Goal: Task Accomplishment & Management: Manage account settings

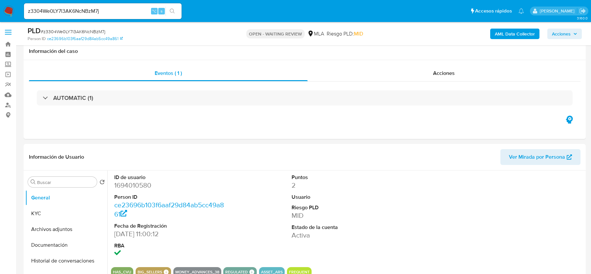
select select "10"
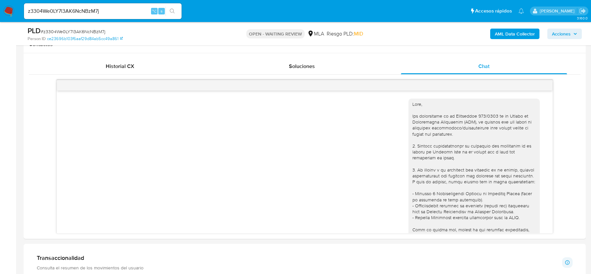
scroll to position [280, 0]
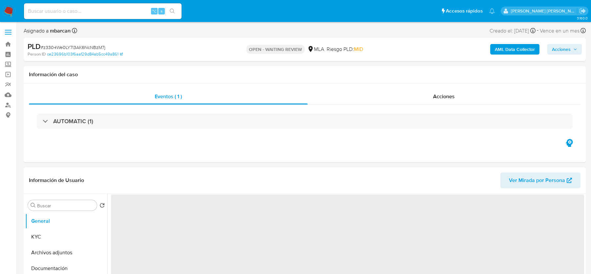
select select "10"
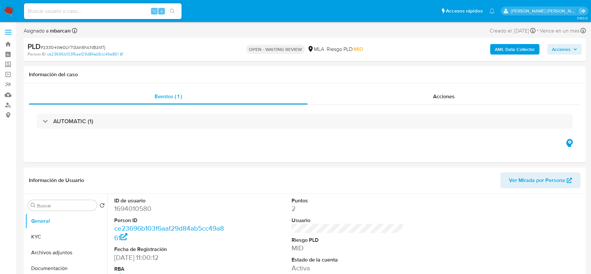
click at [51, 16] on div "⌥ s" at bounding box center [102, 11] width 157 height 16
click at [49, 10] on input at bounding box center [102, 11] width 157 height 9
paste input "Da0DUXB6kuWS1oLnkOcLZ1sy"
type input "Da0DUXB6kuWS1oLnkOcLZ1sy"
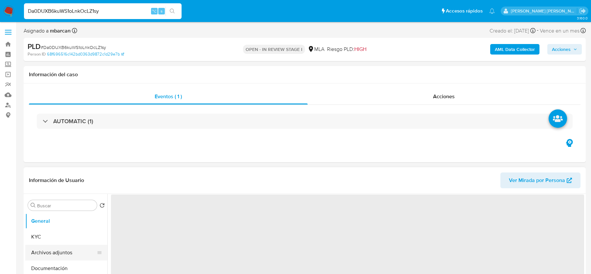
select select "10"
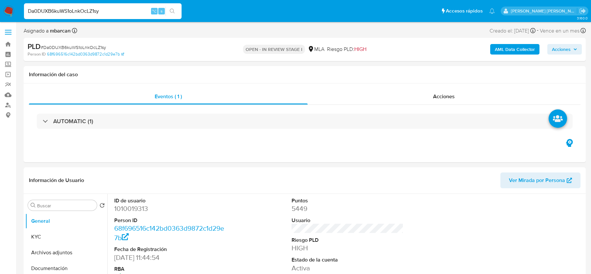
click at [11, 10] on img at bounding box center [8, 11] width 11 height 11
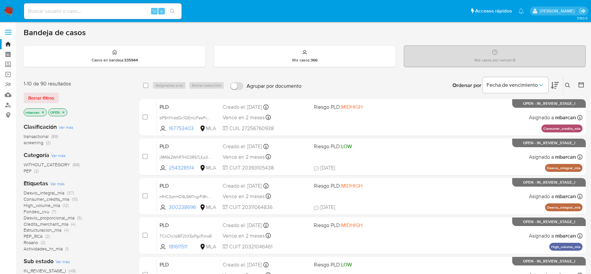
click at [567, 81] on button at bounding box center [568, 85] width 11 height 8
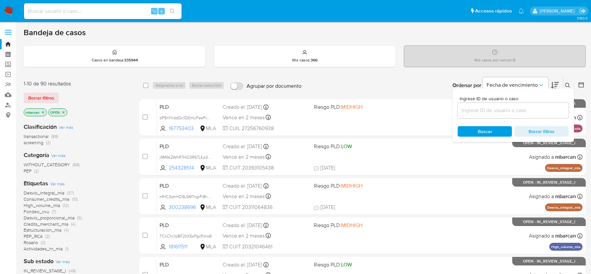
click at [515, 106] on input at bounding box center [512, 110] width 111 height 9
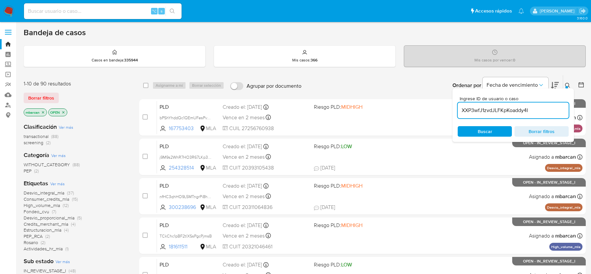
type input "XXP3wfJ1zvdJLFKpKoaddy4I"
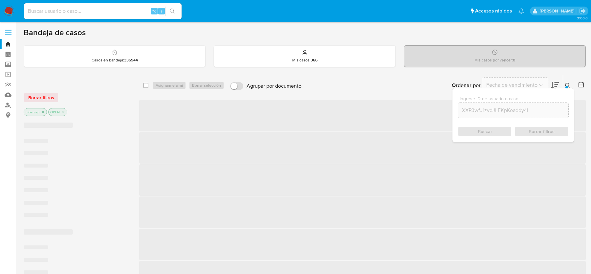
click at [567, 86] on div at bounding box center [566, 87] width 3 height 3
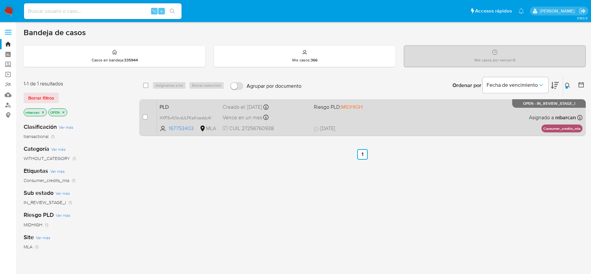
click at [189, 111] on div "PLD XXP3wfJ1zvdJLFKpKoaddy4I 167753403 MLA Riesgo PLD: MIDHIGH Creado el: 12/08…" at bounding box center [369, 117] width 425 height 33
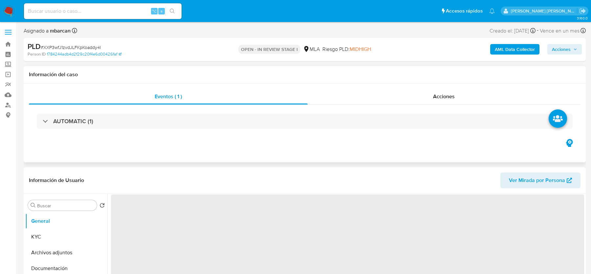
select select "10"
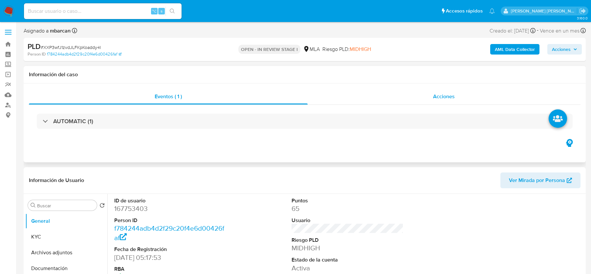
scroll to position [143, 0]
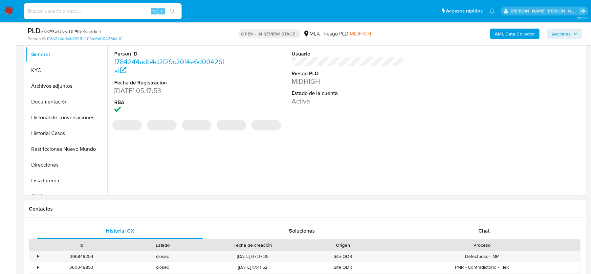
click at [492, 247] on div "Proceso" at bounding box center [481, 244] width 187 height 7
click at [490, 236] on div "Chat" at bounding box center [484, 231] width 166 height 16
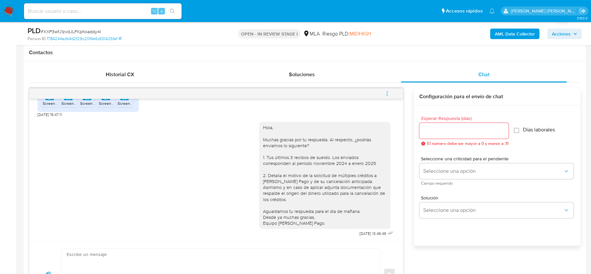
scroll to position [300, 0]
click at [385, 87] on span "menu-action" at bounding box center [387, 93] width 6 height 16
click at [325, 78] on li "Cerrar conversación" at bounding box center [342, 79] width 67 height 12
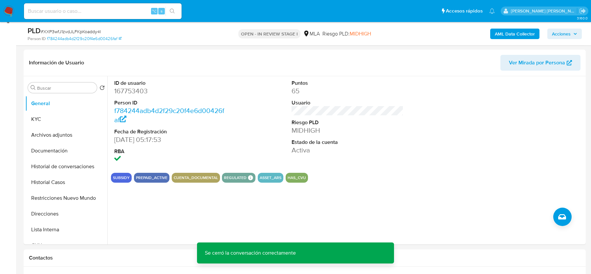
scroll to position [91, 0]
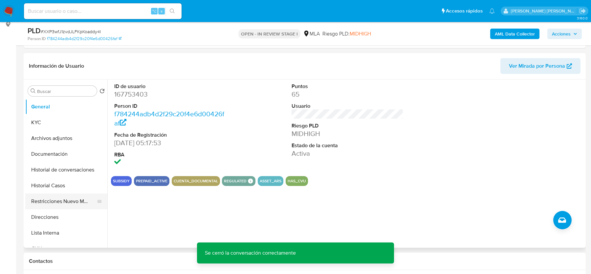
click at [55, 200] on button "Restricciones Nuevo Mundo" at bounding box center [63, 201] width 77 height 16
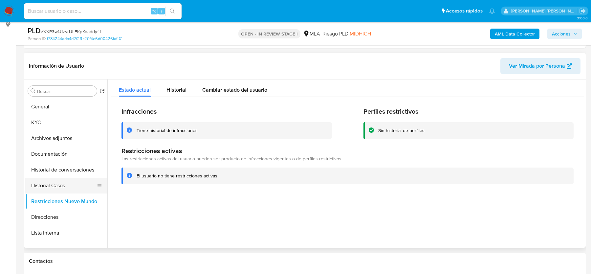
click at [51, 183] on button "Historial Casos" at bounding box center [63, 185] width 77 height 16
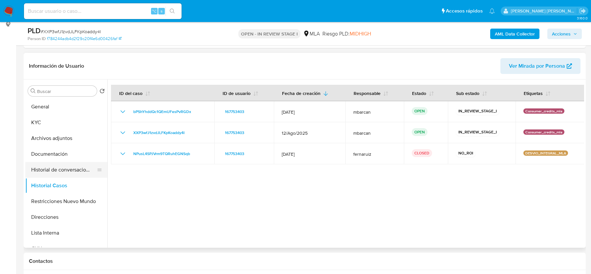
click at [59, 166] on button "Historial de conversaciones" at bounding box center [63, 170] width 77 height 16
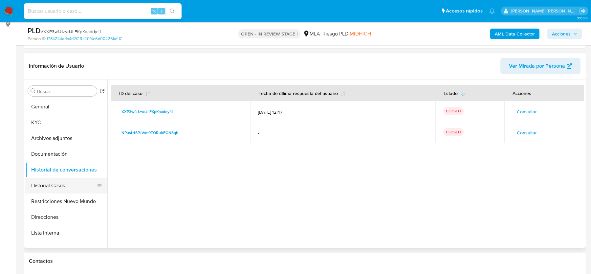
click at [78, 185] on button "Historial Casos" at bounding box center [63, 185] width 77 height 16
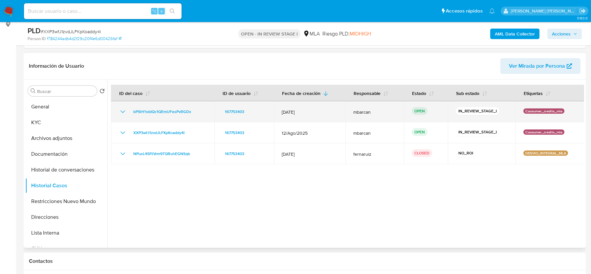
click at [129, 113] on div "bPShYhddQc1QEmUFesPvRGDx" at bounding box center [163, 112] width 88 height 8
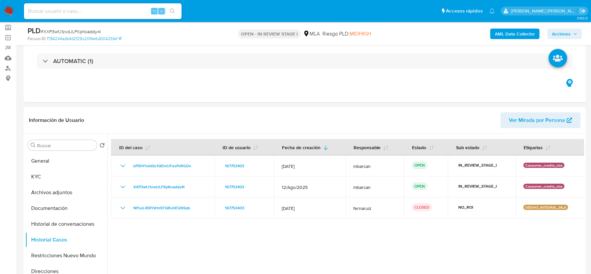
scroll to position [68, 0]
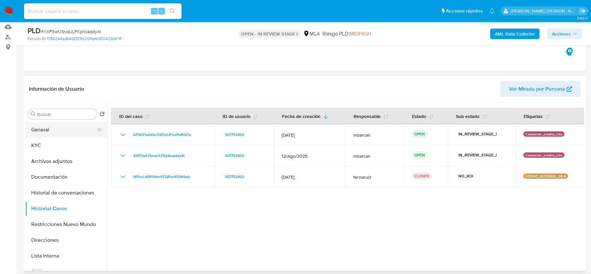
click at [56, 126] on button "General" at bounding box center [63, 130] width 77 height 16
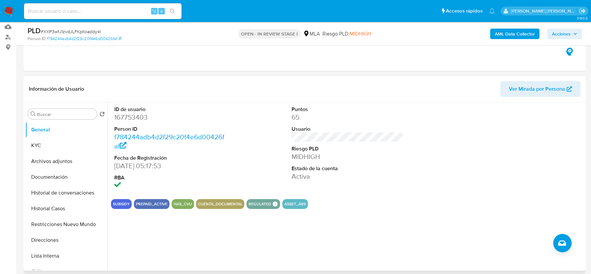
click at [137, 117] on dd "167753403" at bounding box center [170, 117] width 112 height 9
copy dd "167753403"
click at [56, 203] on button "Historial Casos" at bounding box center [63, 208] width 77 height 16
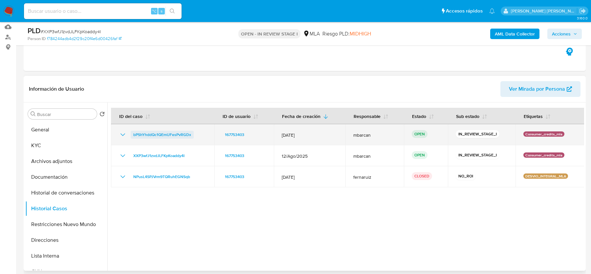
click at [164, 133] on span "bPShYhddQc1QEmUFesPvRGDx" at bounding box center [162, 135] width 58 height 8
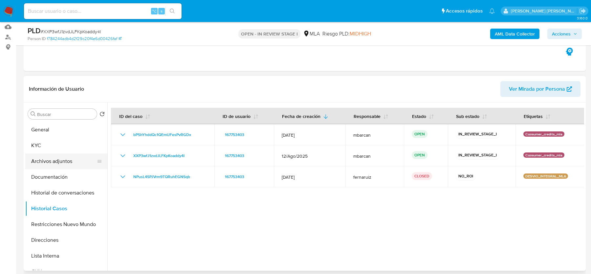
click at [55, 164] on button "Archivos adjuntos" at bounding box center [63, 161] width 77 height 16
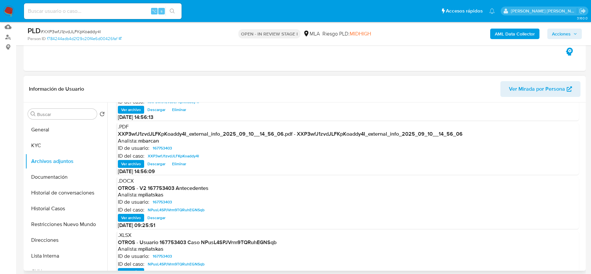
scroll to position [46, 0]
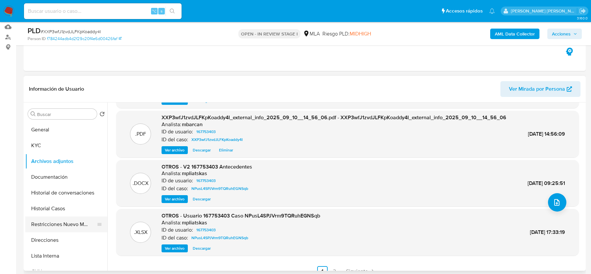
click at [64, 220] on button "Restricciones Nuevo Mundo" at bounding box center [63, 224] width 77 height 16
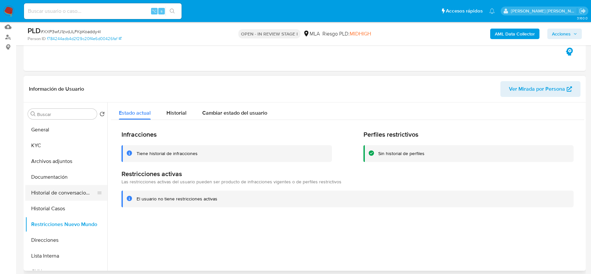
click at [57, 190] on button "Historial de conversaciones" at bounding box center [63, 193] width 77 height 16
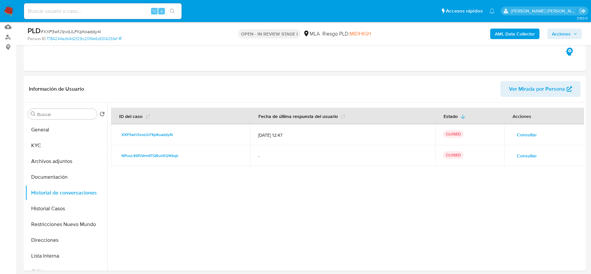
click at [563, 31] on span "Acciones" at bounding box center [561, 34] width 19 height 10
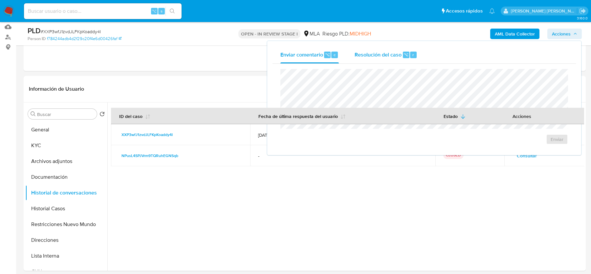
click at [392, 56] on span "Resolución del caso" at bounding box center [377, 55] width 47 height 8
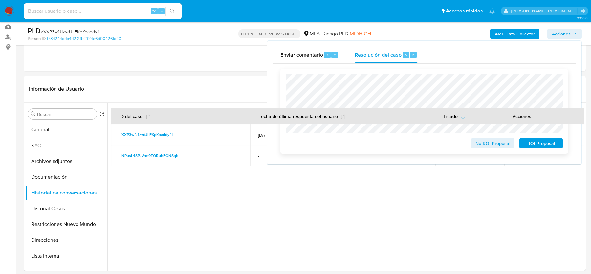
click at [492, 144] on span "No ROI Proposal" at bounding box center [492, 142] width 34 height 9
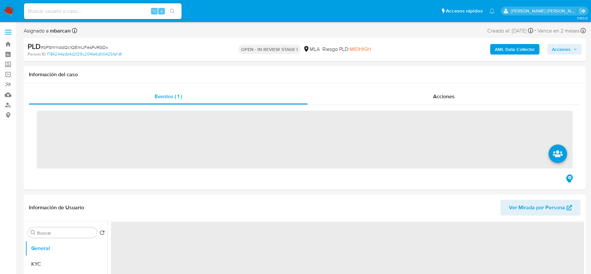
click at [90, 46] on span "# bPShYhddQc1QEmUFesPvRGDx" at bounding box center [74, 47] width 67 height 7
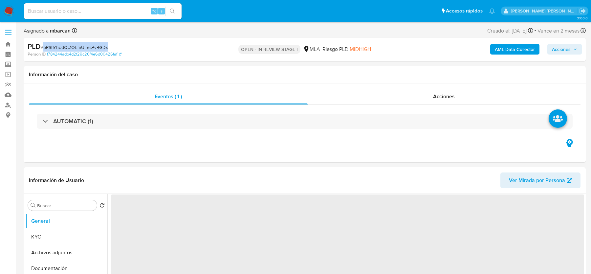
copy span "bPShYhddQc1QEmUFesPvRGDx"
select select "10"
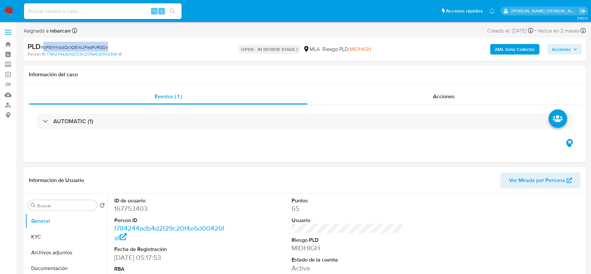
click at [516, 47] on b "AML Data Collector" at bounding box center [514, 49] width 40 height 10
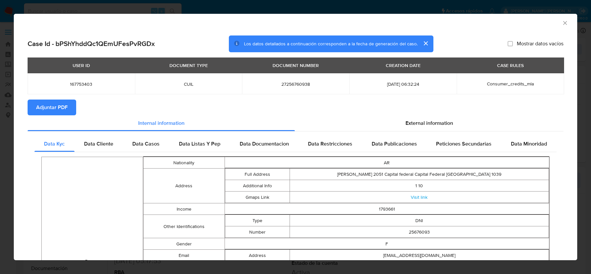
click at [440, 112] on section "Adjuntar PDF" at bounding box center [295, 107] width 535 height 16
click at [43, 109] on span "Adjuntar PDF" at bounding box center [51, 107] width 31 height 14
click at [562, 21] on icon "Cerrar ventana" at bounding box center [564, 23] width 7 height 7
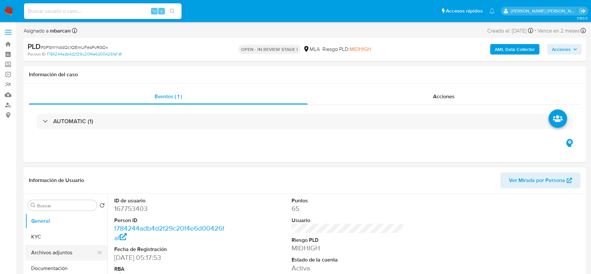
click at [59, 257] on button "Archivos adjuntos" at bounding box center [63, 252] width 77 height 16
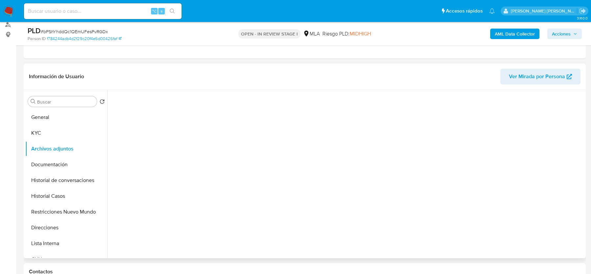
scroll to position [9, 0]
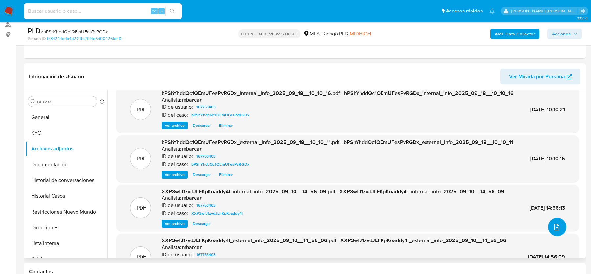
click at [553, 224] on icon "upload-file" at bounding box center [556, 227] width 8 height 8
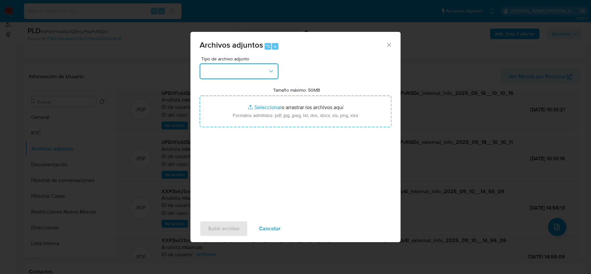
click at [242, 74] on button "button" at bounding box center [238, 71] width 79 height 16
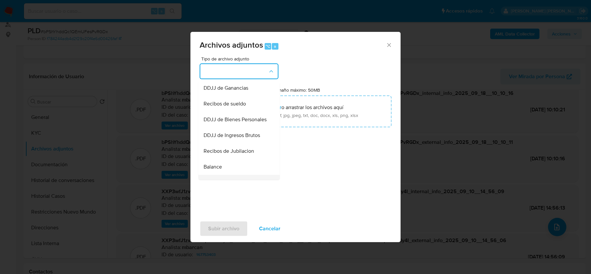
scroll to position [154, 0]
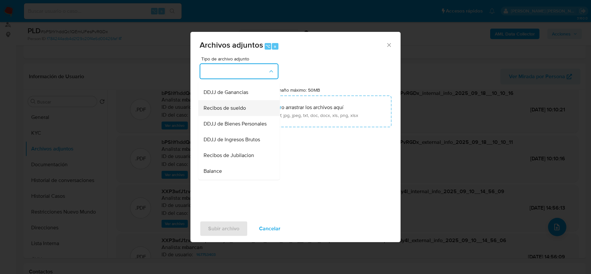
click at [223, 106] on span "Recibos de sueldo" at bounding box center [224, 108] width 42 height 7
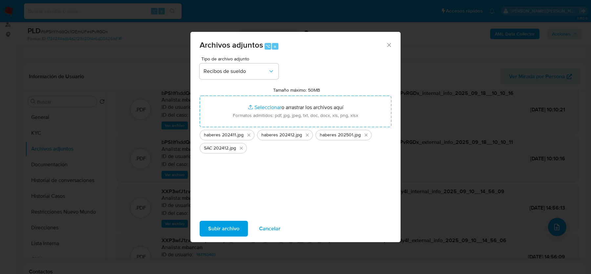
click at [209, 232] on span "Subir archivo" at bounding box center [223, 228] width 31 height 14
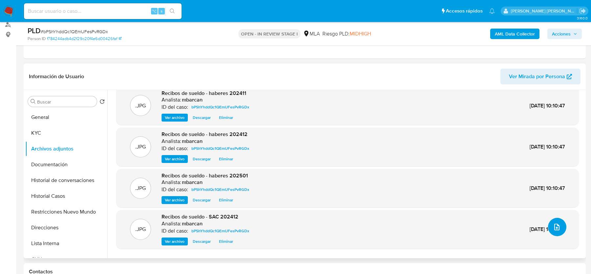
click at [548, 227] on button "upload-file" at bounding box center [557, 227] width 18 height 18
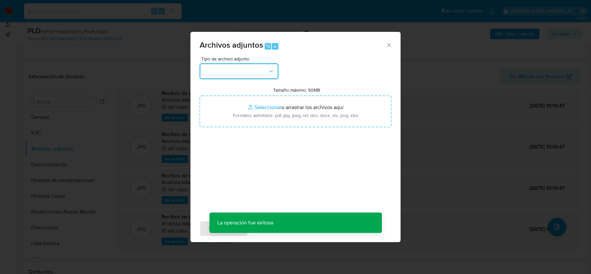
click at [235, 72] on button "button" at bounding box center [238, 71] width 79 height 16
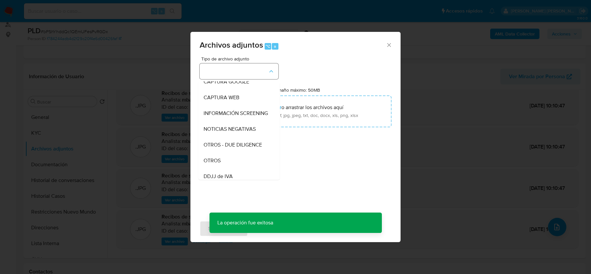
scroll to position [73, 0]
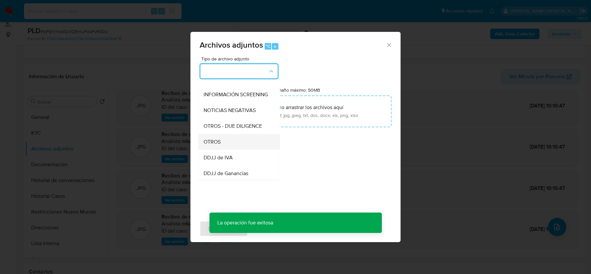
click at [224, 147] on div "OTROS" at bounding box center [236, 142] width 67 height 16
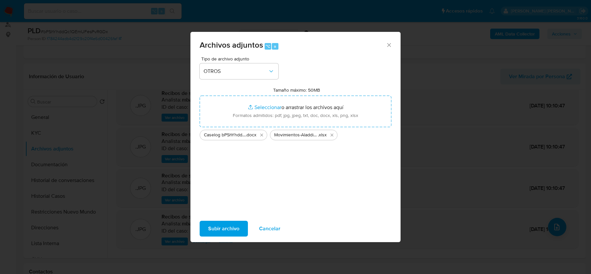
click at [216, 221] on span "Subir archivo" at bounding box center [223, 228] width 31 height 14
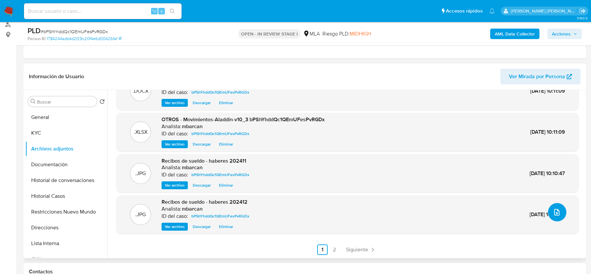
scroll to position [0, 0]
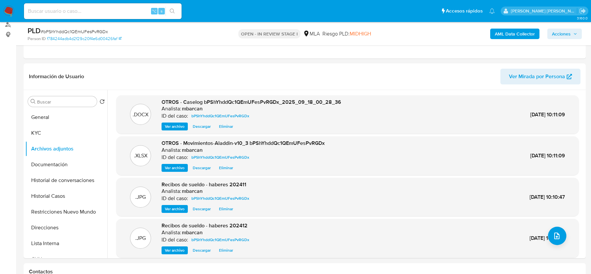
click at [564, 37] on span "Acciones" at bounding box center [561, 34] width 19 height 10
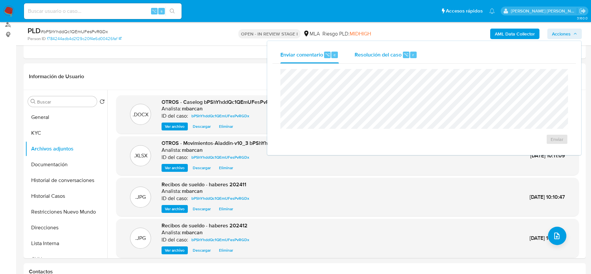
click at [384, 51] on span "Resolución del caso" at bounding box center [377, 55] width 47 height 8
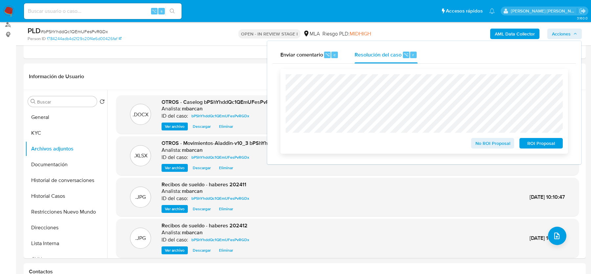
click at [480, 146] on span "No ROI Proposal" at bounding box center [492, 142] width 34 height 9
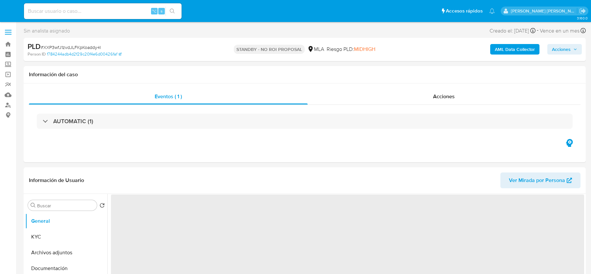
select select "10"
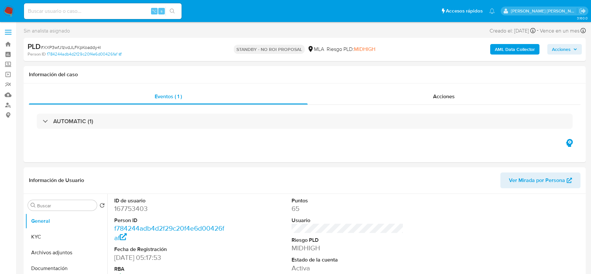
click at [13, 11] on img at bounding box center [8, 11] width 11 height 11
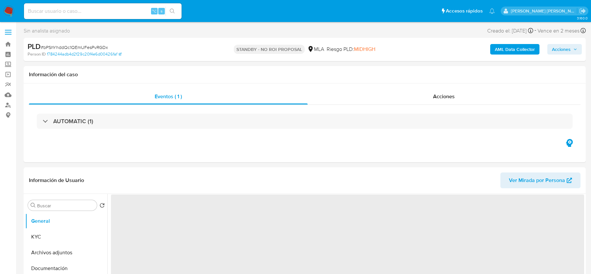
select select "10"
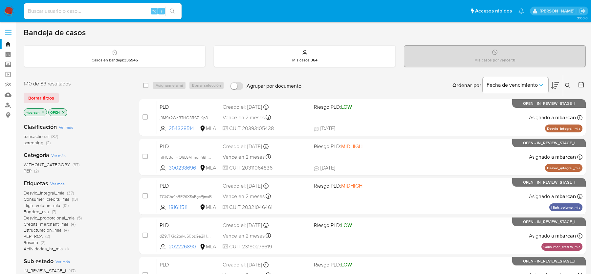
click at [566, 83] on icon at bounding box center [567, 85] width 5 height 5
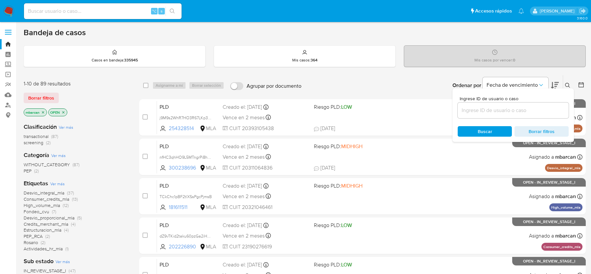
click at [493, 112] on input at bounding box center [512, 110] width 111 height 9
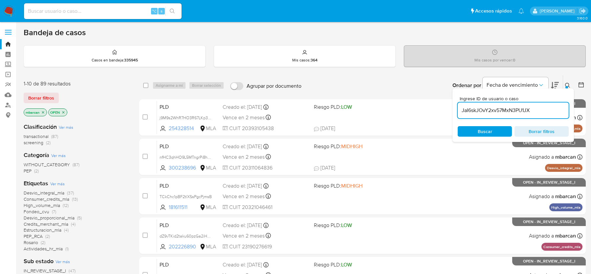
type input "JaI6skJOvY2xv57MxN3PU1JX"
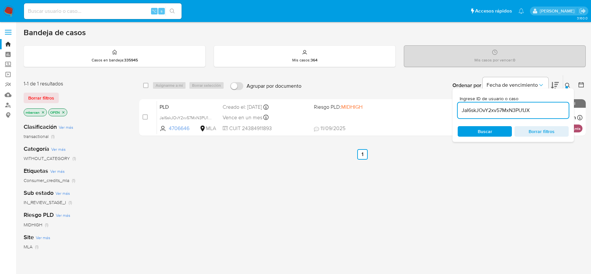
click at [567, 84] on icon at bounding box center [567, 85] width 5 height 5
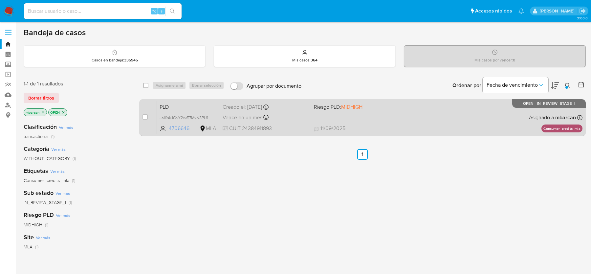
click at [198, 103] on span "PLD" at bounding box center [188, 106] width 58 height 9
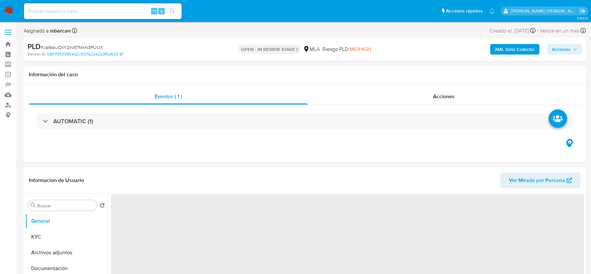
select select "10"
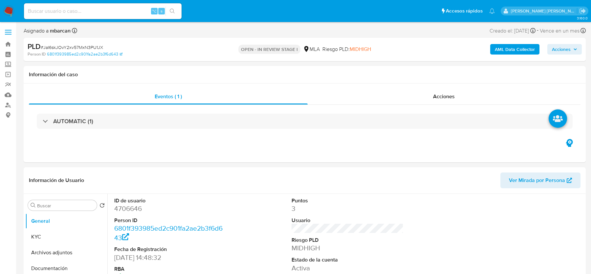
click at [92, 46] on span "# JaI6skJOvY2xv57MxN3PU1JX" at bounding box center [72, 47] width 62 height 7
copy span "JaI6skJOvY2xv57MxN3PU1JX"
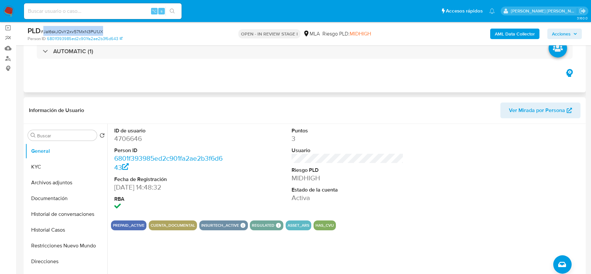
scroll to position [144, 0]
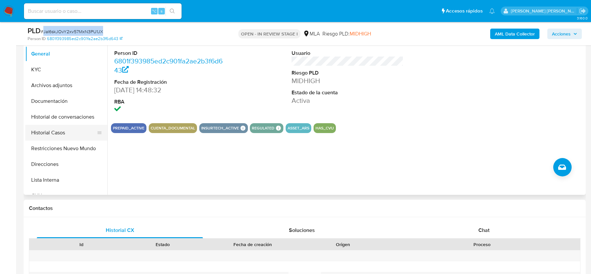
click at [57, 131] on button "Historial Casos" at bounding box center [63, 133] width 77 height 16
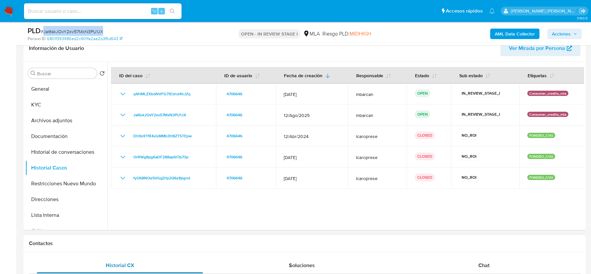
scroll to position [110, 0]
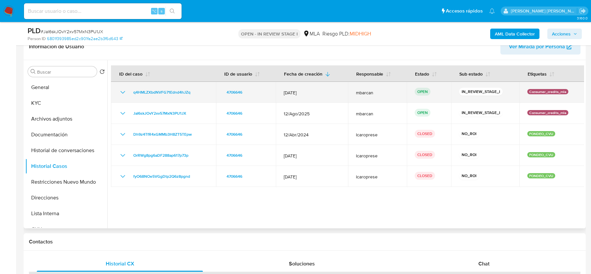
click at [196, 94] on div "q4HMLZXbdNVFG71Ednd4hJZq" at bounding box center [163, 92] width 89 height 8
click at [198, 92] on div "q4HMLZXbdNVFG71Ednd4hJZq" at bounding box center [163, 92] width 89 height 8
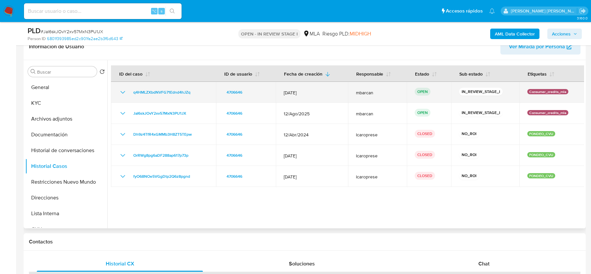
click at [198, 92] on div "q4HMLZXbdNVFG71Ednd4hJZq" at bounding box center [163, 92] width 89 height 8
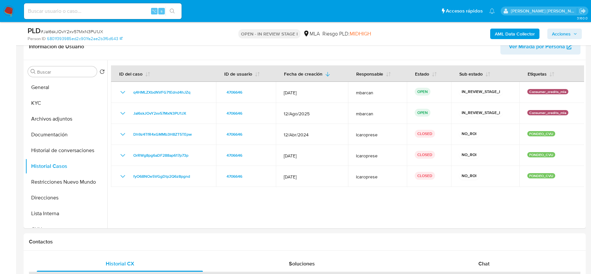
click at [63, 33] on span "# JaI6skJOvY2xv57MxN3PU1JX" at bounding box center [72, 31] width 62 height 7
copy span "JaI6skJOvY2xv57MxN3PU1JX"
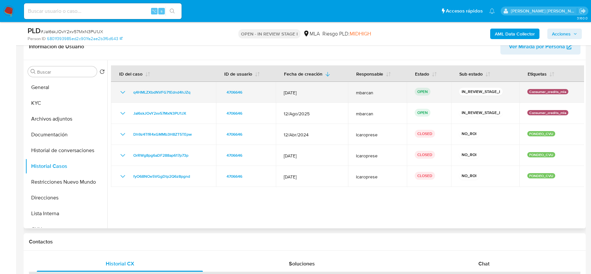
click at [195, 90] on div "q4HMLZXbdNVFG71Ednd4hJZq" at bounding box center [163, 92] width 89 height 8
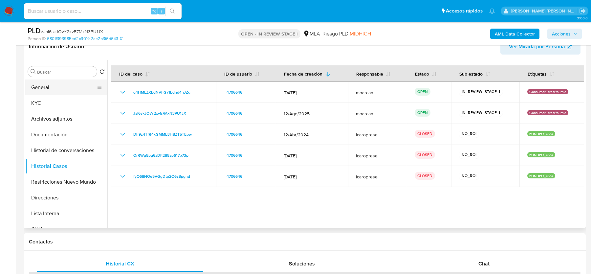
click at [52, 90] on button "General" at bounding box center [63, 87] width 77 height 16
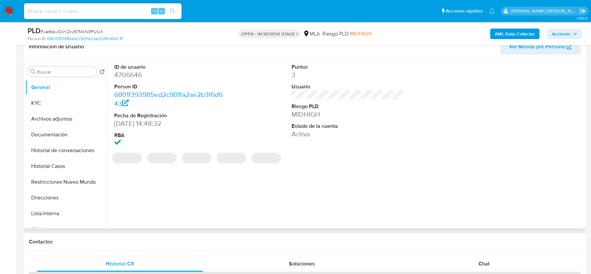
click at [134, 76] on dd "4706646" at bounding box center [170, 74] width 112 height 9
copy dd "4706646"
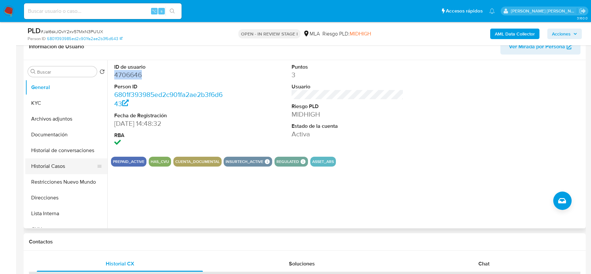
click at [51, 161] on button "Historial Casos" at bounding box center [63, 166] width 77 height 16
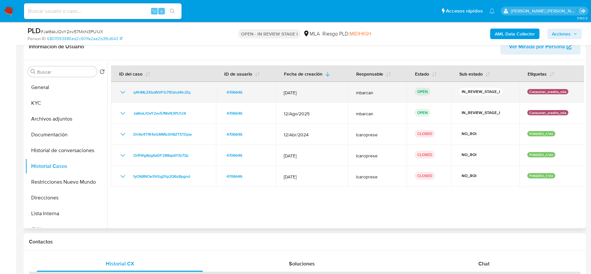
click at [199, 93] on div "q4HMLZXbdNVFG71Ednd4hJZq" at bounding box center [163, 92] width 89 height 8
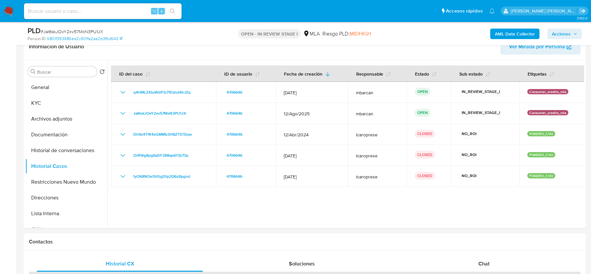
scroll to position [191, 0]
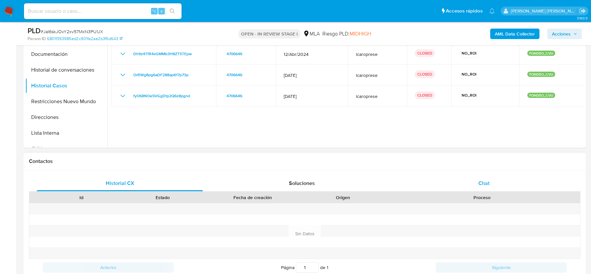
click at [478, 180] on span "Chat" at bounding box center [483, 183] width 11 height 8
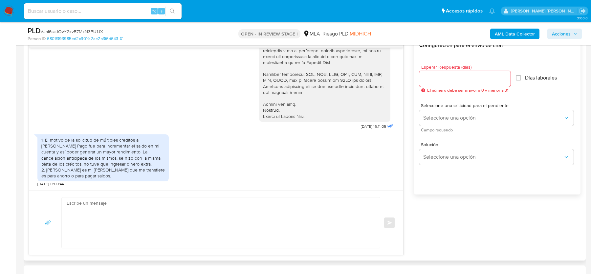
scroll to position [355, 0]
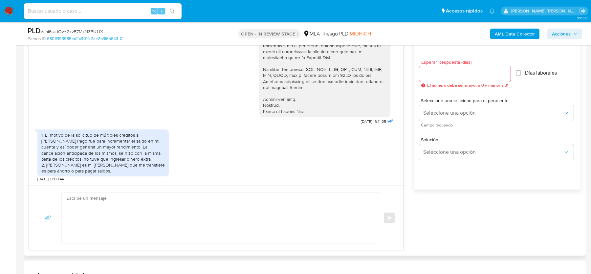
drag, startPoint x: 220, startPoint y: 206, endPoint x: 217, endPoint y: 206, distance: 3.6
click at [217, 206] on textarea at bounding box center [219, 217] width 305 height 51
paste textarea "Hola, ¡Muchas gracias por tu respuesta! Confirmamos la recepción de la document…"
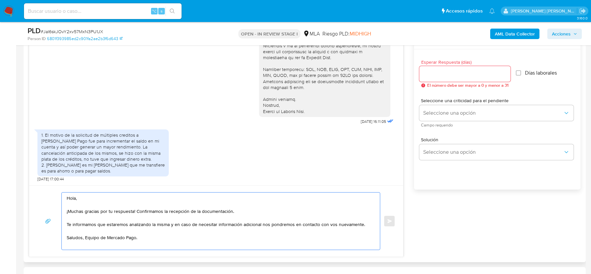
type textarea "Hola, ¡Muchas gracias por tu respuesta! Confirmamos la recepción de la document…"
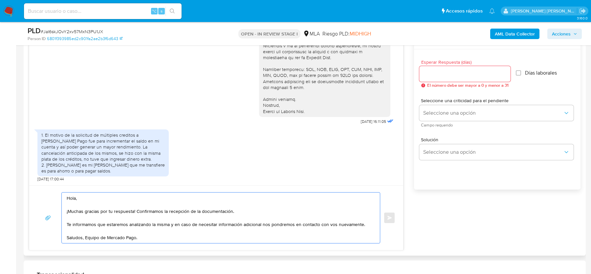
drag, startPoint x: 136, startPoint y: 209, endPoint x: 243, endPoint y: 209, distance: 106.6
click at [243, 209] on textarea "Hola, ¡Muchas gracias por tu respuesta! Confirmamos la recepción de la document…" at bounding box center [219, 217] width 305 height 51
drag, startPoint x: 169, startPoint y: 234, endPoint x: 56, endPoint y: 194, distance: 120.5
click at [56, 194] on div "Hola, ¡Muchas gracias por tu respuesta! Confirmamos la recepción de la document…" at bounding box center [216, 217] width 358 height 51
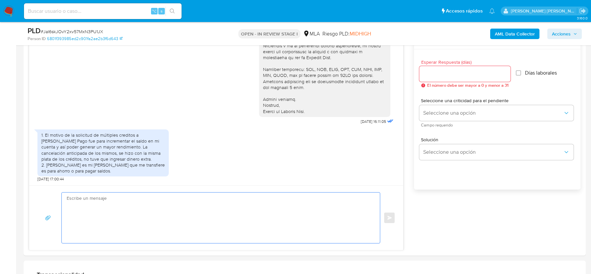
click at [92, 13] on input at bounding box center [102, 11] width 157 height 9
paste input "fCivorcCy6OH26ahIJzefEQC"
type input "fCivorcCy6OH26ahIJzefEQC"
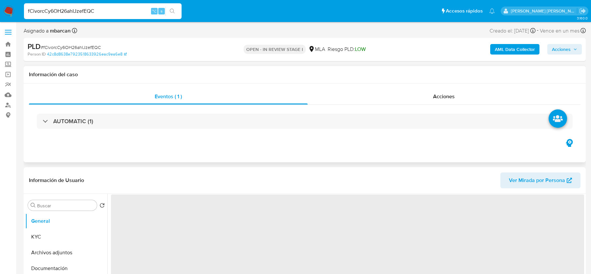
select select "10"
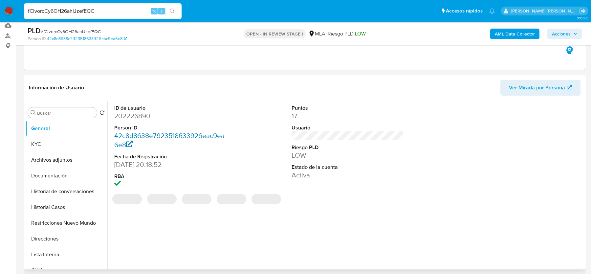
scroll to position [90, 0]
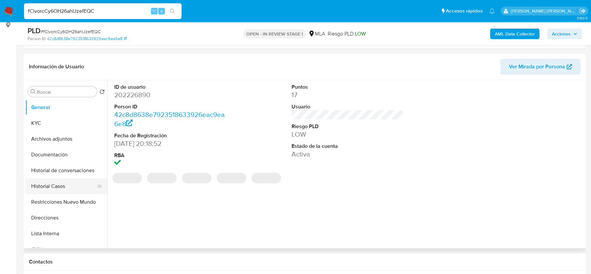
click at [75, 181] on button "Historial Casos" at bounding box center [63, 186] width 77 height 16
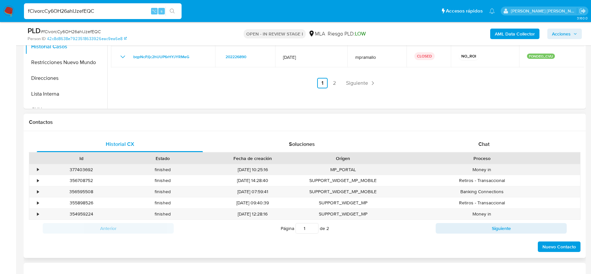
scroll to position [243, 0]
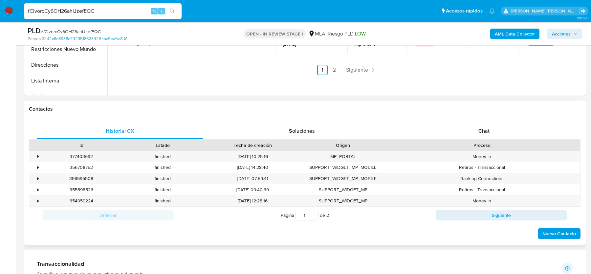
click at [481, 120] on div "Historial CX Soluciones Chat Id Estado Fecha de creación Origen Proceso • 37740…" at bounding box center [305, 181] width 562 height 127
click at [483, 133] on span "Chat" at bounding box center [483, 131] width 11 height 8
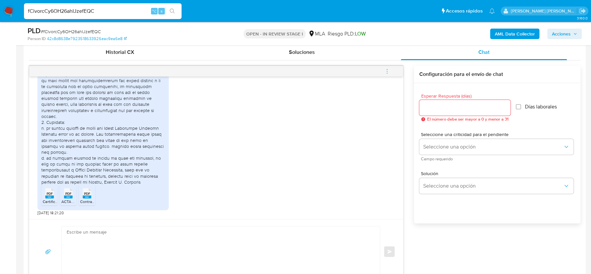
scroll to position [326, 0]
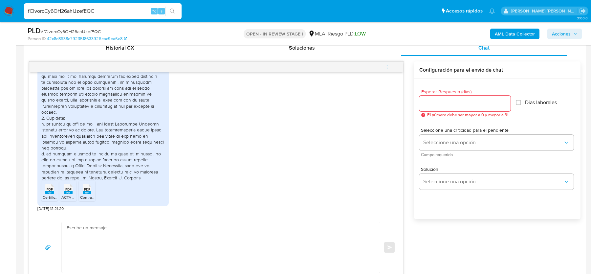
click at [78, 30] on span "# fCivorcCy6OH26ahIJzefEQC" at bounding box center [71, 31] width 60 height 7
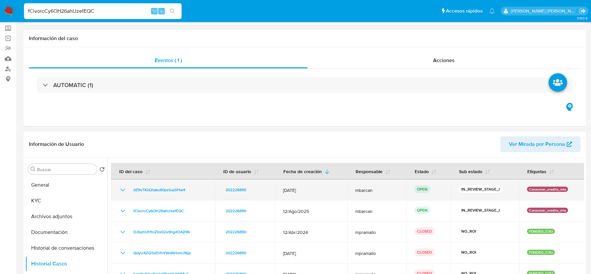
scroll to position [73, 0]
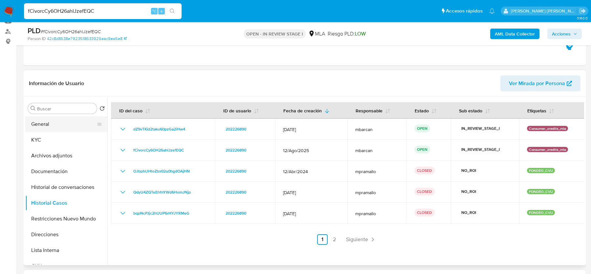
click at [77, 124] on button "General" at bounding box center [63, 124] width 77 height 16
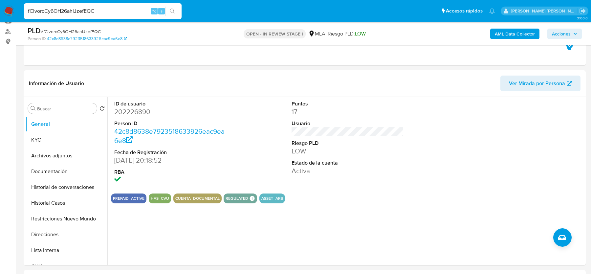
click at [56, 31] on span "# fCivorcCy6OH26ahIJzefEQC" at bounding box center [71, 31] width 60 height 7
copy span "fCivorcCy6OH26ahIJzefEQC"
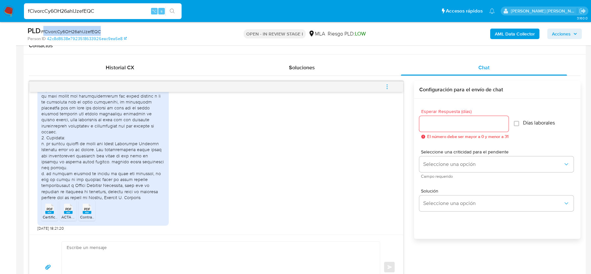
scroll to position [315, 0]
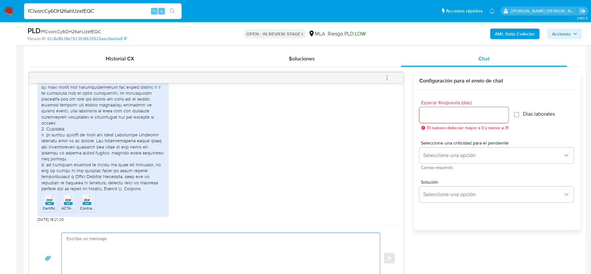
click at [143, 241] on textarea at bounding box center [219, 258] width 305 height 51
paste textarea "Hola, ¡Muchas gracias por tu respuesta! Confirmamos la recepción de la document…"
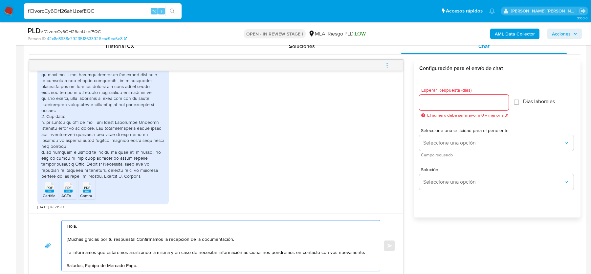
type textarea "Hola, ¡Muchas gracias por tu respuesta! Confirmamos la recepción de la document…"
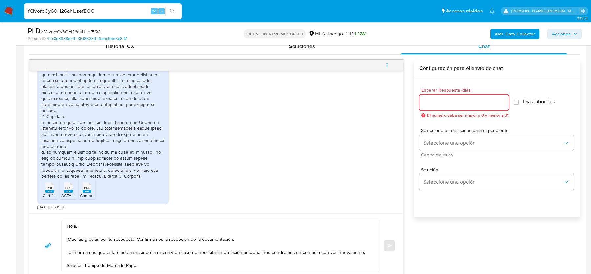
click at [448, 104] on input "Esperar Respuesta (días)" at bounding box center [463, 102] width 89 height 9
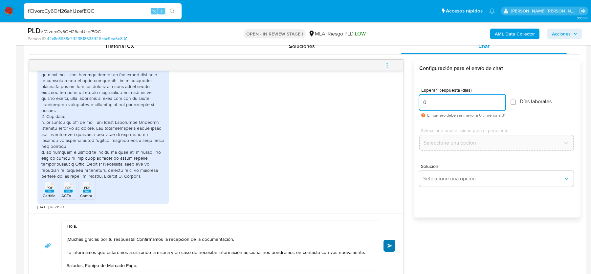
type input "0"
click at [387, 248] on button "Enviar" at bounding box center [389, 245] width 12 height 12
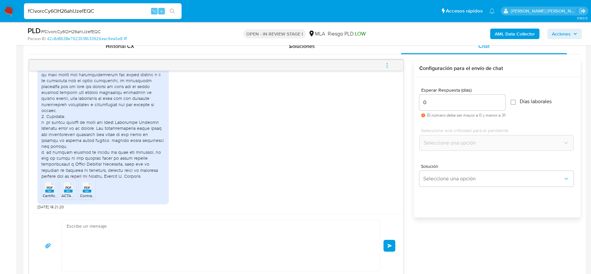
click at [385, 62] on icon "menu-action" at bounding box center [387, 65] width 6 height 6
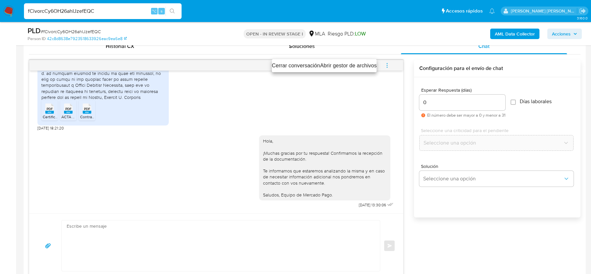
click at [296, 65] on li "Cerrar conversación" at bounding box center [296, 66] width 48 height 8
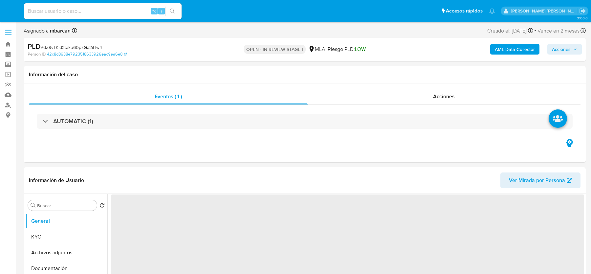
select select "10"
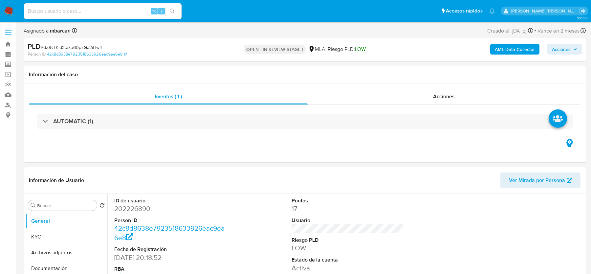
click at [83, 47] on span "# dZ9vTKid2taku60pzGa2iHw4" at bounding box center [71, 47] width 61 height 7
copy span "dZ9vTKid2taku60pzGa2iHw4"
click at [131, 209] on dd "202226890" at bounding box center [170, 208] width 112 height 9
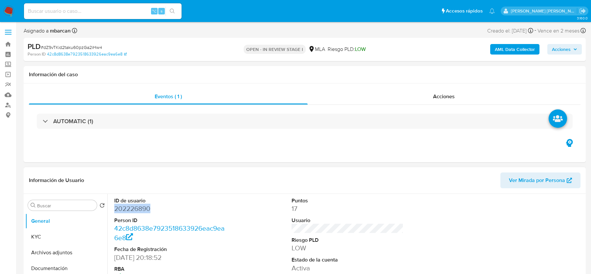
copy dd "202226890"
click at [64, 55] on link "42c8d8638e7923518633926eac9ea6e8" at bounding box center [87, 54] width 80 height 6
click at [84, 46] on span "# dZ9vTKid2taku60pzGa2iHw4" at bounding box center [71, 47] width 61 height 7
copy span "dZ9vTKid2taku60pzGa2iHw4"
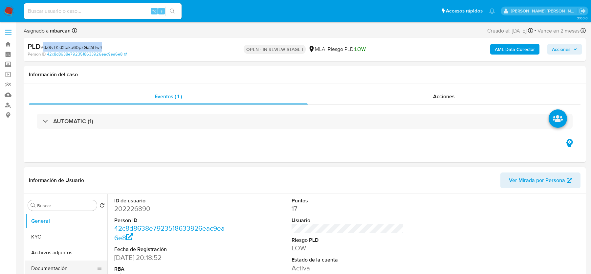
copy span "dZ9vTKid2taku60pzGa2iHw4"
click at [46, 235] on button "KYC" at bounding box center [63, 237] width 77 height 16
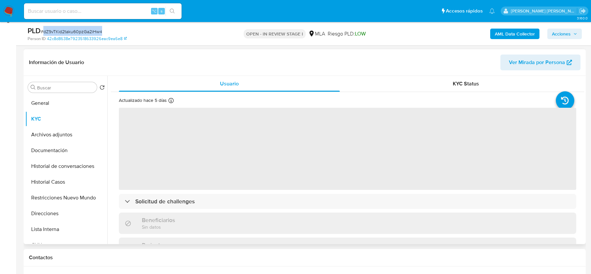
scroll to position [93, 0]
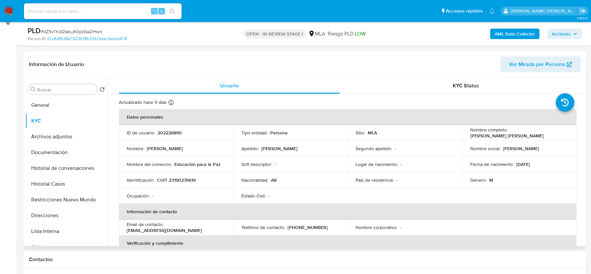
click at [163, 173] on td "Identificación : CUIT 23190276619" at bounding box center [176, 180] width 114 height 16
click at [182, 179] on p "CUIT 23190276619" at bounding box center [176, 180] width 39 height 6
copy p "23190276619"
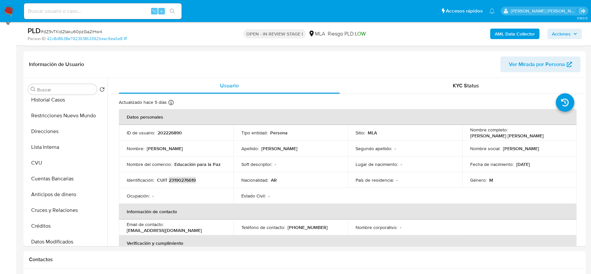
scroll to position [126, 0]
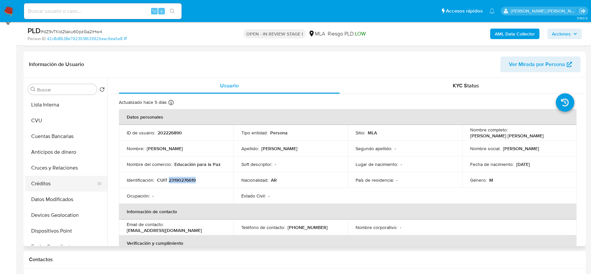
click at [44, 187] on button "Créditos" at bounding box center [63, 184] width 77 height 16
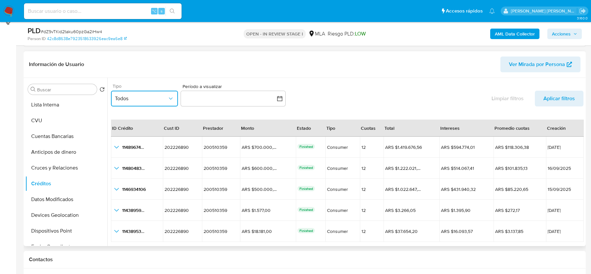
click at [144, 99] on span "Todos" at bounding box center [141, 98] width 52 height 7
click at [143, 135] on div "CONSUMER" at bounding box center [141, 132] width 52 height 16
click at [254, 101] on button "button" at bounding box center [232, 99] width 105 height 16
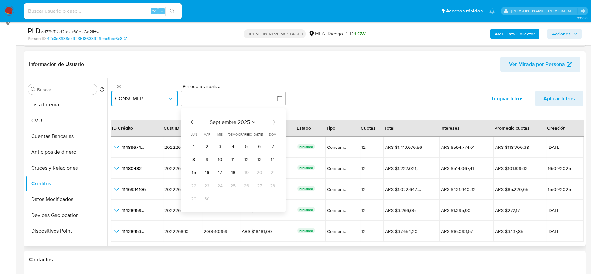
click at [193, 122] on icon "Mes anterior" at bounding box center [192, 122] width 8 height 8
click at [233, 139] on table "lun lunes mar martes mié miércoles jue jueves vie viernes sáb sábado dom doming…" at bounding box center [232, 168] width 89 height 72
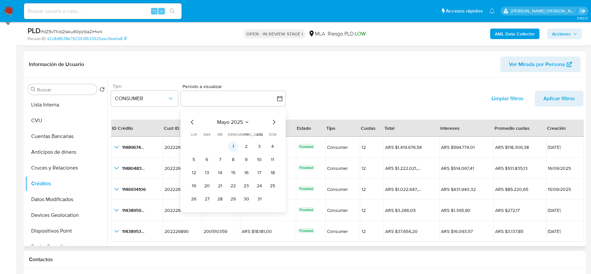
click at [233, 145] on button "1" at bounding box center [233, 146] width 10 height 10
click at [275, 122] on icon "Mes siguiente" at bounding box center [274, 122] width 8 height 8
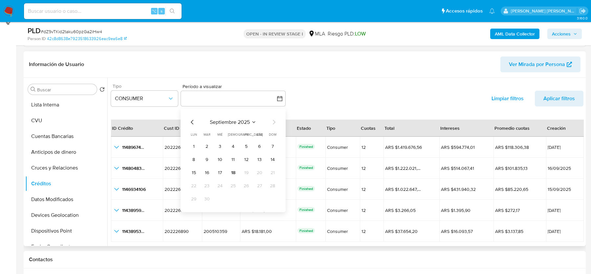
click at [190, 124] on icon "Mes anterior" at bounding box center [192, 122] width 8 height 8
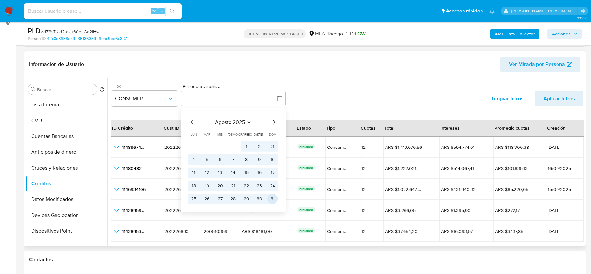
click at [268, 196] on button "31" at bounding box center [272, 198] width 10 height 10
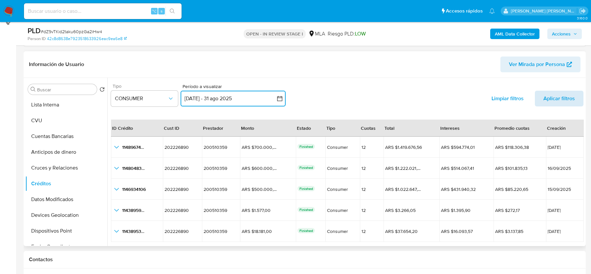
click at [552, 100] on span "Aplicar filtros" at bounding box center [558, 99] width 31 height 16
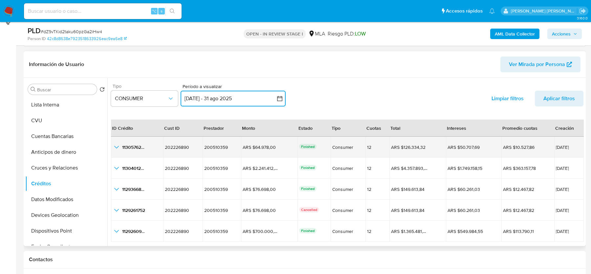
click at [116, 147] on icon "button_show_hidden_detail_by_id_0" at bounding box center [116, 147] width 5 height 3
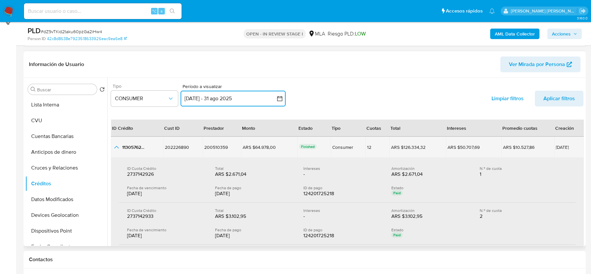
click at [116, 147] on icon "button_show_hidden_detail_by_id_0" at bounding box center [117, 147] width 8 height 8
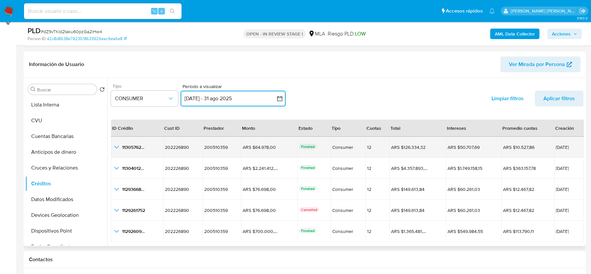
click at [116, 147] on icon "button_show_hidden_detail_by_id_0" at bounding box center [116, 147] width 5 height 3
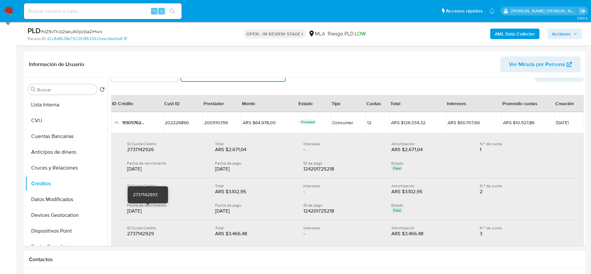
scroll to position [4, 0]
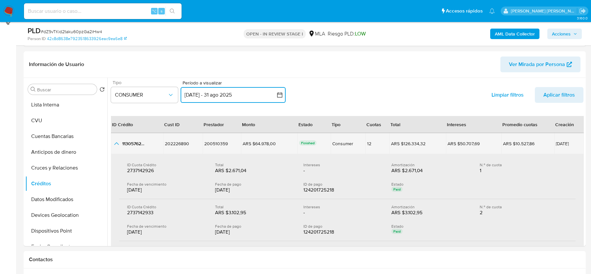
click at [118, 144] on icon "button_show_hidden_detail_by_id_0" at bounding box center [117, 143] width 8 height 8
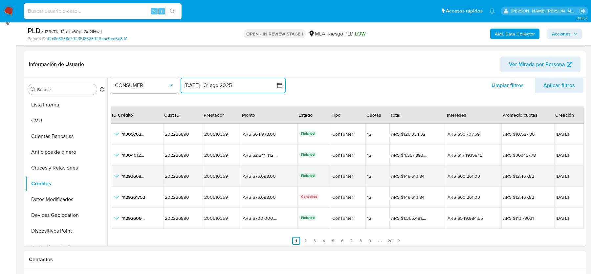
scroll to position [15, 0]
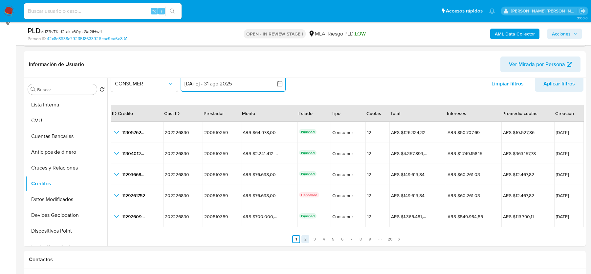
click at [307, 238] on link "2" at bounding box center [305, 239] width 8 height 8
click at [316, 238] on link "3" at bounding box center [318, 239] width 8 height 8
click at [330, 239] on ul "Anterior 1 2 3 4 5 6 7 8 9 20 Siguiente" at bounding box center [347, 235] width 472 height 16
click at [343, 239] on link "6" at bounding box center [346, 239] width 8 height 8
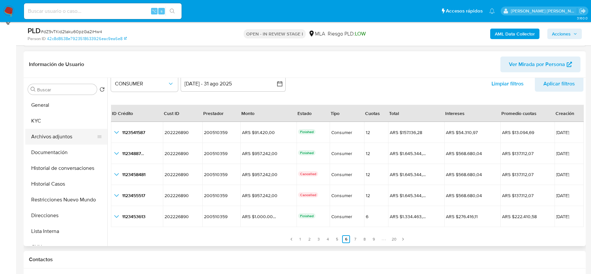
click at [44, 138] on button "Archivos adjuntos" at bounding box center [63, 137] width 77 height 16
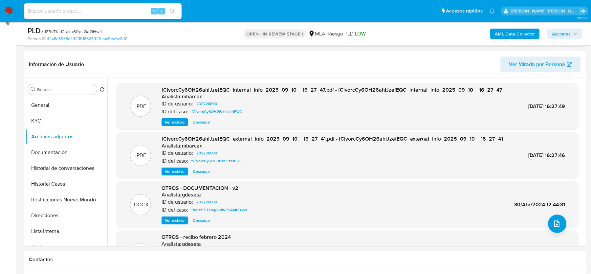
click at [514, 35] on b "AML Data Collector" at bounding box center [514, 34] width 40 height 10
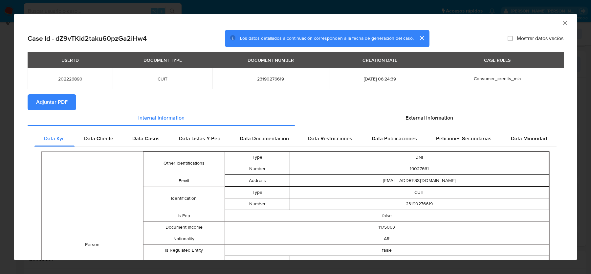
click at [416, 123] on div "External information" at bounding box center [429, 118] width 268 height 16
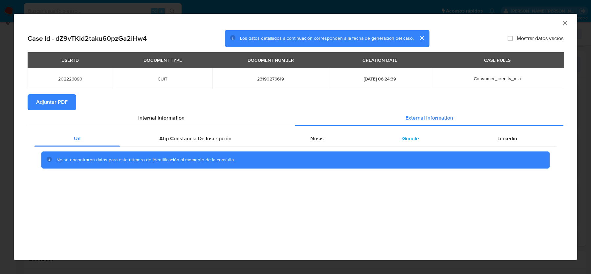
click at [420, 140] on div "Google" at bounding box center [410, 139] width 95 height 16
click at [54, 103] on span "Adjuntar PDF" at bounding box center [51, 102] width 31 height 14
click at [564, 20] on icon "Cerrar ventana" at bounding box center [564, 23] width 7 height 7
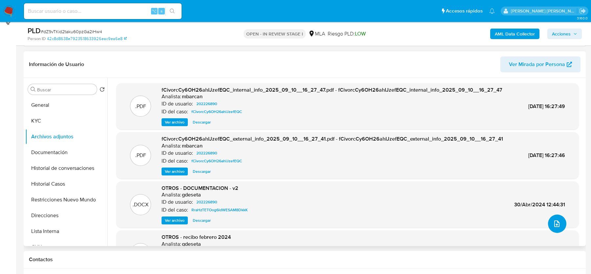
click at [559, 223] on button "upload-file" at bounding box center [557, 223] width 18 height 18
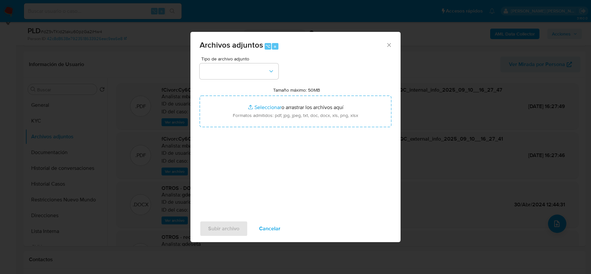
click at [259, 64] on button "button" at bounding box center [238, 71] width 79 height 16
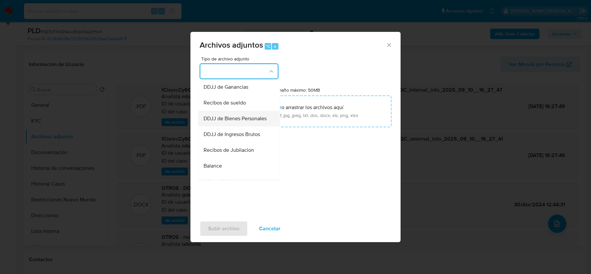
scroll to position [159, 0]
click at [229, 103] on span "Recibos de sueldo" at bounding box center [224, 103] width 42 height 7
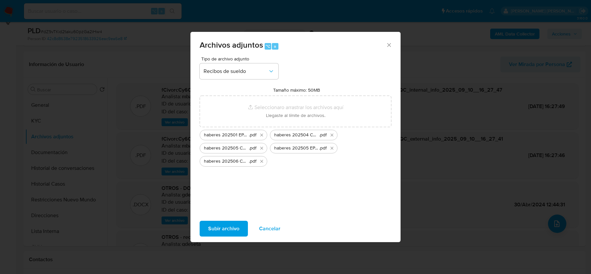
click at [228, 227] on span "Subir archivo" at bounding box center [223, 228] width 31 height 14
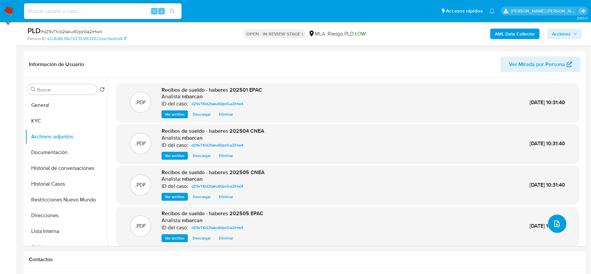
click at [555, 225] on icon "upload-file" at bounding box center [556, 223] width 8 height 8
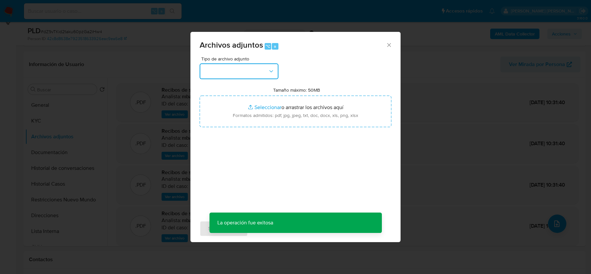
click at [222, 73] on button "button" at bounding box center [238, 71] width 79 height 16
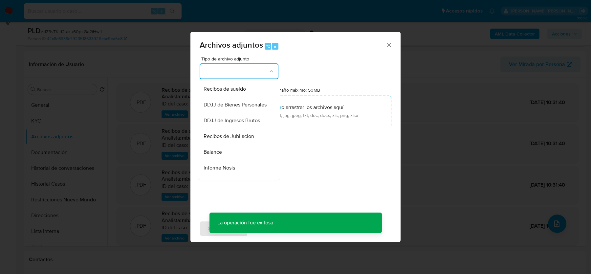
scroll to position [158, 0]
click at [224, 99] on div "Recibos de sueldo" at bounding box center [236, 104] width 67 height 16
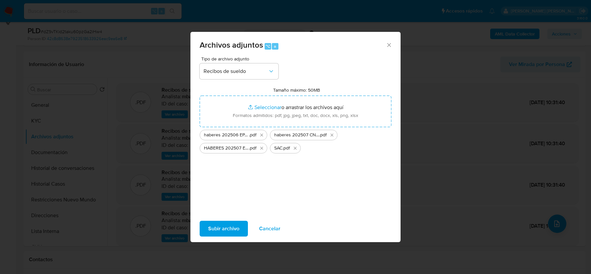
click at [219, 229] on span "Subir archivo" at bounding box center [223, 228] width 31 height 14
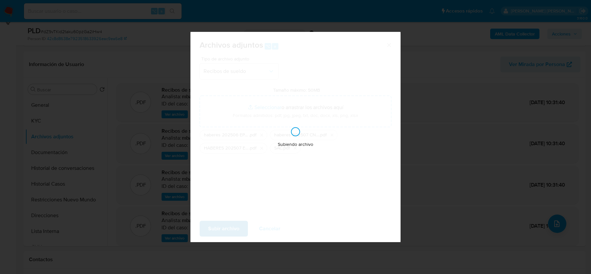
click at [219, 229] on div "Subiendo archivo" at bounding box center [295, 137] width 210 height 210
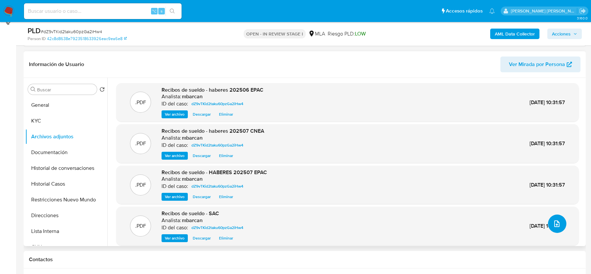
click at [559, 224] on button "upload-file" at bounding box center [557, 223] width 18 height 18
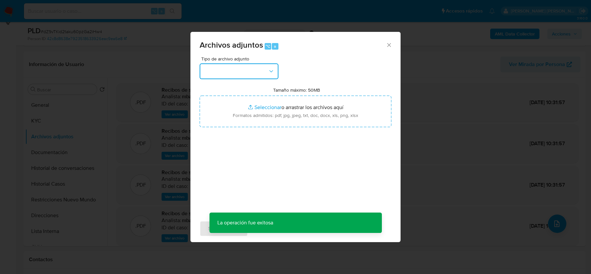
click at [259, 71] on button "button" at bounding box center [238, 71] width 79 height 16
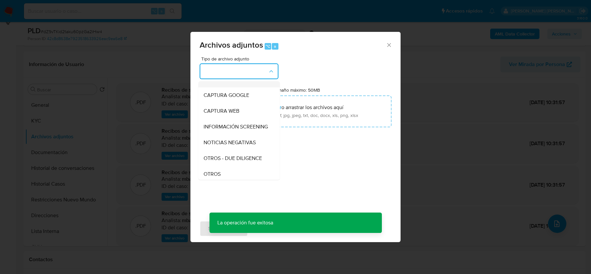
scroll to position [44, 0]
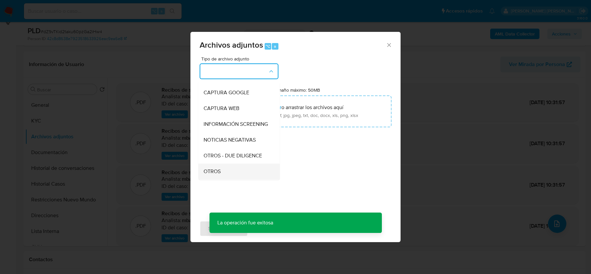
click at [223, 170] on div "OTROS" at bounding box center [236, 171] width 67 height 16
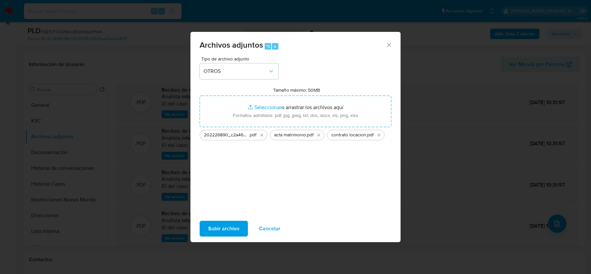
click at [235, 221] on span "Subir archivo" at bounding box center [223, 228] width 31 height 14
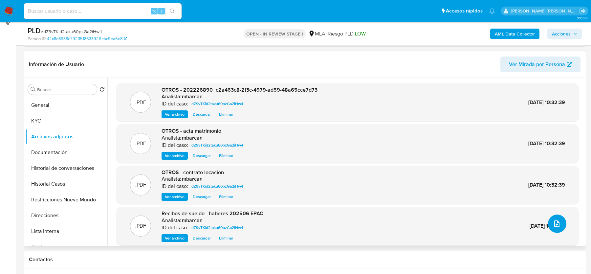
click at [557, 222] on icon "upload-file" at bounding box center [556, 223] width 5 height 7
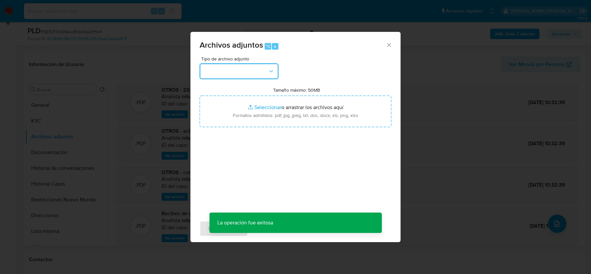
click at [256, 68] on button "button" at bounding box center [238, 71] width 79 height 16
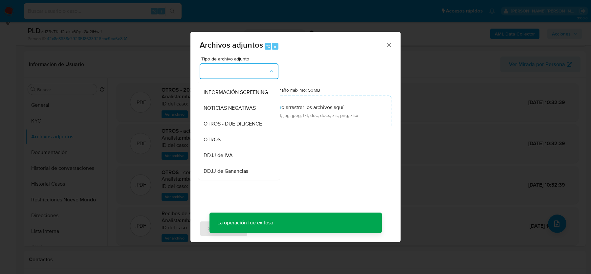
scroll to position [76, 0]
click at [236, 133] on div "OTROS" at bounding box center [236, 139] width 67 height 16
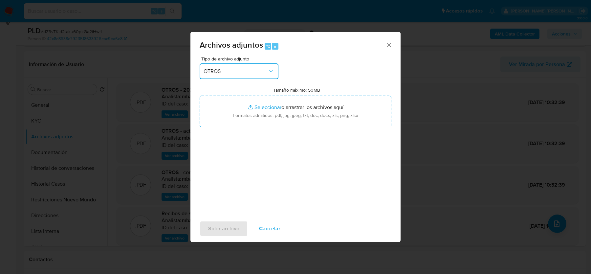
click at [247, 73] on span "OTROS" at bounding box center [235, 71] width 64 height 7
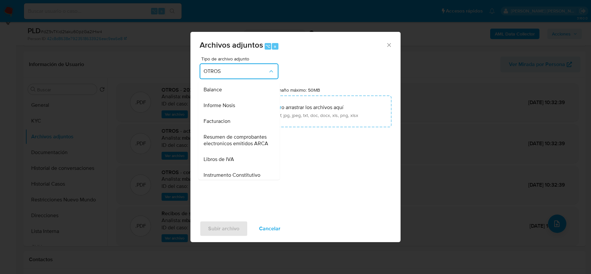
scroll to position [222, 0]
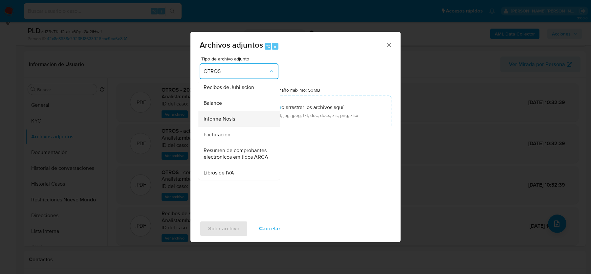
click at [238, 121] on div "Informe Nosis" at bounding box center [236, 119] width 67 height 16
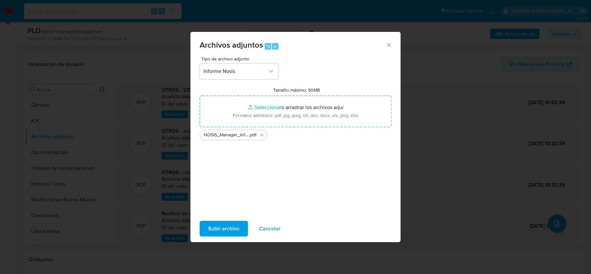
click at [220, 229] on span "Subir archivo" at bounding box center [223, 228] width 31 height 14
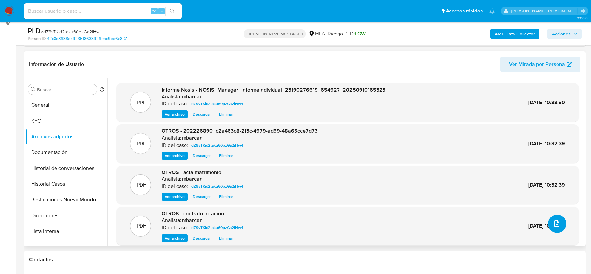
click at [552, 219] on span "upload-file" at bounding box center [556, 223] width 8 height 8
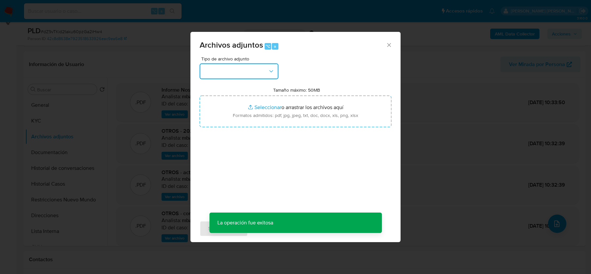
click at [248, 67] on button "button" at bounding box center [238, 71] width 79 height 16
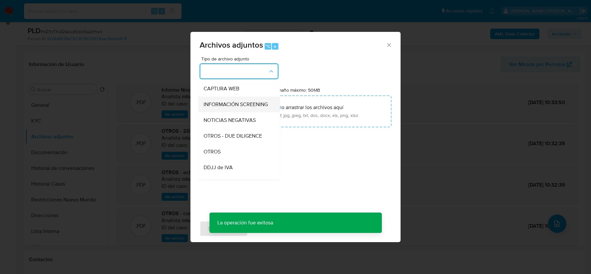
scroll to position [70, 0]
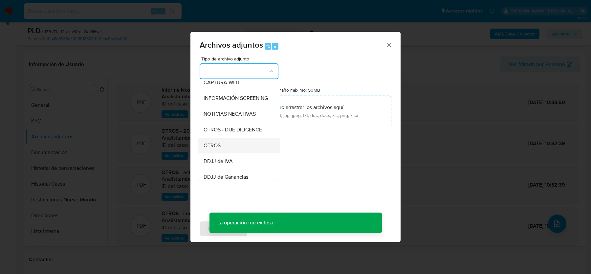
click at [227, 152] on div "OTROS" at bounding box center [236, 145] width 67 height 16
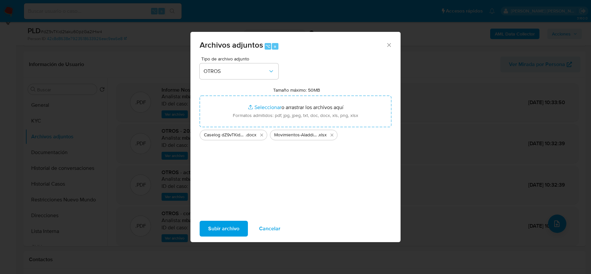
click at [213, 230] on span "Subir archivo" at bounding box center [223, 228] width 31 height 14
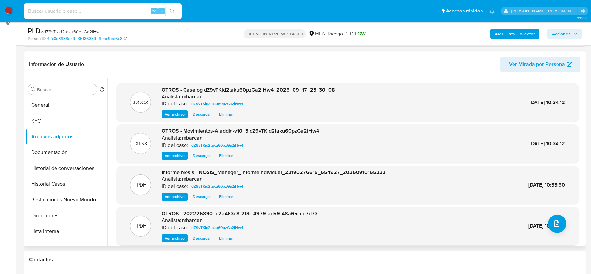
click at [177, 59] on header "Información de Usuario Ver Mirada por Persona" at bounding box center [304, 64] width 551 height 16
click at [63, 195] on button "Restricciones Nuevo Mundo" at bounding box center [63, 200] width 77 height 16
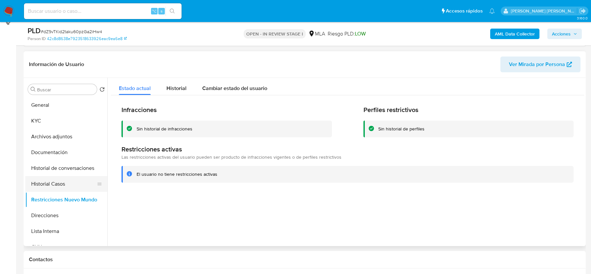
click at [49, 180] on button "Historial Casos" at bounding box center [63, 184] width 77 height 16
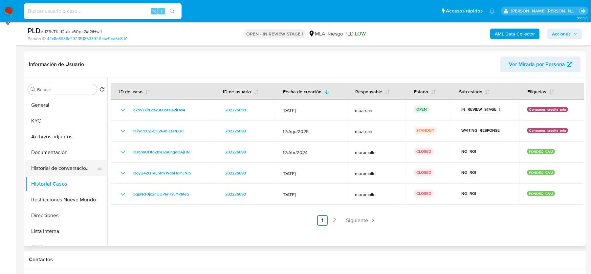
click at [58, 166] on button "Historial de conversaciones" at bounding box center [63, 168] width 77 height 16
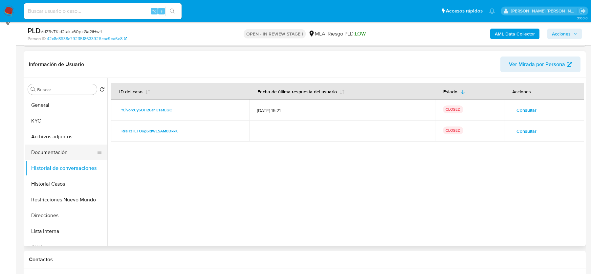
click at [47, 152] on button "Documentación" at bounding box center [63, 152] width 77 height 16
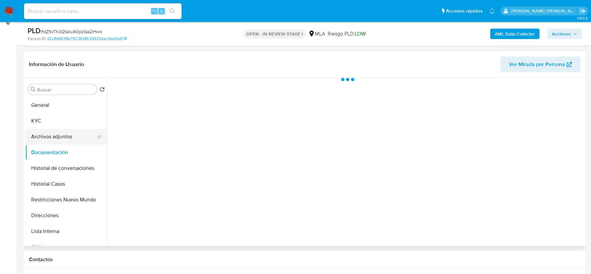
click at [51, 134] on button "Archivos adjuntos" at bounding box center [63, 137] width 77 height 16
click at [552, 38] on span "Acciones" at bounding box center [561, 34] width 19 height 10
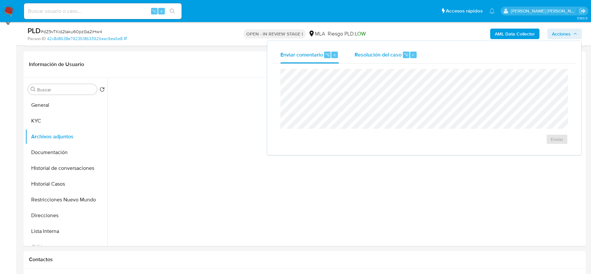
click at [382, 55] on span "Resolución del caso" at bounding box center [377, 55] width 47 height 8
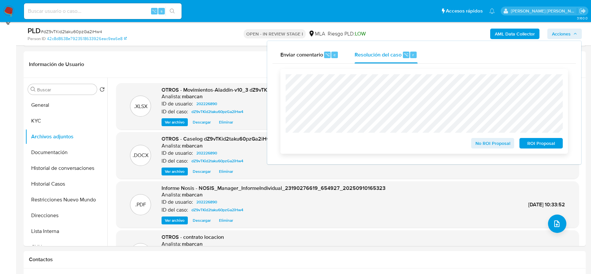
click at [489, 143] on span "No ROI Proposal" at bounding box center [492, 142] width 34 height 9
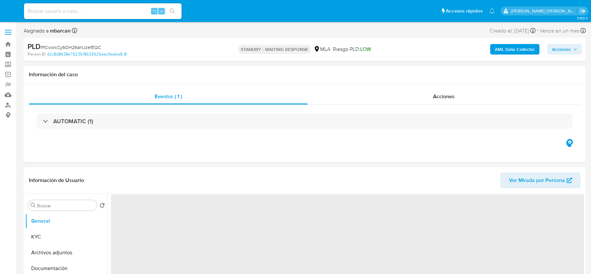
select select "10"
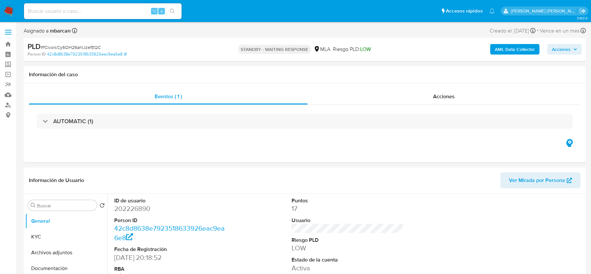
click at [62, 47] on span "# fCivorcCy6OH26ahIJzefEQC" at bounding box center [71, 47] width 60 height 7
copy span "fCivorcCy6OH26ahIJzefEQC"
click at [57, 47] on span "# fCivorcCy6OH26ahIJzefEQC" at bounding box center [71, 47] width 60 height 7
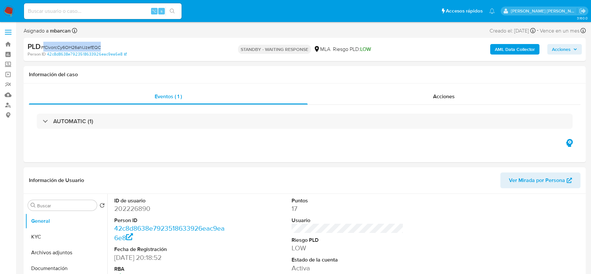
copy span "fCivorcCy6OH26ahIJzefEQC"
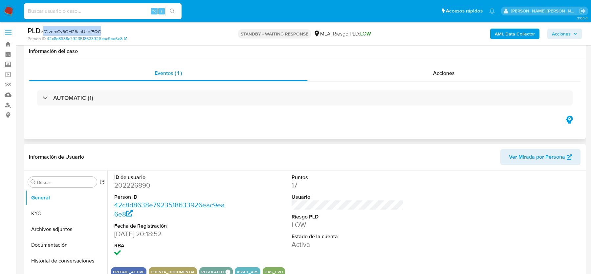
scroll to position [84, 0]
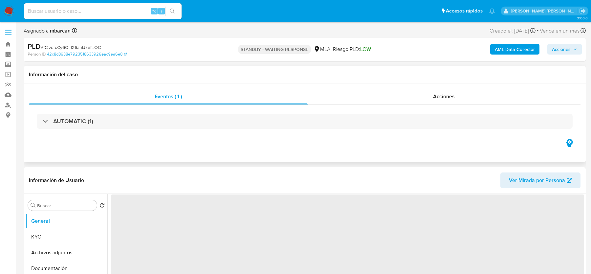
select select "10"
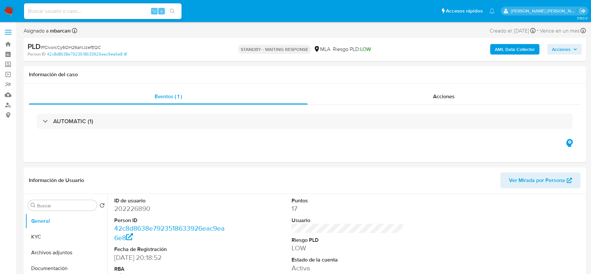
click at [77, 47] on span "# fCivorcCy6OH26ahIJzefEQC" at bounding box center [71, 47] width 60 height 7
copy span "fCivorcCy6OH26ahIJzefEQC"
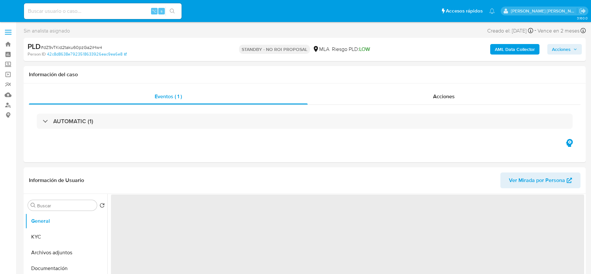
select select "10"
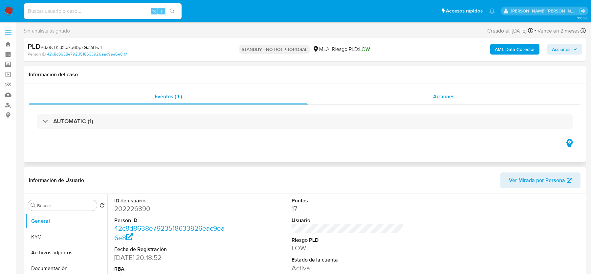
click at [424, 103] on div "Acciones" at bounding box center [443, 97] width 273 height 16
select select "10"
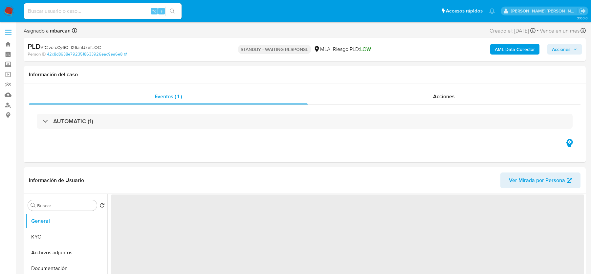
select select "10"
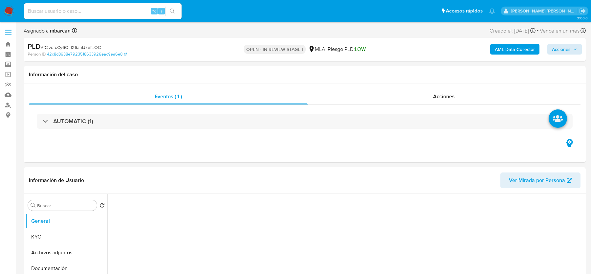
select select "10"
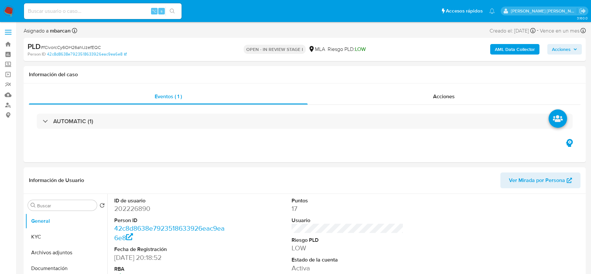
click at [563, 52] on span "Acciones" at bounding box center [561, 49] width 19 height 10
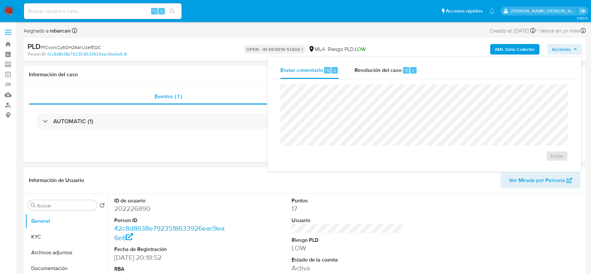
click at [393, 79] on div "Enviar" at bounding box center [423, 122] width 303 height 87
click at [393, 62] on div "Resolución del caso ⌥ r" at bounding box center [385, 70] width 63 height 17
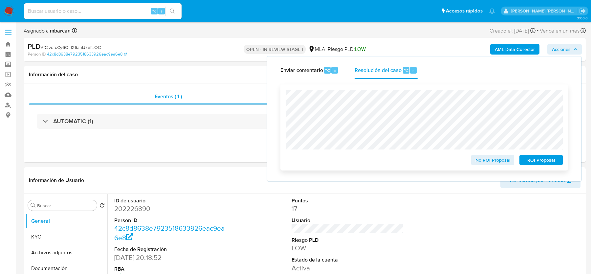
click at [475, 161] on button "No ROI Proposal" at bounding box center [492, 160] width 43 height 10
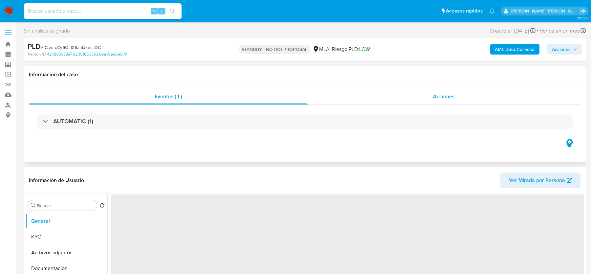
select select "10"
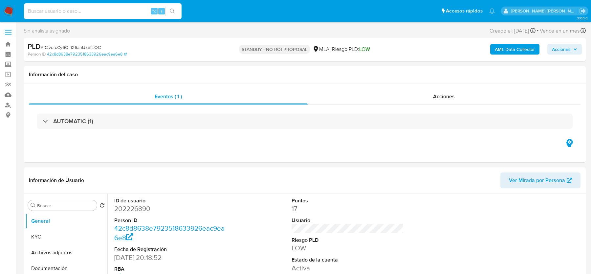
click at [76, 8] on input at bounding box center [102, 11] width 157 height 9
paste input "JaI6skJOvY2xv57MxN3PU1JX"
type input "JaI6skJOvY2xv57MxN3PU1JX"
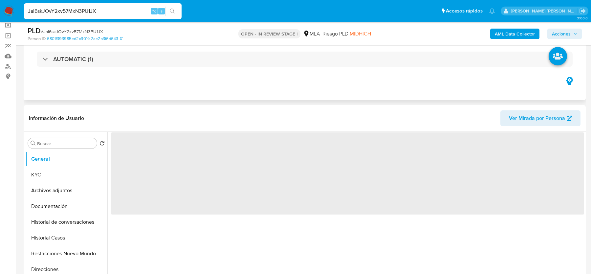
scroll to position [70, 0]
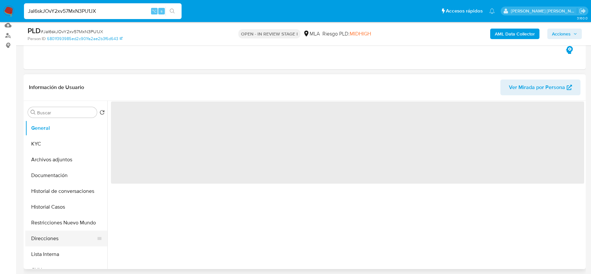
select select "10"
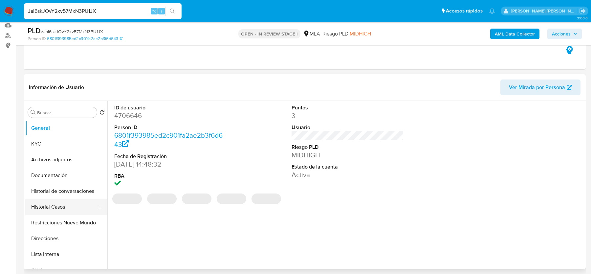
click at [50, 208] on button "Historial Casos" at bounding box center [63, 207] width 77 height 16
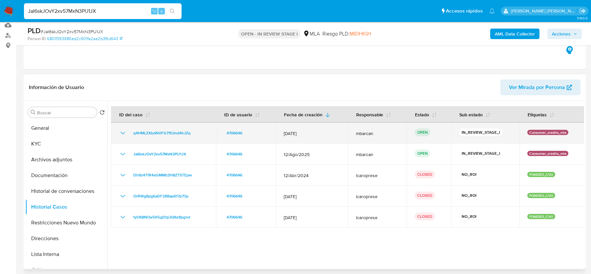
click at [202, 131] on div "q4HMLZXbdNVFG71Ednd4hJZq" at bounding box center [163, 133] width 89 height 8
click at [138, 134] on span "q4HMLZXbdNVFG71Ednd4hJZq" at bounding box center [161, 133] width 57 height 8
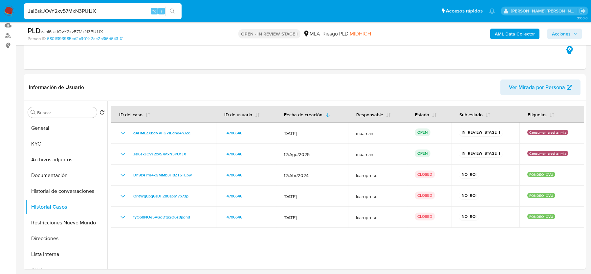
click at [84, 9] on input "JaI6skJOvY2xv57MxN3PU1JX" at bounding box center [102, 11] width 157 height 9
paste input "Zi99FcaAvS8oHSj8Ef5FwLQs"
type input "Zi99FcaAvS8oHSj8Ef5FwLQs"
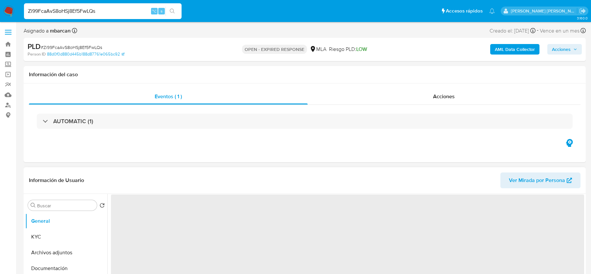
select select "10"
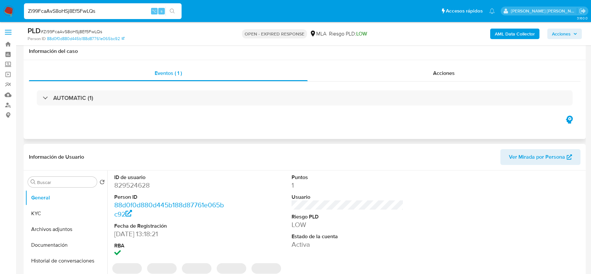
scroll to position [31, 0]
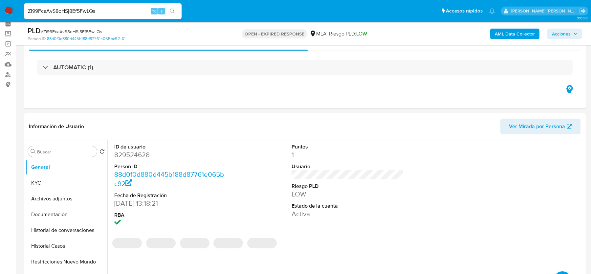
click at [10, 11] on img at bounding box center [8, 11] width 11 height 11
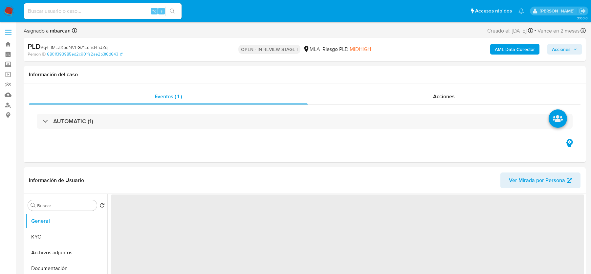
select select "10"
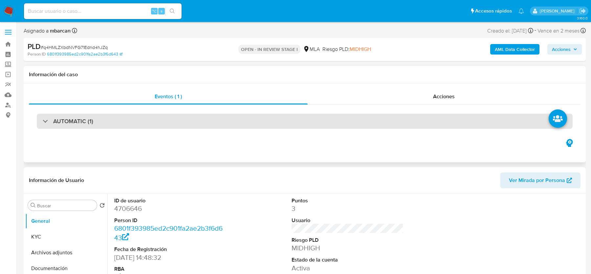
click at [253, 116] on div "AUTOMATIC (1)" at bounding box center [304, 121] width 535 height 15
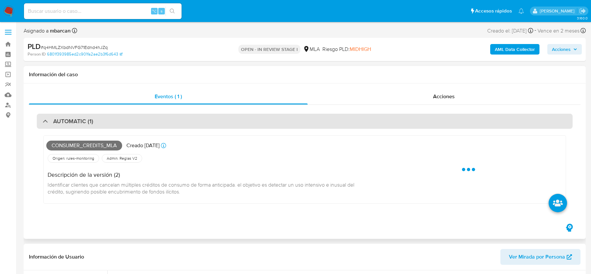
click at [253, 116] on div "AUTOMATIC (1)" at bounding box center [304, 121] width 535 height 15
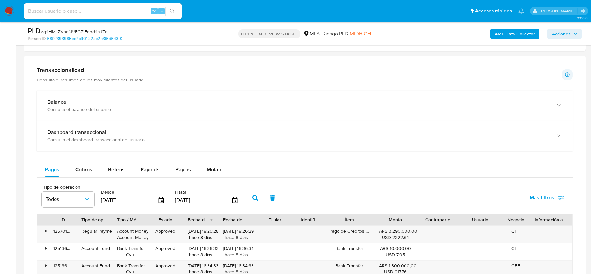
scroll to position [494, 0]
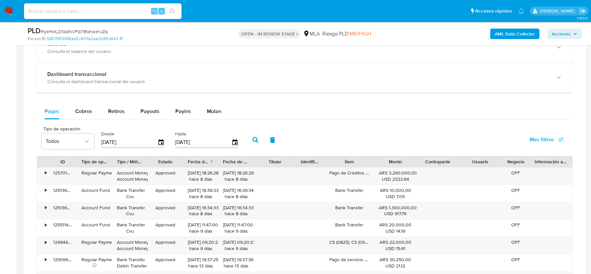
click at [217, 100] on div "Balance Consulta el balance del usuario Dashboard transaccional Consulta el das…" at bounding box center [304, 195] width 535 height 326
click at [217, 107] on span "Mulan" at bounding box center [214, 111] width 14 height 8
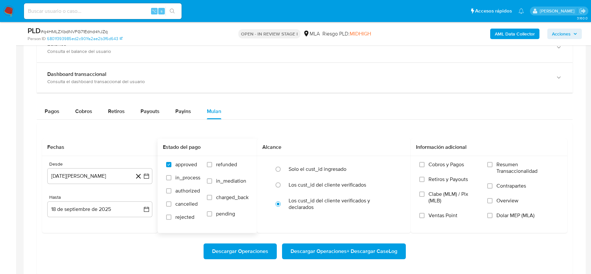
click at [244, 164] on label "refunded" at bounding box center [228, 169] width 42 height 16
click at [212, 164] on input "refunded" at bounding box center [209, 164] width 5 height 5
checkbox input "true"
click at [494, 213] on label "Dolar MEP (MLA)" at bounding box center [523, 219] width 72 height 15
click at [492, 213] on input "Dolar MEP (MLA)" at bounding box center [489, 215] width 5 height 5
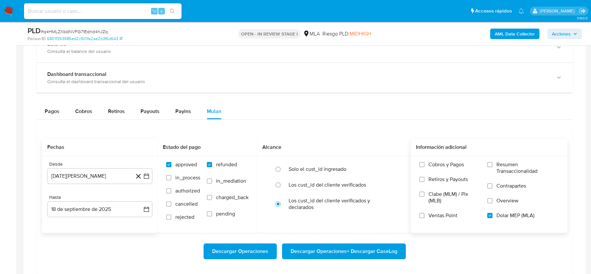
click at [92, 182] on div "Desde 18 de agosto de 2024 18-08-2024 Hasta 18 de septiembre de 2025 18-09-2025" at bounding box center [99, 194] width 115 height 77
click at [92, 174] on button "18 de agosto de 2024" at bounding box center [99, 176] width 105 height 16
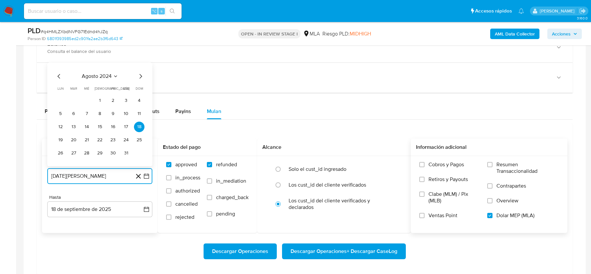
click at [138, 72] on icon "Mes siguiente" at bounding box center [140, 76] width 8 height 8
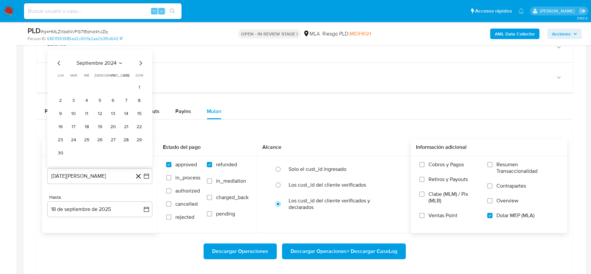
click at [138, 73] on span "dom" at bounding box center [139, 75] width 8 height 5
click at [138, 60] on icon "Mes siguiente" at bounding box center [140, 63] width 8 height 8
click at [138, 60] on div "Balance Consulta el balance del usuario" at bounding box center [304, 47] width 535 height 30
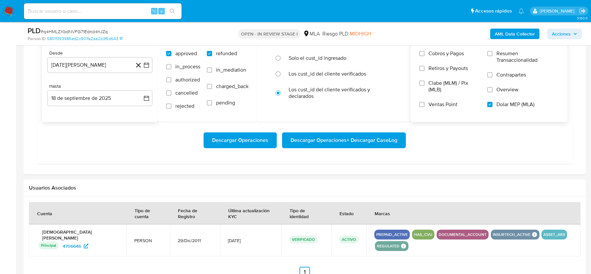
scroll to position [832, 0]
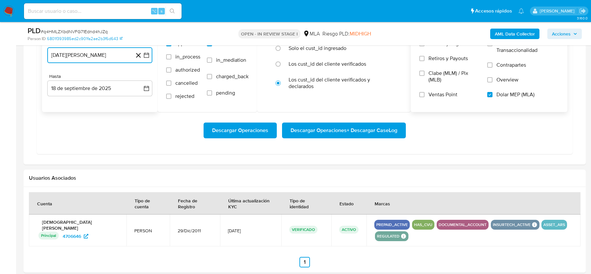
click at [116, 54] on button "18 de agosto de 2024" at bounding box center [99, 55] width 105 height 16
click at [142, 76] on icon "Mes siguiente" at bounding box center [140, 79] width 8 height 8
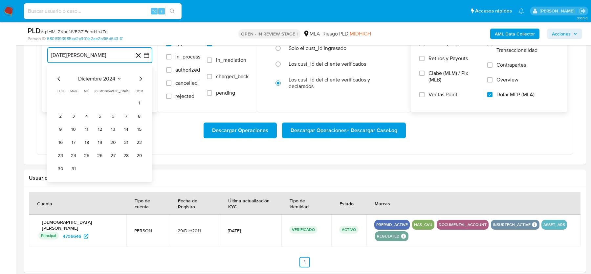
click at [142, 76] on icon "Mes siguiente" at bounding box center [140, 79] width 8 height 8
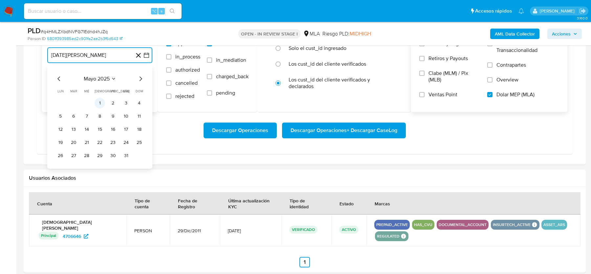
click at [96, 101] on button "1" at bounding box center [99, 103] width 10 height 10
click at [96, 88] on button "18 de septiembre de 2025" at bounding box center [99, 88] width 105 height 16
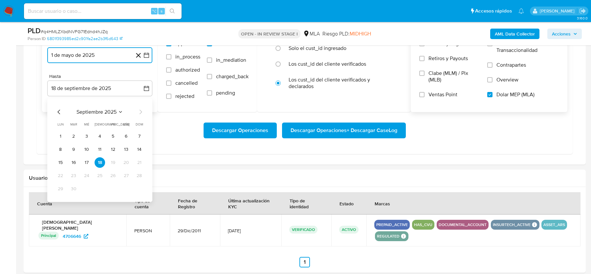
click at [61, 108] on icon "Mes anterior" at bounding box center [59, 112] width 8 height 8
click at [139, 188] on button "31" at bounding box center [139, 188] width 10 height 10
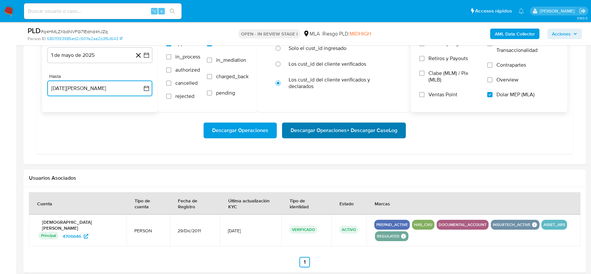
click at [346, 128] on span "Descargar Operaciones + Descargar CaseLog" at bounding box center [343, 130] width 107 height 14
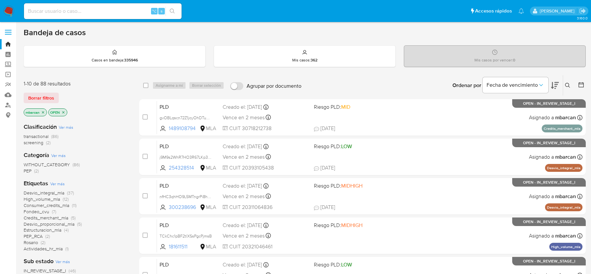
click at [569, 85] on icon at bounding box center [567, 85] width 5 height 5
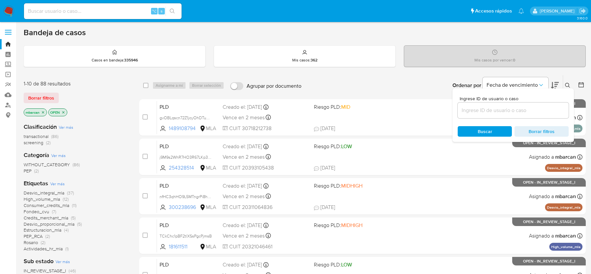
click at [523, 107] on input at bounding box center [512, 110] width 111 height 9
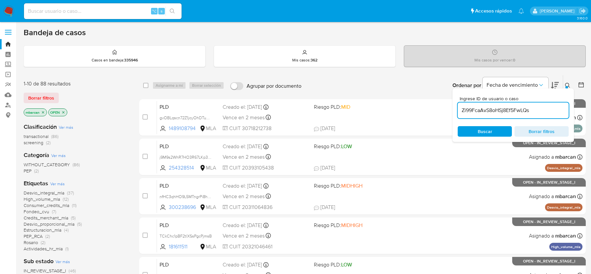
type input "Zi99FcaAvS8oHSj8Ef5FwLQs"
click at [566, 87] on div at bounding box center [566, 87] width 3 height 3
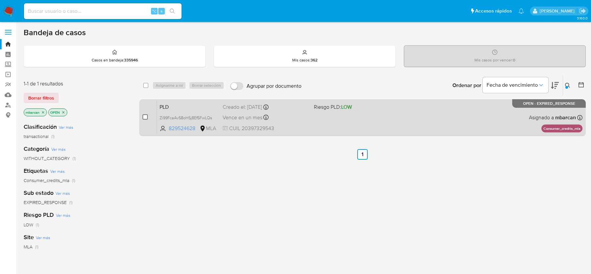
click at [146, 116] on input "checkbox" at bounding box center [144, 116] width 5 height 5
checkbox input "true"
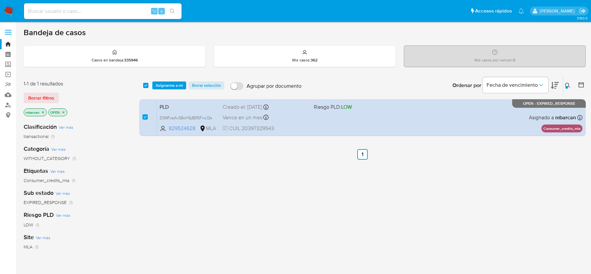
click at [159, 92] on div "select-all-cases-checkbox Asignarme a mí Borrar selección Agrupar por documento…" at bounding box center [362, 85] width 446 height 20
click at [169, 88] on span "Asignarme a mí" at bounding box center [169, 85] width 27 height 7
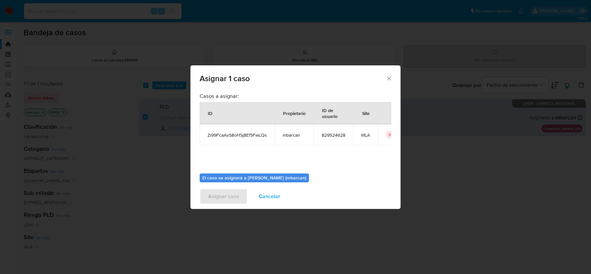
scroll to position [33, 0]
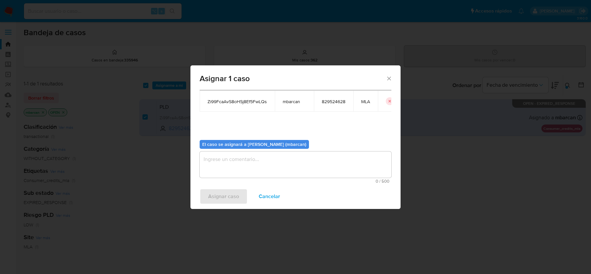
click at [237, 182] on span "0 / 500" at bounding box center [295, 181] width 188 height 4
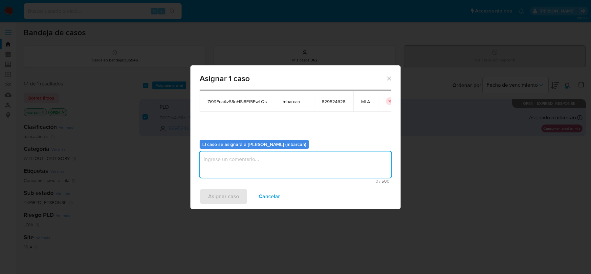
click at [236, 169] on textarea "assign-modal" at bounding box center [295, 164] width 192 height 26
type textarea "análisis"
click at [214, 193] on span "Asignar caso" at bounding box center [223, 196] width 31 height 14
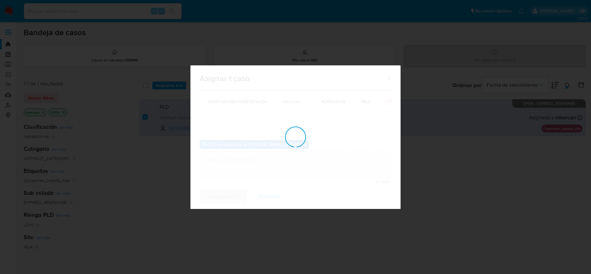
checkbox input "false"
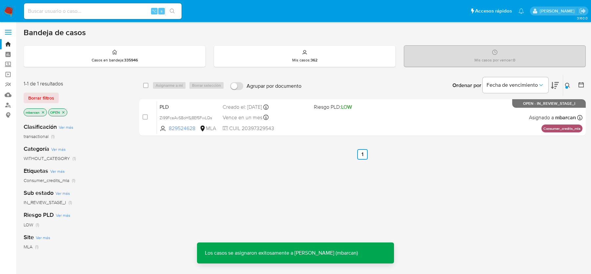
click at [167, 105] on span "PLD" at bounding box center [188, 106] width 58 height 9
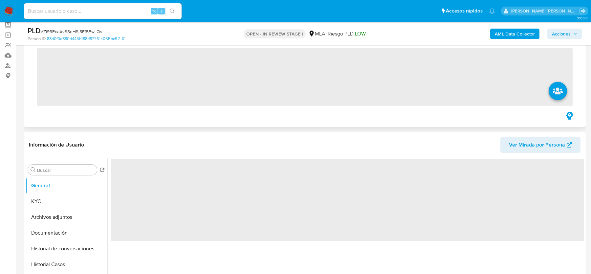
scroll to position [74, 0]
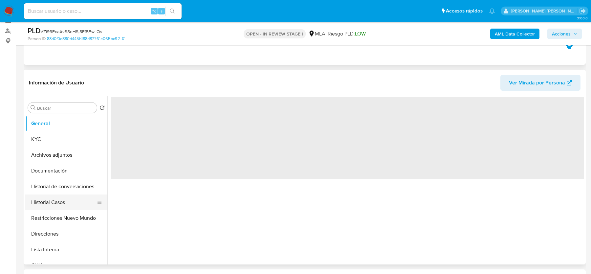
click at [56, 199] on button "Historial Casos" at bounding box center [63, 202] width 77 height 16
select select "10"
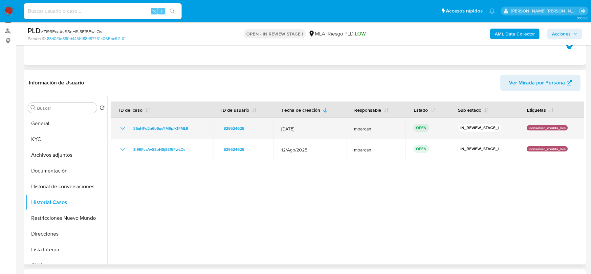
click at [207, 125] on td "35aHFo2n6b6qsYM9pIK1FMLR" at bounding box center [162, 128] width 102 height 21
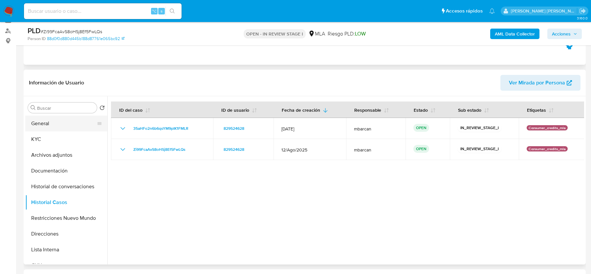
click at [73, 128] on button "General" at bounding box center [63, 123] width 77 height 16
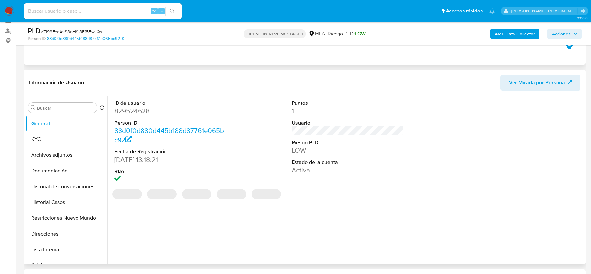
click at [133, 108] on dd "829524628" at bounding box center [170, 110] width 112 height 9
copy dd "829524628"
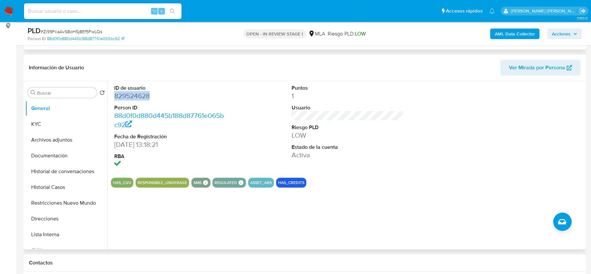
scroll to position [110, 0]
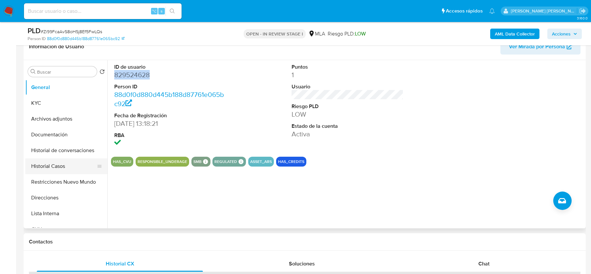
click at [56, 166] on button "Historial Casos" at bounding box center [63, 166] width 77 height 16
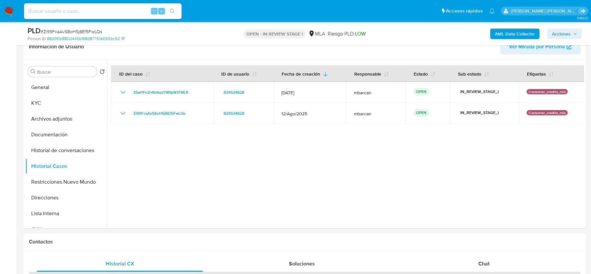
scroll to position [99, 0]
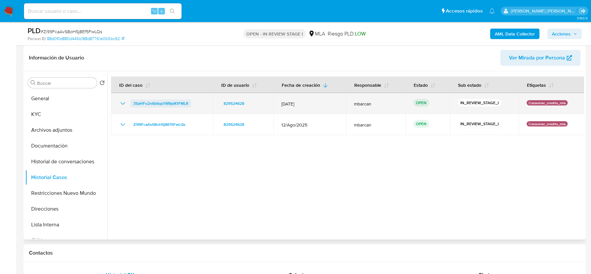
click at [170, 102] on span "35aHFo2n6b6qsYM9pIK1FMLR" at bounding box center [160, 103] width 55 height 8
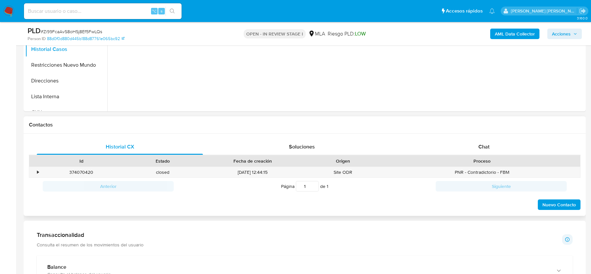
scroll to position [286, 0]
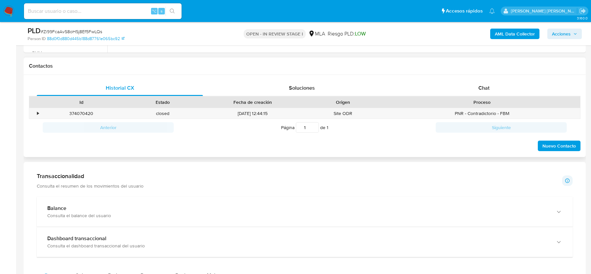
click at [480, 75] on div "Historial CX Soluciones Chat Id Estado Fecha de creación Origen Proceso • 37407…" at bounding box center [305, 116] width 562 height 82
click at [483, 85] on span "Chat" at bounding box center [483, 88] width 11 height 8
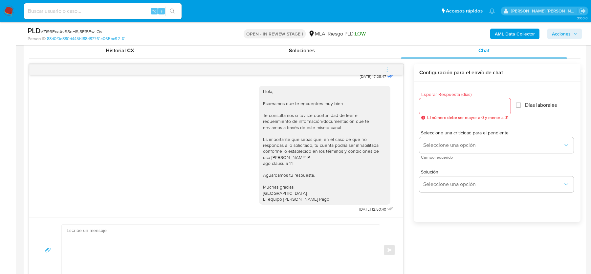
scroll to position [324, 0]
click at [387, 68] on icon "menu-action" at bounding box center [386, 68] width 1 height 1
click at [329, 54] on li "Cerrar conversación" at bounding box center [342, 55] width 67 height 12
click at [69, 21] on nav "Pausado Ver notificaciones ⌥ s Accesos rápidos Presiona las siguientes teclas p…" at bounding box center [295, 11] width 591 height 22
click at [59, 30] on span "# Zi99FcaAvS8oHSj8Ef5FwLQs" at bounding box center [71, 31] width 61 height 7
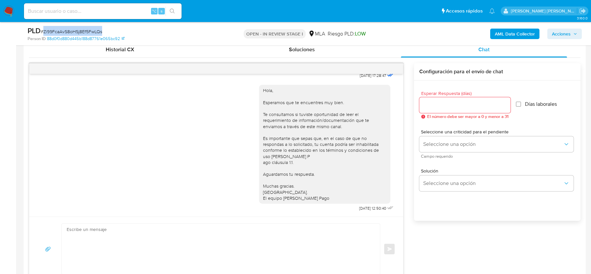
click at [59, 30] on span "# Zi99FcaAvS8oHSj8Ef5FwLQs" at bounding box center [71, 31] width 61 height 7
copy span "Zi99FcaAvS8oHSj8Ef5FwLQs"
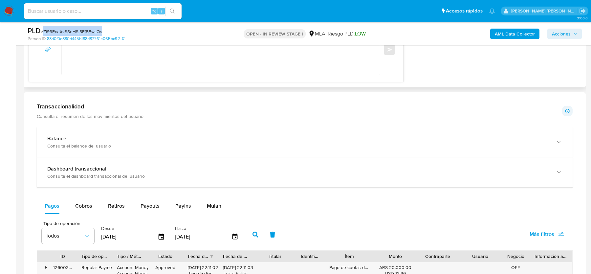
scroll to position [1000, 0]
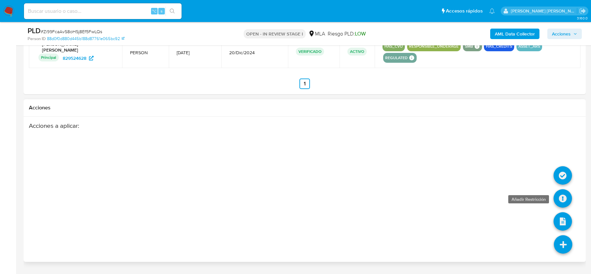
click at [568, 189] on icon at bounding box center [562, 198] width 18 height 18
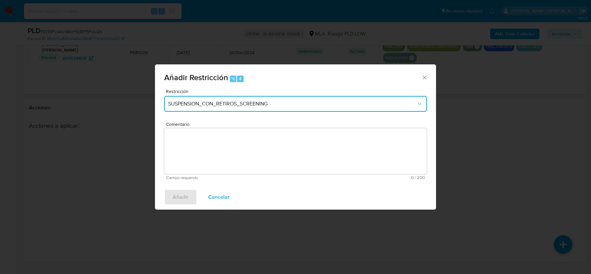
click at [176, 104] on span "SUSPENSION_CON_RETIROS_SCREENING" at bounding box center [292, 103] width 248 height 7
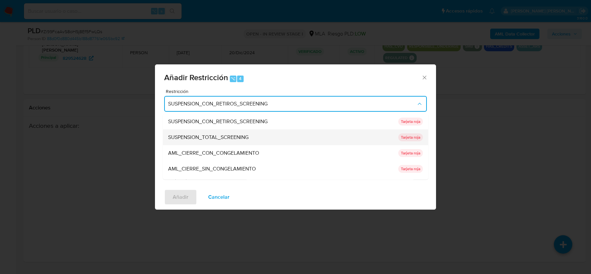
scroll to position [139, 0]
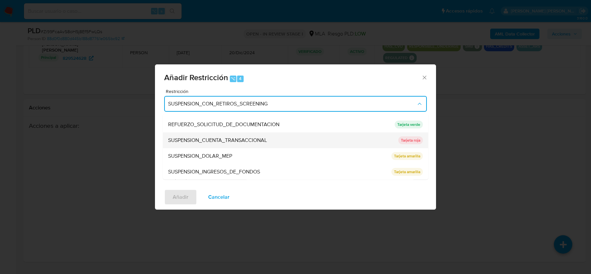
click at [200, 139] on span "SUSPENSION_CUENTA_TRANSACCIONAL" at bounding box center [217, 140] width 99 height 7
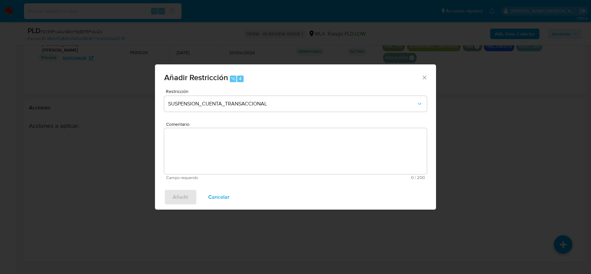
click at [199, 156] on textarea "Comentario" at bounding box center [295, 151] width 262 height 46
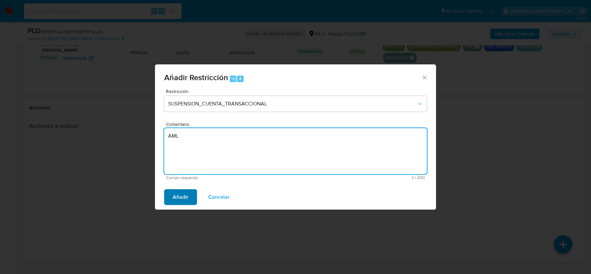
type textarea "AML"
click at [177, 194] on span "Añadir" at bounding box center [181, 197] width 16 height 14
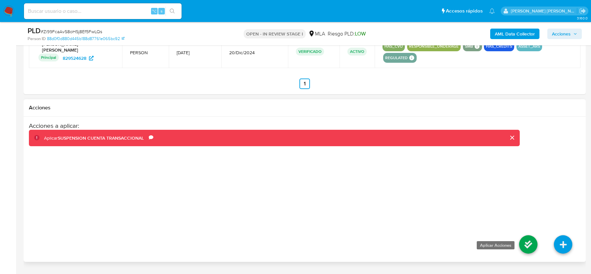
click at [524, 235] on icon at bounding box center [528, 244] width 18 height 18
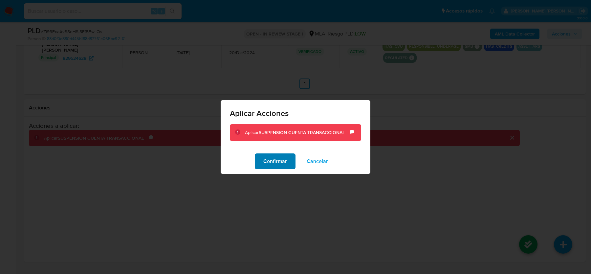
click at [262, 156] on button "Confirmar" at bounding box center [275, 161] width 41 height 16
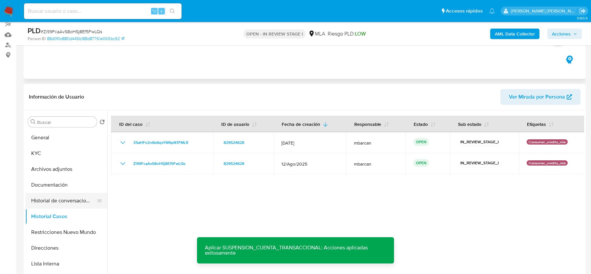
scroll to position [73, 0]
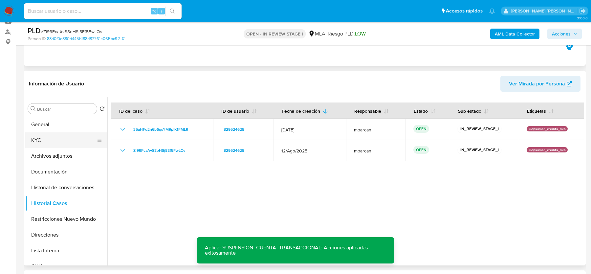
click at [52, 146] on button "KYC" at bounding box center [63, 140] width 77 height 16
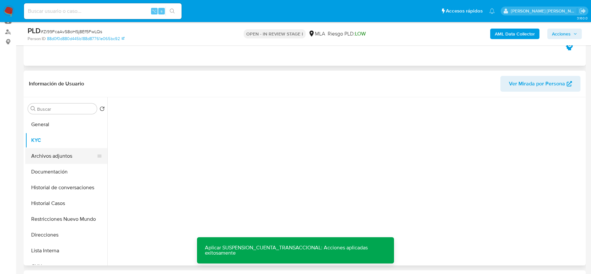
click at [56, 154] on button "Archivos adjuntos" at bounding box center [63, 156] width 77 height 16
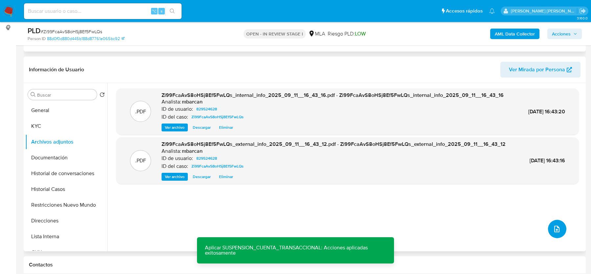
click at [551, 220] on button "upload-file" at bounding box center [557, 228] width 18 height 18
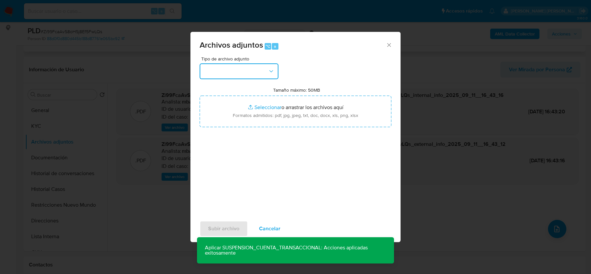
click at [256, 73] on button "button" at bounding box center [238, 71] width 79 height 16
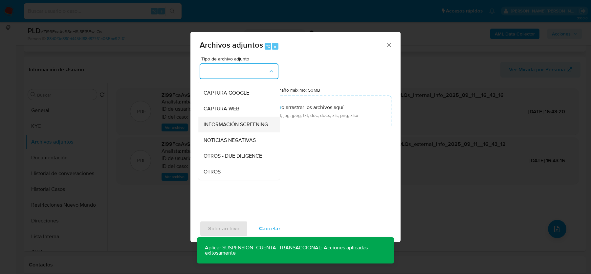
scroll to position [47, 0]
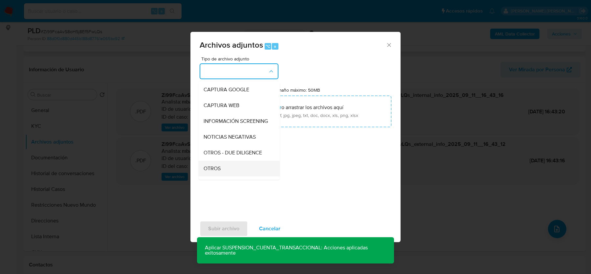
click at [238, 164] on div "OTROS" at bounding box center [236, 168] width 67 height 16
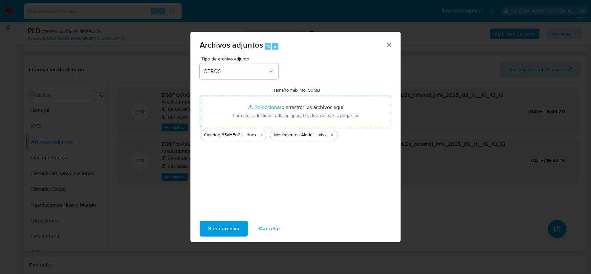
click at [223, 227] on span "Subir archivo" at bounding box center [223, 228] width 31 height 14
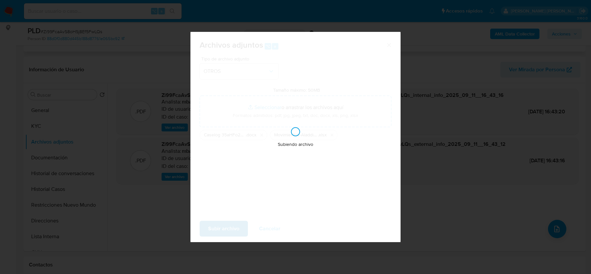
click at [223, 227] on div "Subiendo archivo" at bounding box center [295, 137] width 210 height 210
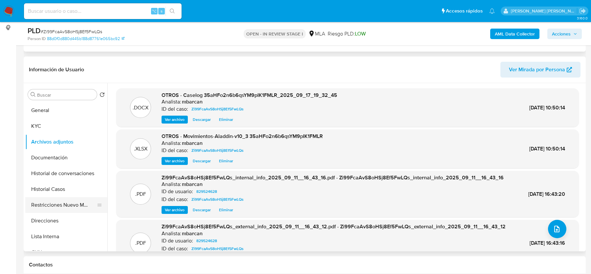
click at [43, 204] on button "Restricciones Nuevo Mundo" at bounding box center [63, 205] width 77 height 16
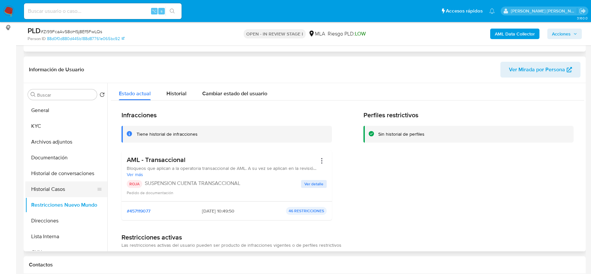
click at [51, 184] on button "Historial Casos" at bounding box center [63, 189] width 77 height 16
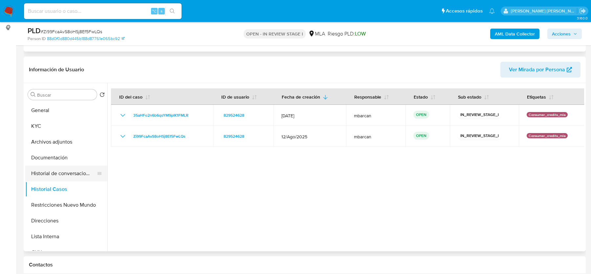
click at [58, 171] on button "Historial de conversaciones" at bounding box center [63, 173] width 77 height 16
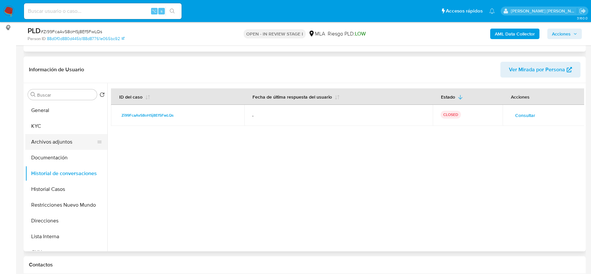
click at [52, 139] on button "Archivos adjuntos" at bounding box center [63, 142] width 77 height 16
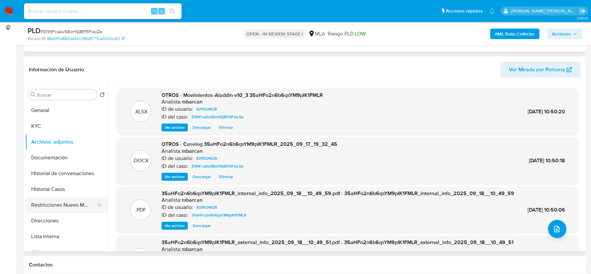
click at [55, 200] on button "Restricciones Nuevo Mundo" at bounding box center [63, 205] width 77 height 16
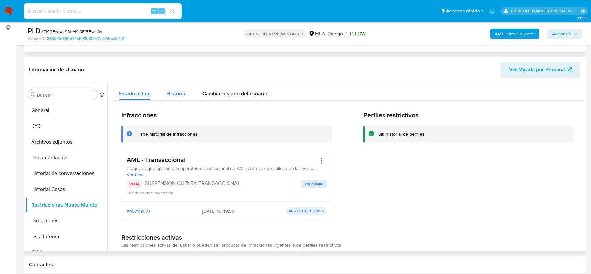
click at [169, 93] on span "Historial" at bounding box center [176, 94] width 20 height 8
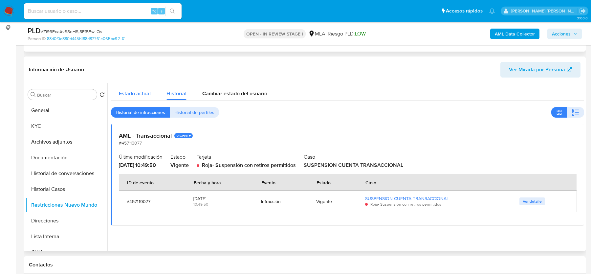
click at [137, 94] on span "Estado actual" at bounding box center [135, 94] width 32 height 8
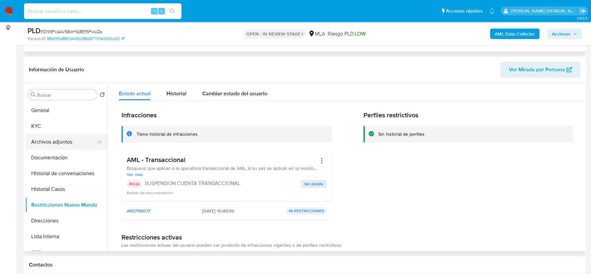
click at [78, 140] on button "Archivos adjuntos" at bounding box center [63, 142] width 77 height 16
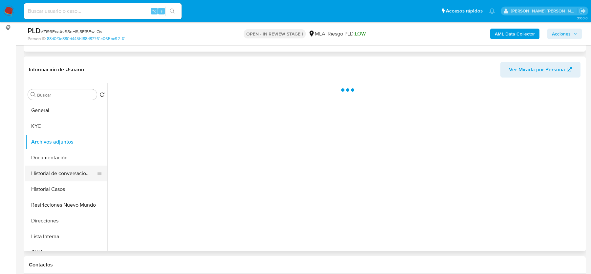
click at [68, 179] on button "Historial de conversaciones" at bounding box center [63, 173] width 77 height 16
click at [68, 182] on button "Historial Casos" at bounding box center [63, 189] width 77 height 16
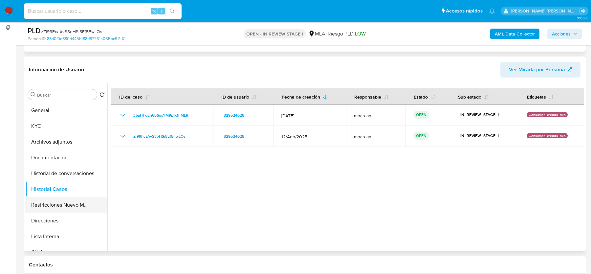
click at [62, 200] on button "Restricciones Nuevo Mundo" at bounding box center [63, 205] width 77 height 16
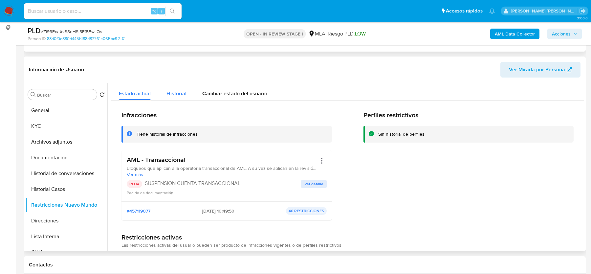
click at [177, 91] on span "Historial" at bounding box center [176, 94] width 20 height 8
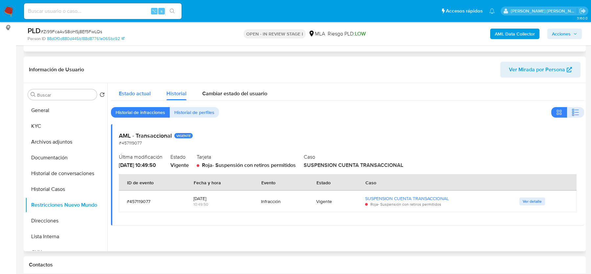
click at [128, 92] on span "Estado actual" at bounding box center [135, 94] width 32 height 8
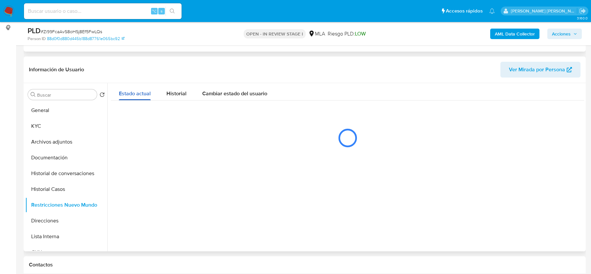
click at [128, 92] on span "Estado actual" at bounding box center [135, 94] width 32 height 8
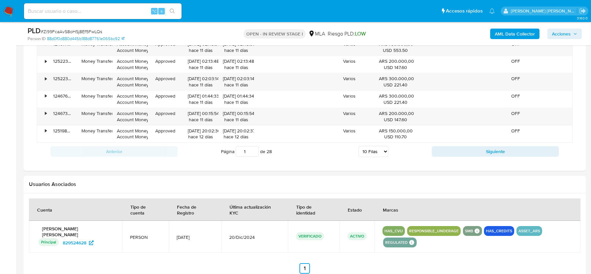
scroll to position [1000, 0]
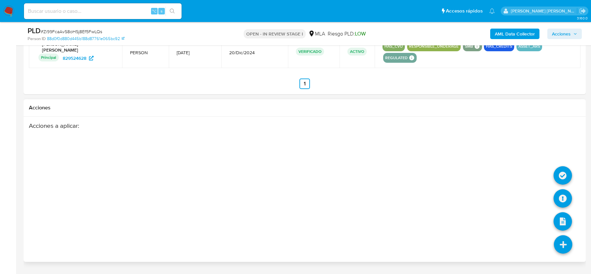
click at [562, 235] on icon at bounding box center [562, 244] width 18 height 18
click at [565, 189] on icon at bounding box center [562, 198] width 18 height 18
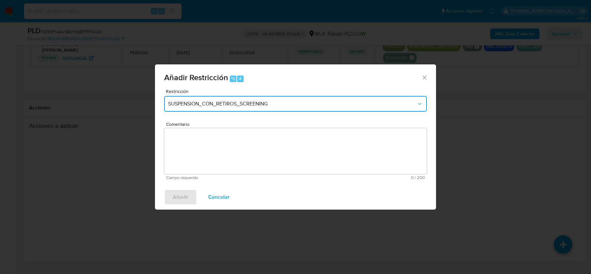
click at [202, 108] on button "SUSPENSION_CON_RETIROS_SCREENING" at bounding box center [295, 104] width 262 height 16
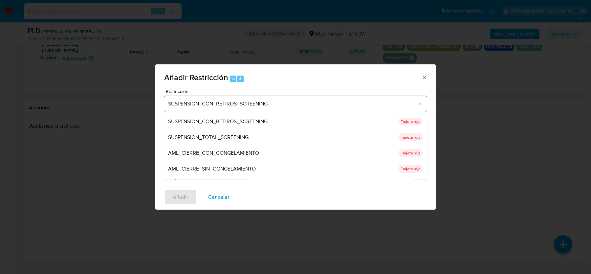
scroll to position [139, 0]
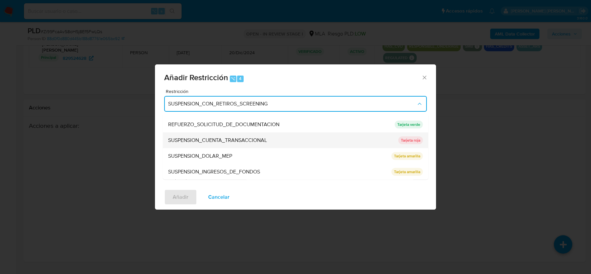
click at [207, 143] on span "SUSPENSION_CUENTA_TRANSACCIONAL" at bounding box center [217, 140] width 99 height 7
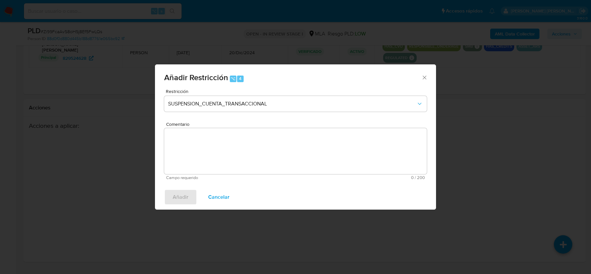
click at [207, 143] on textarea "Comentario" at bounding box center [295, 151] width 262 height 46
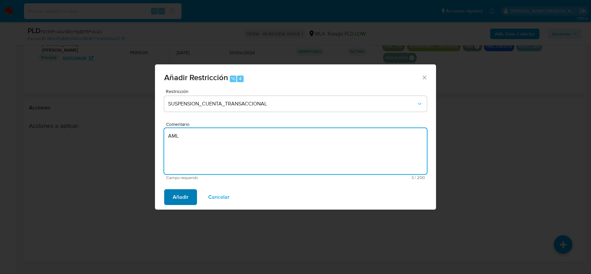
type textarea "AML"
click at [182, 198] on span "Añadir" at bounding box center [181, 197] width 16 height 14
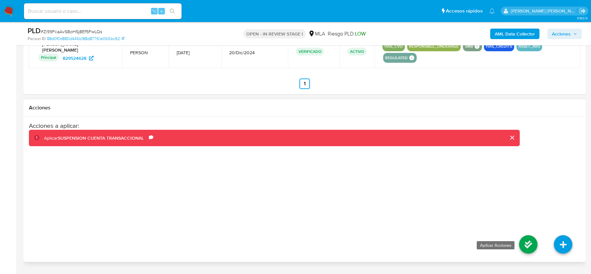
click at [528, 235] on icon at bounding box center [528, 244] width 18 height 18
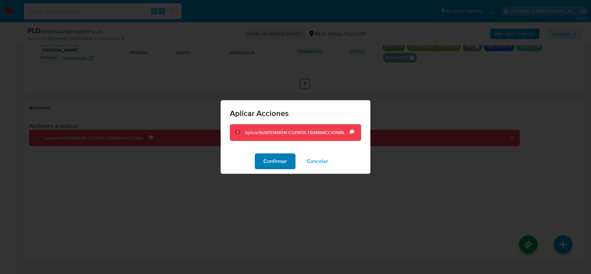
click at [262, 162] on button "Confirmar" at bounding box center [275, 161] width 41 height 16
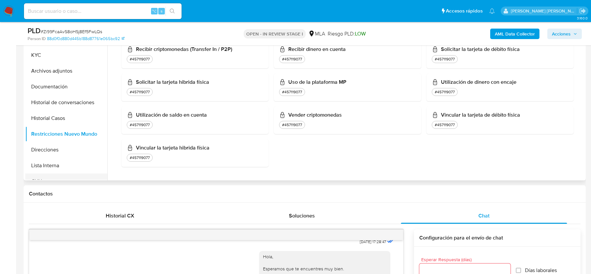
scroll to position [155, 0]
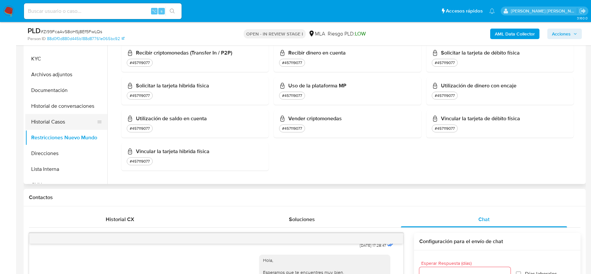
click at [50, 121] on button "Historial Casos" at bounding box center [63, 122] width 77 height 16
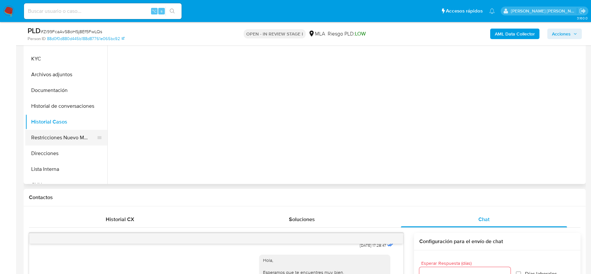
click at [50, 137] on button "Restricciones Nuevo Mundo" at bounding box center [63, 138] width 77 height 16
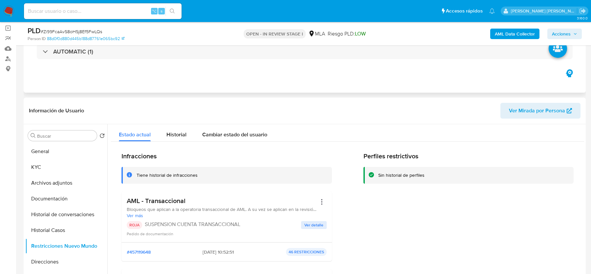
scroll to position [59, 0]
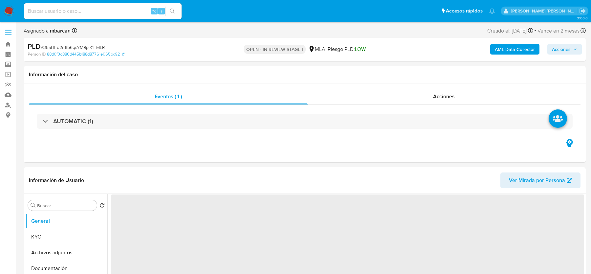
select select "10"
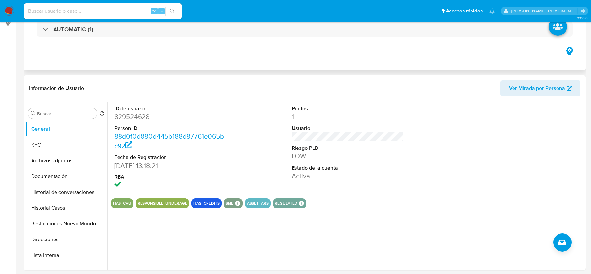
scroll to position [325, 0]
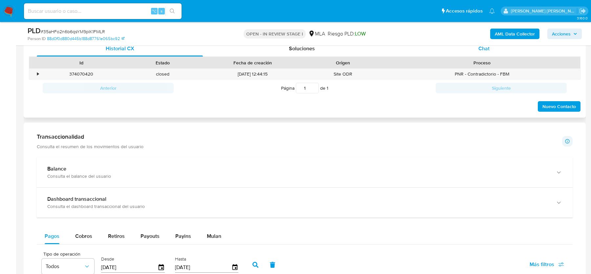
click at [492, 51] on div "Chat" at bounding box center [484, 49] width 166 height 16
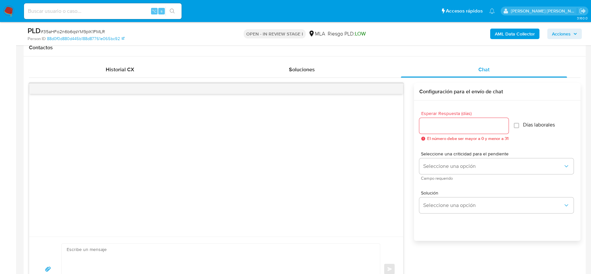
scroll to position [302, 0]
click at [70, 30] on span "# 35aHFo2n6b6qsYM9pIK1FMLR" at bounding box center [73, 31] width 64 height 7
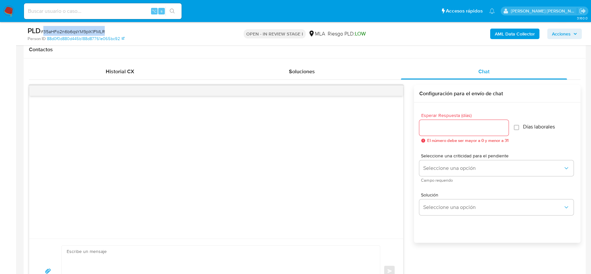
click at [70, 30] on span "# 35aHFo2n6b6qsYM9pIK1FMLR" at bounding box center [73, 31] width 64 height 7
copy span "35aHFo2n6b6qsYM9pIK1FMLR"
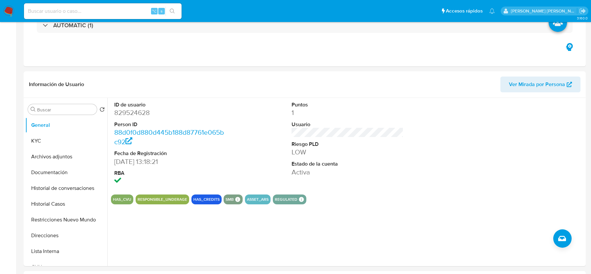
scroll to position [0, 0]
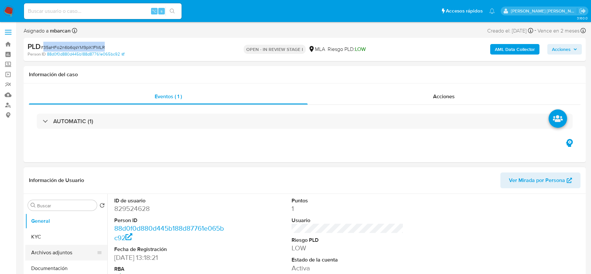
click at [56, 249] on button "Archivos adjuntos" at bounding box center [63, 252] width 77 height 16
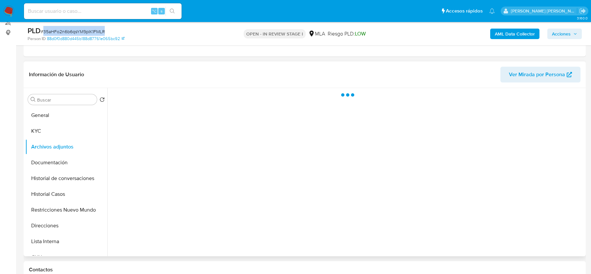
scroll to position [85, 0]
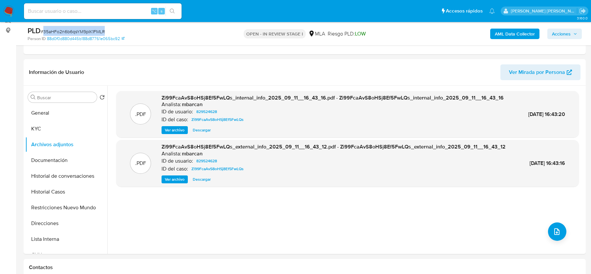
click at [505, 33] on b "AML Data Collector" at bounding box center [514, 34] width 40 height 10
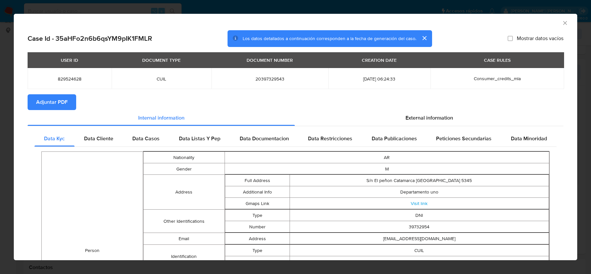
click at [62, 98] on span "Adjuntar PDF" at bounding box center [51, 102] width 31 height 14
click at [562, 21] on icon "Cerrar ventana" at bounding box center [564, 23] width 7 height 7
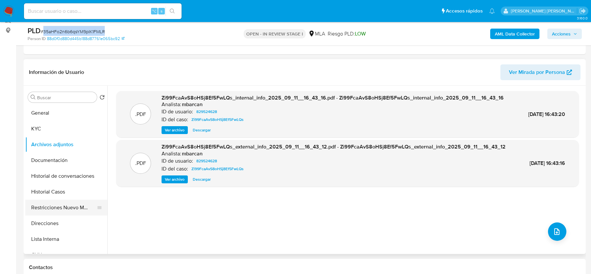
click at [44, 209] on button "Restricciones Nuevo Mundo" at bounding box center [63, 207] width 77 height 16
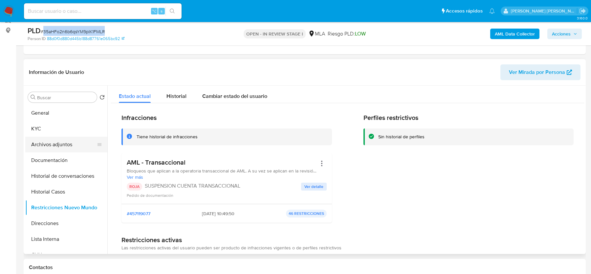
click at [52, 141] on button "Archivos adjuntos" at bounding box center [63, 144] width 77 height 16
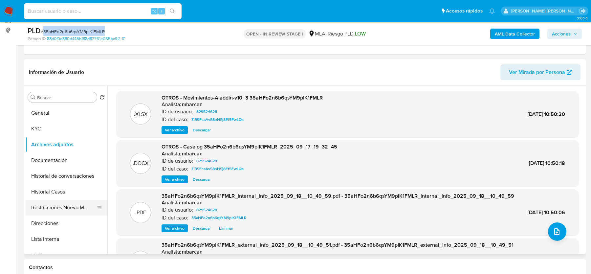
click at [43, 208] on button "Restricciones Nuevo Mundo" at bounding box center [63, 207] width 77 height 16
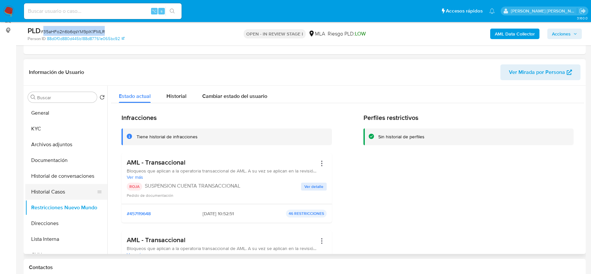
click at [51, 188] on button "Historial Casos" at bounding box center [63, 192] width 77 height 16
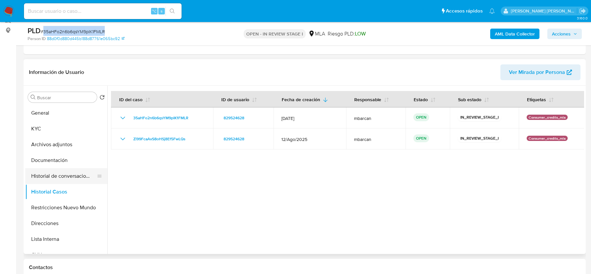
click at [57, 174] on button "Historial de conversaciones" at bounding box center [63, 176] width 77 height 16
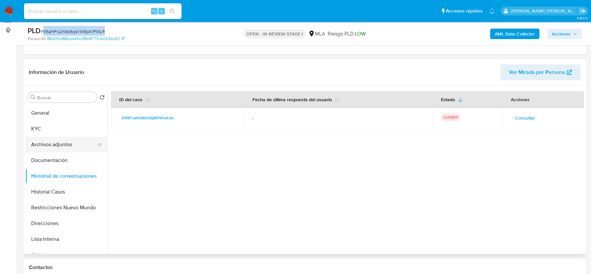
click at [52, 140] on button "Archivos adjuntos" at bounding box center [63, 144] width 77 height 16
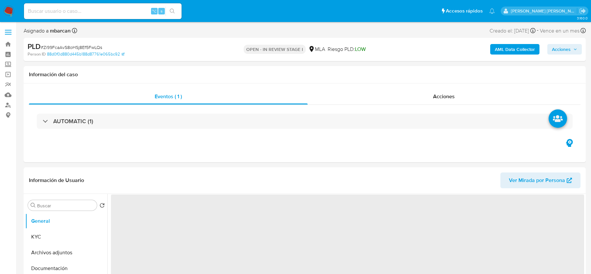
select select "10"
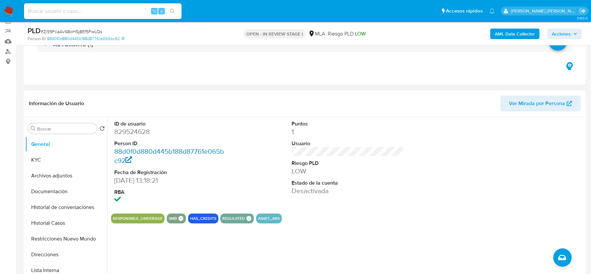
scroll to position [63, 0]
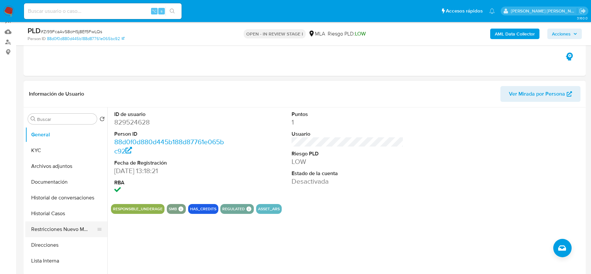
click at [71, 227] on button "Restricciones Nuevo Mundo" at bounding box center [63, 229] width 77 height 16
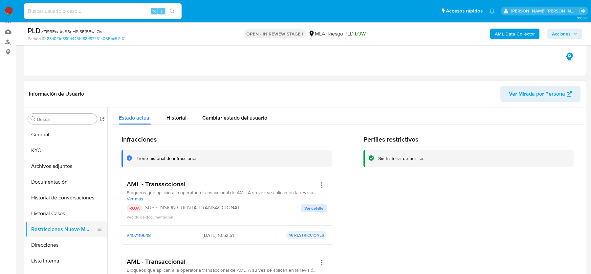
click at [38, 221] on button "Restricciones Nuevo Mundo" at bounding box center [63, 229] width 77 height 16
click at [40, 234] on button "Restricciones Nuevo Mundo" at bounding box center [63, 229] width 77 height 16
click at [40, 221] on button "Restricciones Nuevo Mundo" at bounding box center [63, 229] width 77 height 16
click at [40, 214] on button "Historial Casos" at bounding box center [63, 213] width 77 height 16
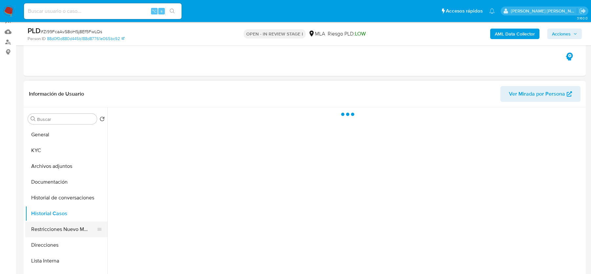
click at [40, 231] on button "Restricciones Nuevo Mundo" at bounding box center [63, 229] width 77 height 16
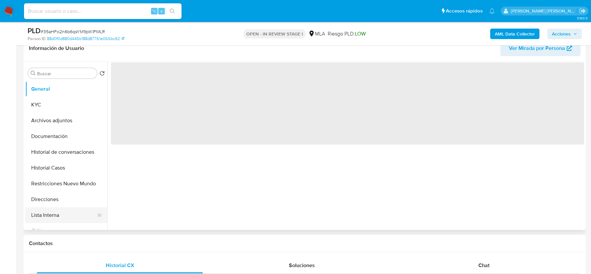
scroll to position [117, 0]
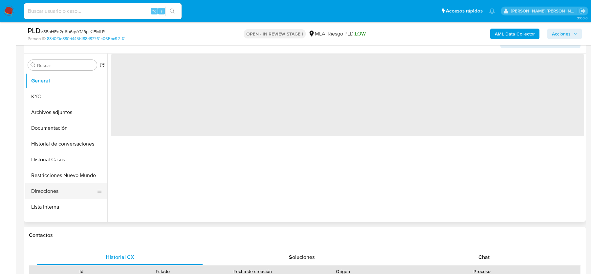
select select "10"
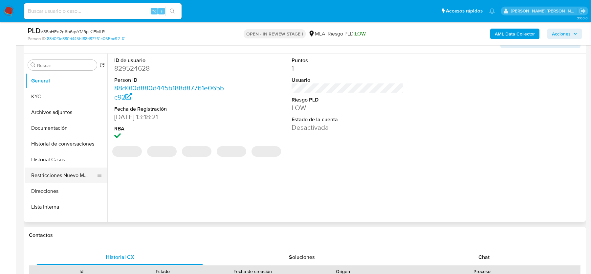
click at [48, 172] on button "Restricciones Nuevo Mundo" at bounding box center [63, 175] width 77 height 16
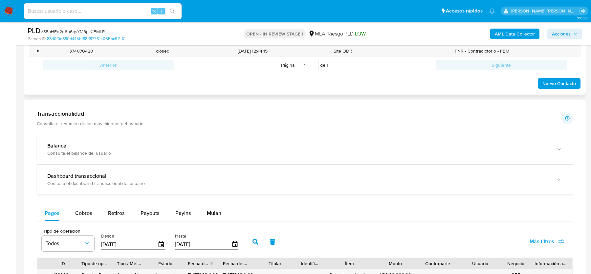
scroll to position [833, 0]
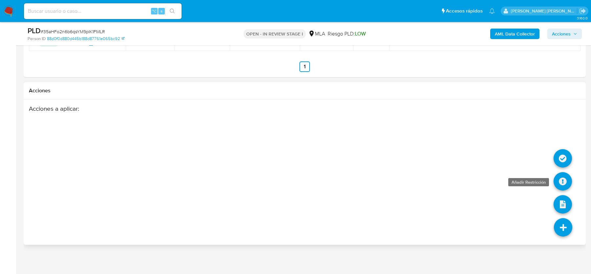
click at [564, 179] on icon at bounding box center [562, 181] width 18 height 18
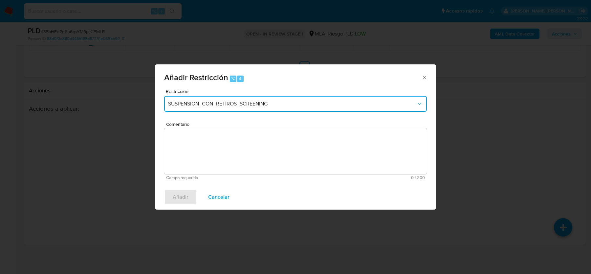
click at [205, 104] on span "SUSPENSION_CON_RETIROS_SCREENING" at bounding box center [292, 103] width 248 height 7
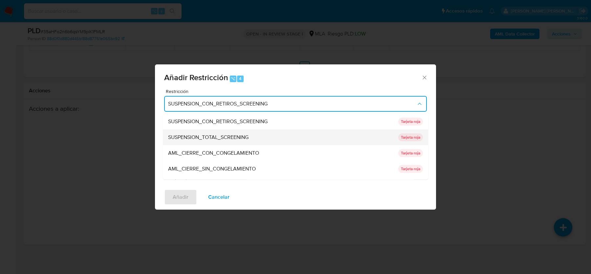
scroll to position [139, 0]
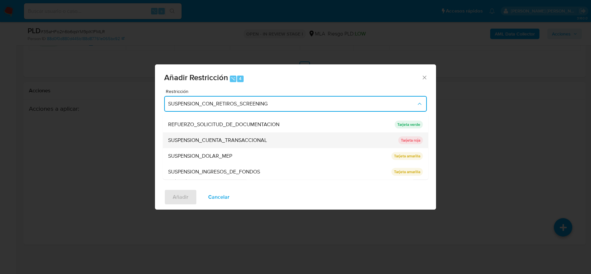
click at [202, 142] on span "SUSPENSION_CUENTA_TRANSACCIONAL" at bounding box center [217, 140] width 99 height 7
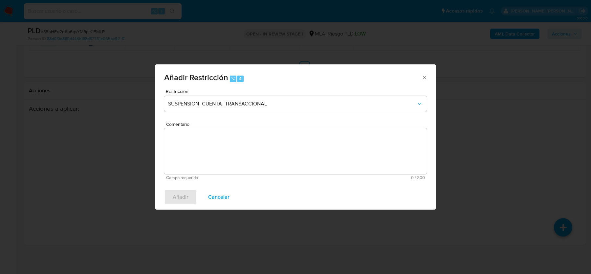
click at [202, 167] on textarea "Comentario" at bounding box center [295, 151] width 262 height 46
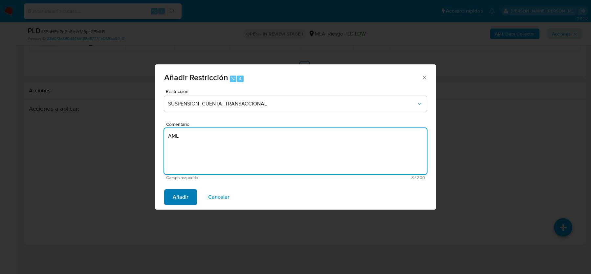
type textarea "AML"
click at [181, 197] on span "Añadir" at bounding box center [181, 197] width 16 height 14
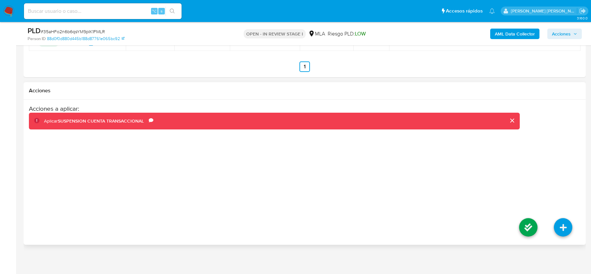
click at [529, 233] on li at bounding box center [527, 228] width 35 height 37
click at [529, 229] on icon at bounding box center [528, 227] width 18 height 18
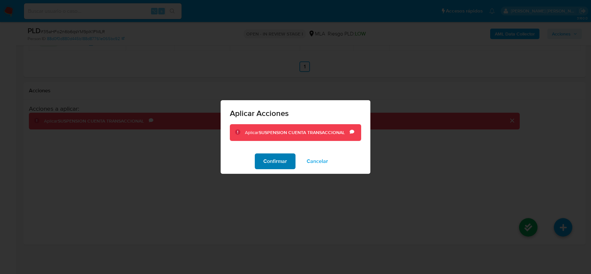
click at [273, 157] on span "Confirmar" at bounding box center [275, 161] width 24 height 14
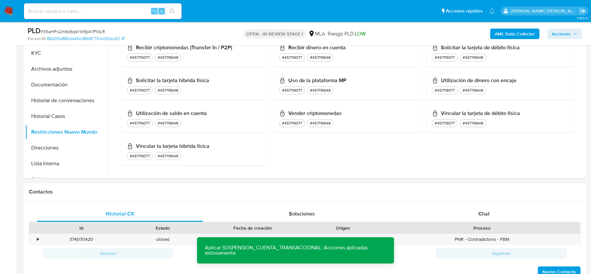
scroll to position [0, 0]
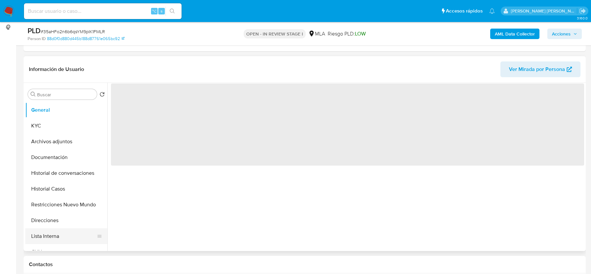
scroll to position [117, 0]
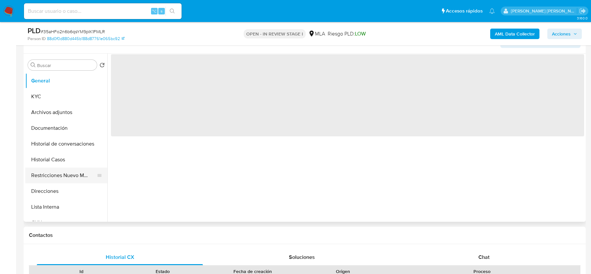
click at [60, 168] on button "Restricciones Nuevo Mundo" at bounding box center [63, 175] width 77 height 16
select select "10"
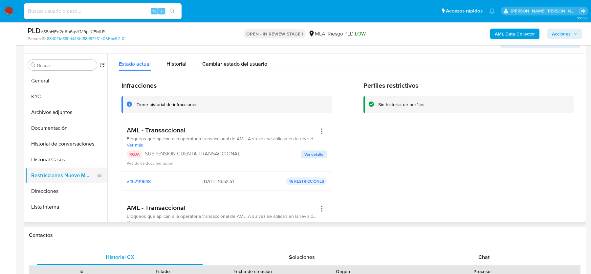
click at [52, 173] on button "Restricciones Nuevo Mundo" at bounding box center [63, 175] width 77 height 16
click at [556, 32] on span "Acciones" at bounding box center [561, 34] width 19 height 10
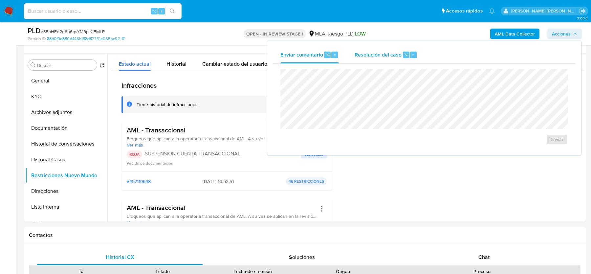
click at [381, 56] on span "Resolución del caso" at bounding box center [377, 55] width 47 height 8
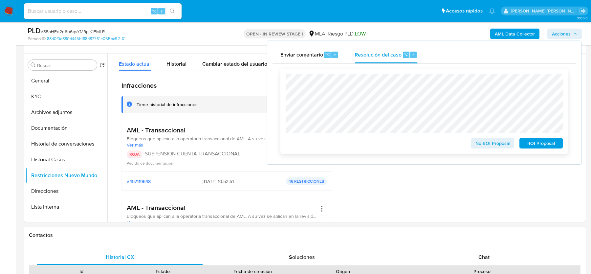
click at [552, 150] on div "No ROI Proposal ROI Proposal" at bounding box center [423, 111] width 287 height 85
click at [547, 135] on div "No ROI Proposal ROI Proposal" at bounding box center [423, 111] width 277 height 74
click at [547, 144] on span "ROI Proposal" at bounding box center [541, 142] width 34 height 9
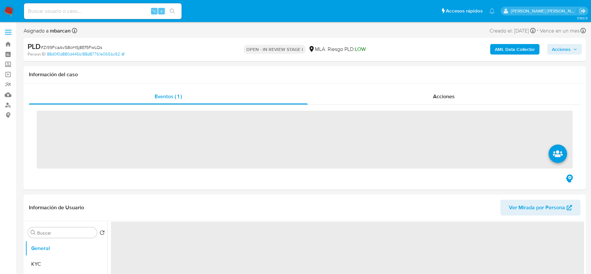
scroll to position [80, 0]
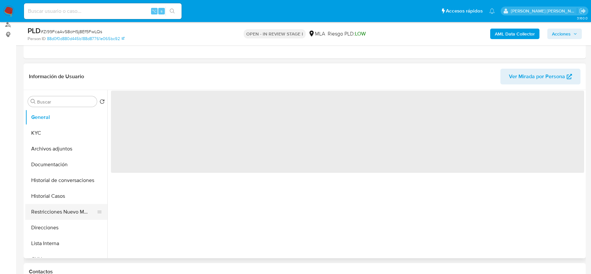
select select "10"
click at [57, 209] on button "Restricciones Nuevo Mundo" at bounding box center [63, 212] width 77 height 16
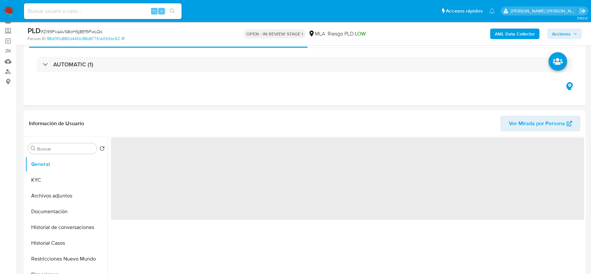
scroll to position [117, 0]
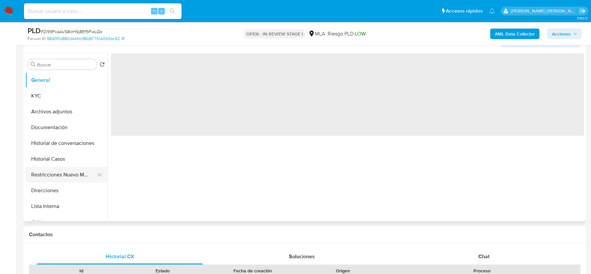
select select "10"
click at [65, 174] on button "Restricciones Nuevo Mundo" at bounding box center [63, 175] width 77 height 16
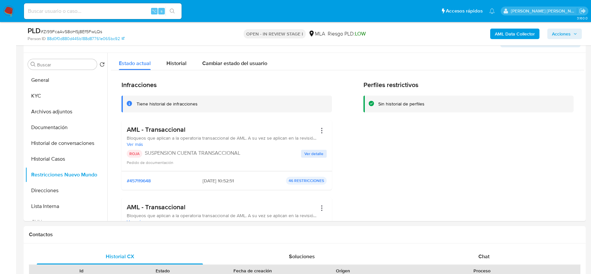
click at [69, 32] on span "# Zi99FcaAvS8oHSj8Ef5FwLQs" at bounding box center [71, 31] width 61 height 7
click at [74, 32] on span "# Zi99FcaAvS8oHSj8Ef5FwLQs" at bounding box center [71, 31] width 61 height 7
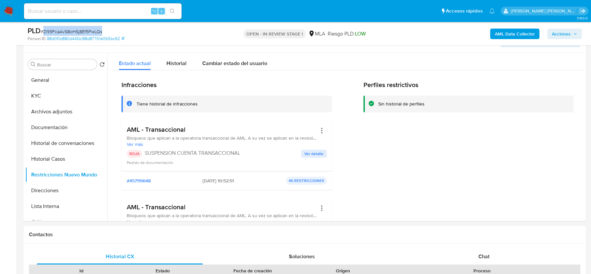
click at [560, 32] on span "Acciones" at bounding box center [561, 34] width 19 height 10
click at [552, 34] on span "Acciones" at bounding box center [561, 34] width 19 height 10
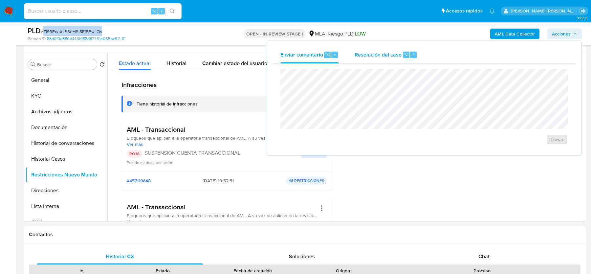
click at [385, 61] on div "Resolución del caso ⌥ r" at bounding box center [385, 54] width 63 height 17
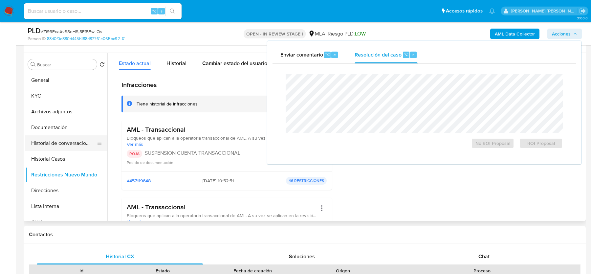
click at [71, 149] on button "Historial de conversaciones" at bounding box center [63, 143] width 77 height 16
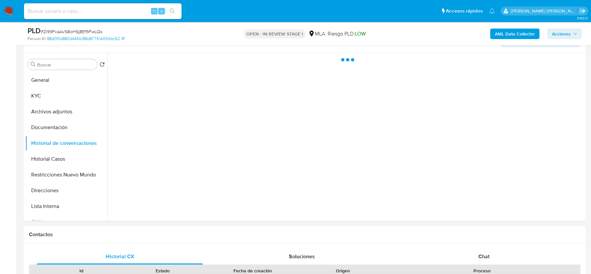
click at [562, 34] on span "Acciones" at bounding box center [561, 34] width 19 height 10
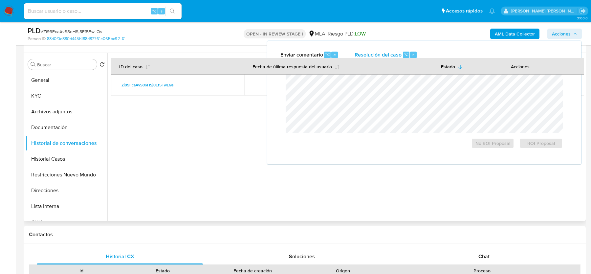
click at [137, 170] on div at bounding box center [345, 137] width 476 height 168
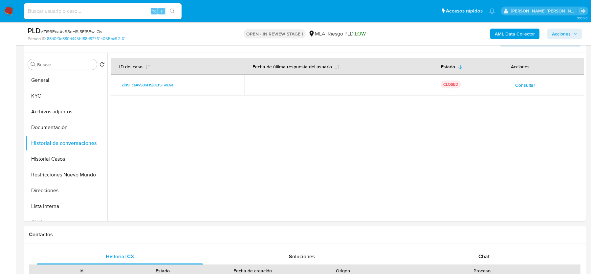
click at [556, 37] on span "Acciones" at bounding box center [561, 34] width 19 height 10
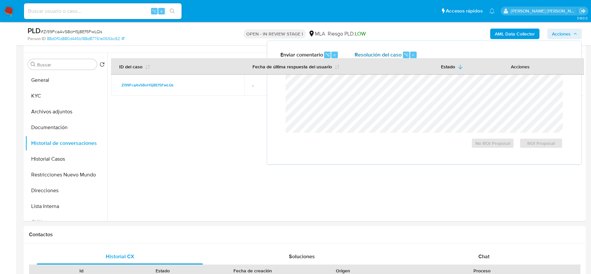
click at [388, 56] on span "Resolución del caso" at bounding box center [377, 55] width 47 height 8
click at [376, 60] on th "Fecha de última respuesta del usuario" at bounding box center [338, 66] width 189 height 16
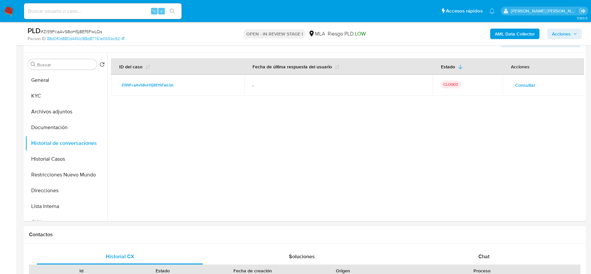
click at [568, 38] on span "Acciones" at bounding box center [561, 34] width 19 height 10
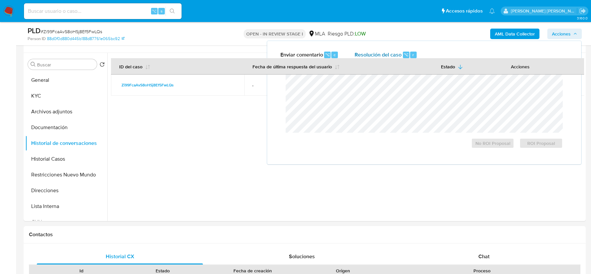
click at [393, 52] on span "Resolución del caso" at bounding box center [377, 55] width 47 height 8
click at [535, 147] on span "ROI Proposal" at bounding box center [541, 142] width 34 height 9
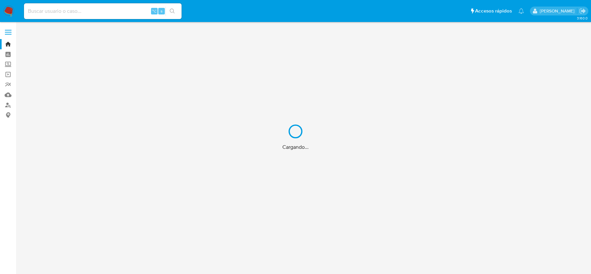
click at [125, 15] on div "Cargando..." at bounding box center [295, 137] width 591 height 274
click at [109, 9] on div "Cargando..." at bounding box center [295, 137] width 591 height 274
click at [94, 9] on div "Cargando..." at bounding box center [295, 137] width 591 height 274
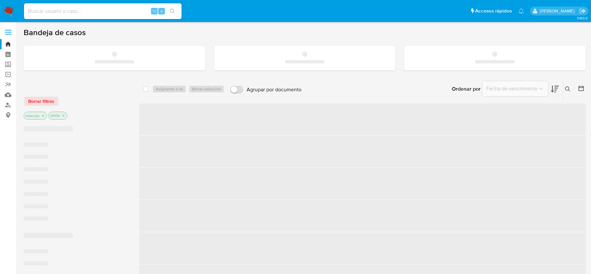
click at [79, 9] on input at bounding box center [102, 11] width 157 height 9
paste input "Ge05wqwzzw3UU7qvtmp0Jgm4"
type input "Ge05wqwzzw3UU7qvtmp0Jgm4"
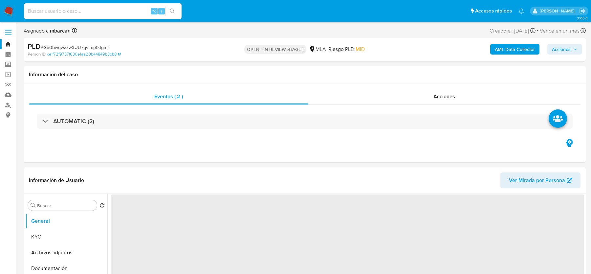
select select "10"
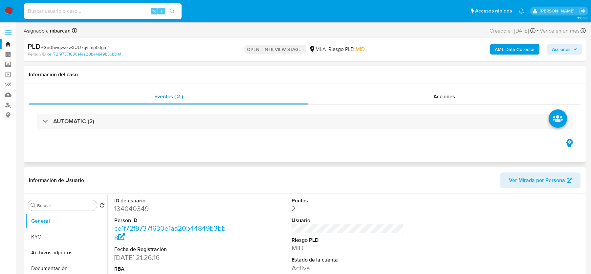
scroll to position [141, 0]
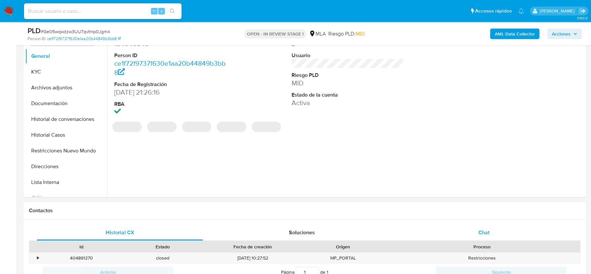
click at [481, 228] on span "Chat" at bounding box center [483, 232] width 11 height 8
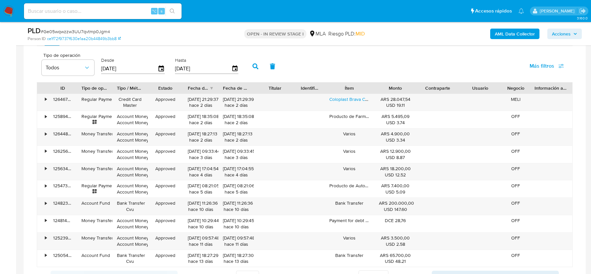
scroll to position [1000, 0]
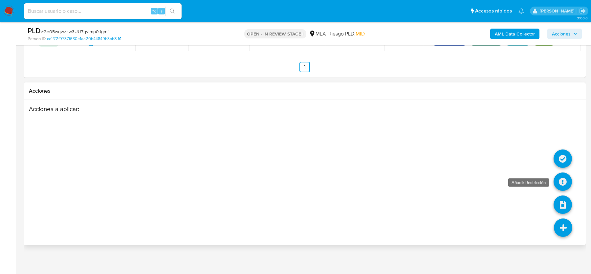
click at [560, 177] on icon at bounding box center [562, 181] width 18 height 18
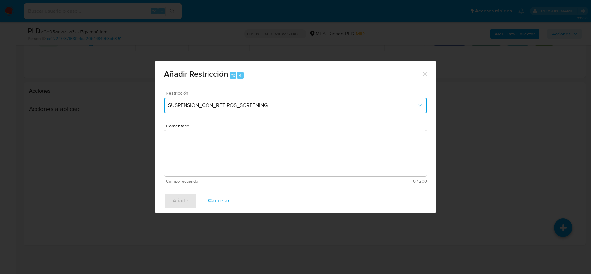
click at [242, 97] on button "SUSPENSION_CON_RETIROS_SCREENING" at bounding box center [295, 105] width 262 height 16
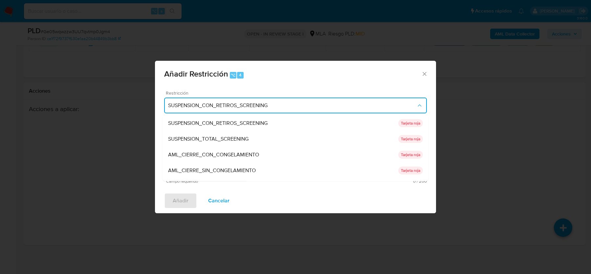
click at [242, 103] on span "SUSPENSION_CON_RETIROS_SCREENING" at bounding box center [292, 105] width 248 height 7
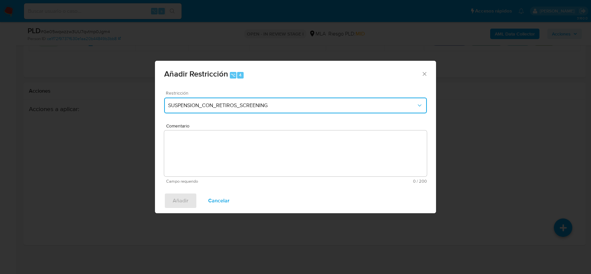
click at [242, 103] on span "SUSPENSION_CON_RETIROS_SCREENING" at bounding box center [292, 105] width 248 height 7
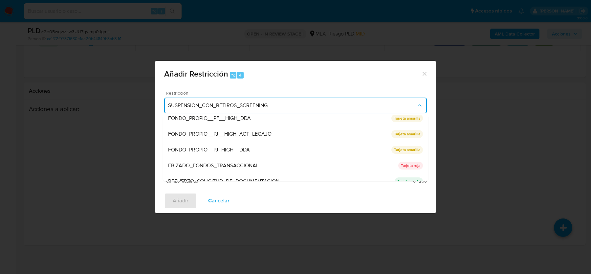
scroll to position [139, 0]
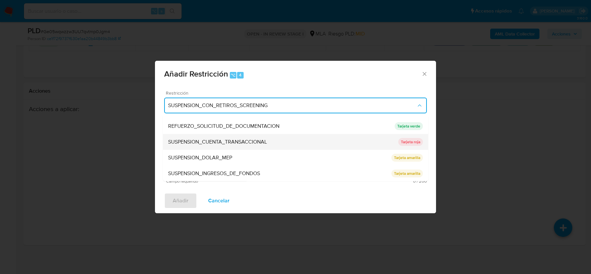
click at [220, 145] on div "SUSPENSION_CUENTA_TRANSACCIONAL" at bounding box center [283, 142] width 230 height 16
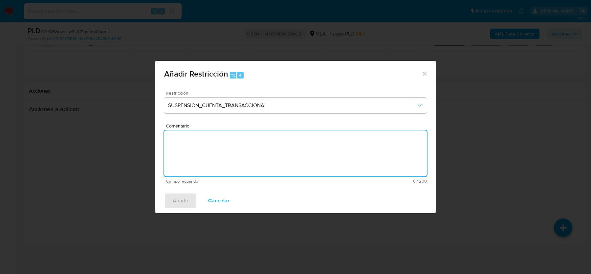
click at [220, 145] on textarea "Comentario" at bounding box center [295, 153] width 262 height 46
type textarea "AML"
click at [181, 193] on span "Añadir" at bounding box center [181, 200] width 16 height 14
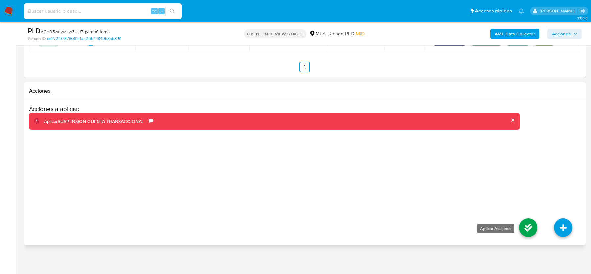
click at [532, 228] on icon at bounding box center [528, 227] width 18 height 18
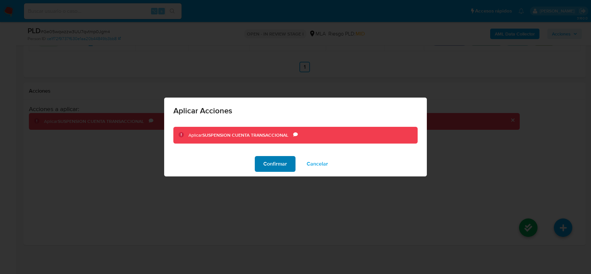
click at [276, 164] on span "Confirmar" at bounding box center [275, 163] width 24 height 14
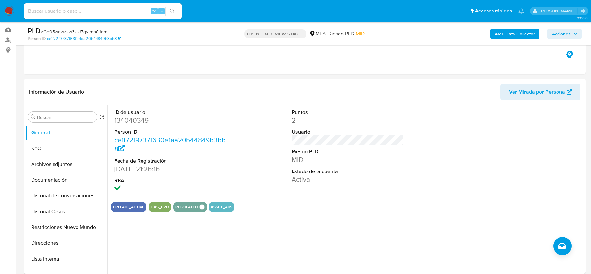
scroll to position [134, 0]
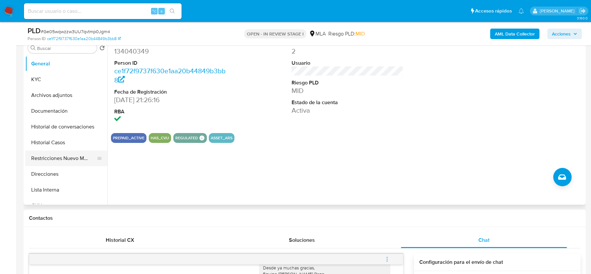
click at [60, 158] on button "Restricciones Nuevo Mundo" at bounding box center [63, 158] width 77 height 16
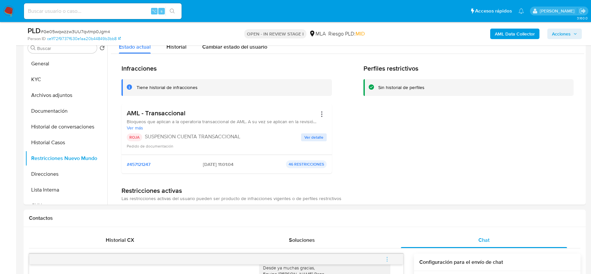
click at [103, 31] on span "# Ge05wqwzzw3UU7qvtmp0Jgm4" at bounding box center [75, 31] width 69 height 7
copy span "Ge05wqwzzw3UU7qvtmp0Jgm4"
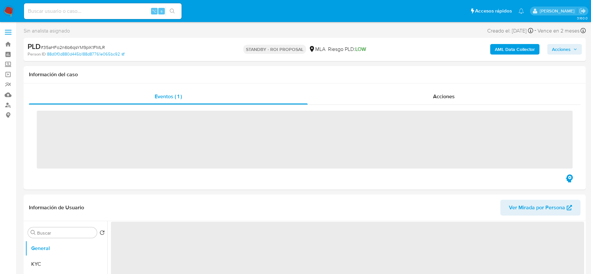
click at [13, 11] on img at bounding box center [8, 11] width 11 height 11
select select "10"
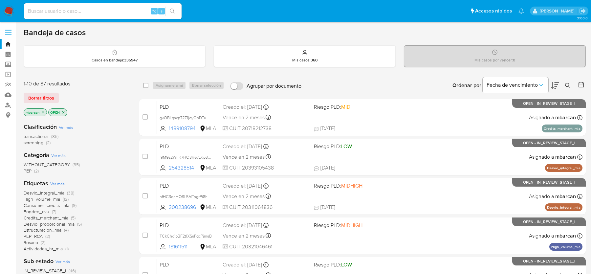
click at [86, 12] on input at bounding box center [102, 11] width 157 height 9
paste input "OXye0UMxUhFd5UpMMMXy2tCA"
type input "OXye0UMxUhFd5UpMMMXy2tCA"
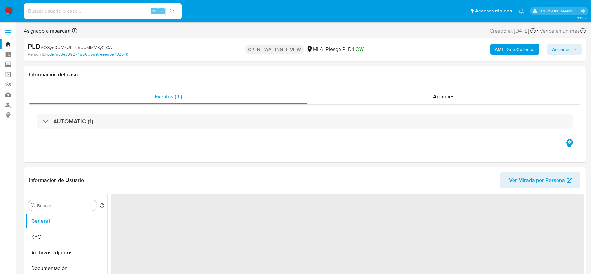
select select "10"
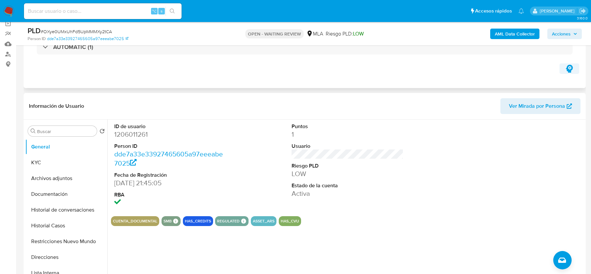
scroll to position [174, 0]
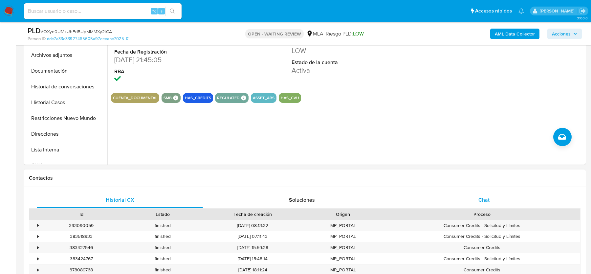
click at [480, 199] on span "Chat" at bounding box center [483, 200] width 11 height 8
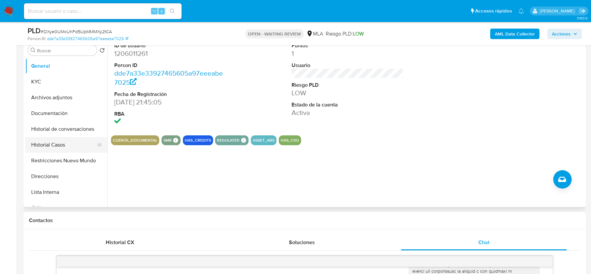
scroll to position [130, 0]
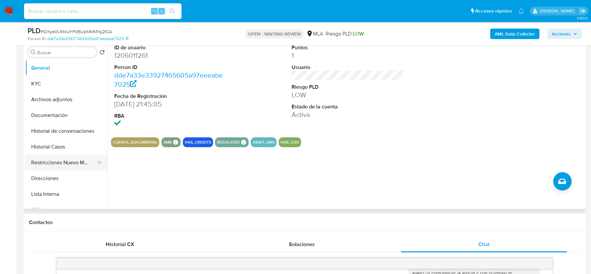
click at [47, 155] on button "Restricciones Nuevo Mundo" at bounding box center [63, 163] width 77 height 16
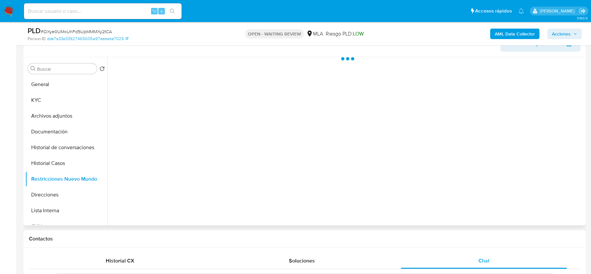
scroll to position [110, 0]
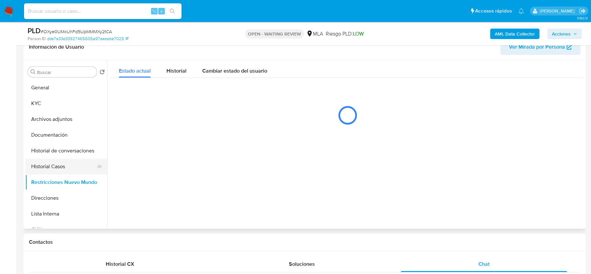
click at [49, 163] on button "Historial Casos" at bounding box center [63, 166] width 77 height 16
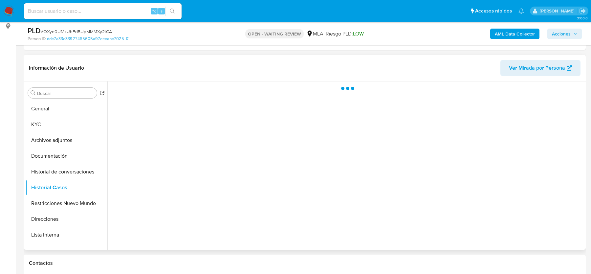
scroll to position [82, 0]
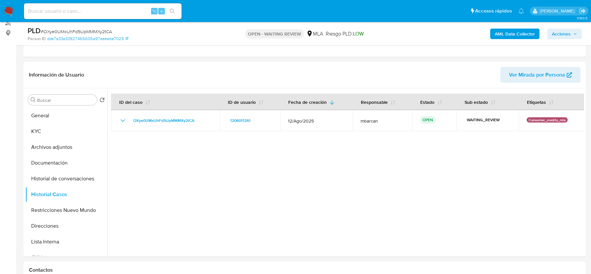
click at [88, 30] on span "# OXye0UMxUhFd5UpMMMXy2tCA" at bounding box center [76, 31] width 71 height 7
copy span "OXye0UMxUhFd5UpMMMXy2tCA"
click at [4, 10] on img at bounding box center [8, 11] width 11 height 11
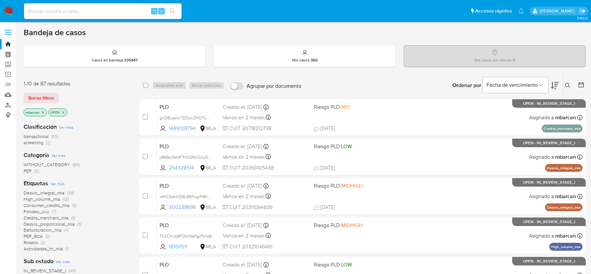
click at [567, 83] on icon at bounding box center [567, 85] width 5 height 5
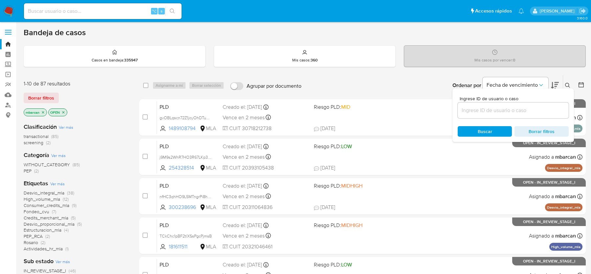
click at [509, 104] on div at bounding box center [512, 110] width 111 height 16
click at [509, 107] on input at bounding box center [512, 110] width 111 height 9
paste input "OXye0UMxUhFd5UpMMMXy2tCA"
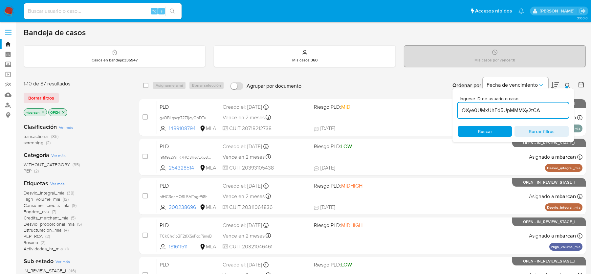
type input "OXye0UMxUhFd5UpMMMXy2tCA"
click at [564, 85] on button at bounding box center [568, 85] width 11 height 8
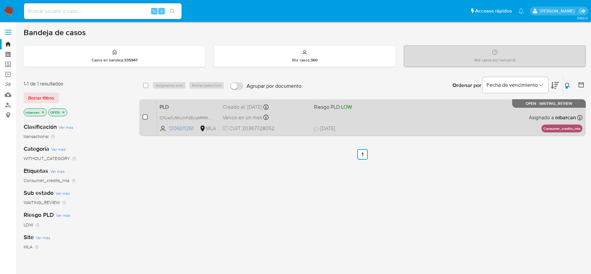
click at [146, 115] on input "checkbox" at bounding box center [144, 116] width 5 height 5
checkbox input "true"
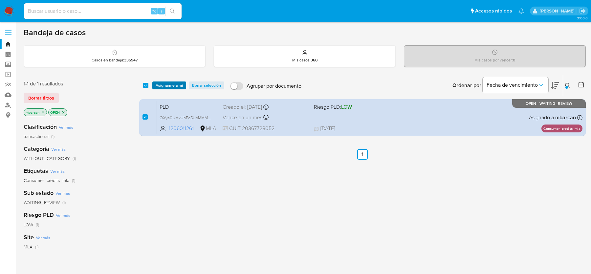
click at [169, 84] on span "Asignarme a mí" at bounding box center [169, 85] width 27 height 7
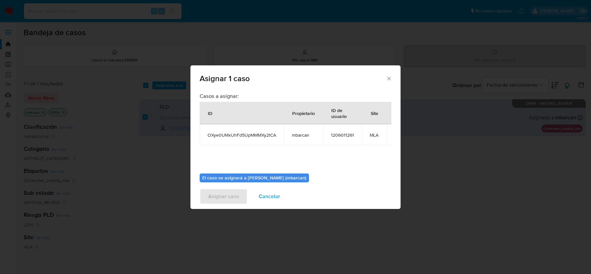
scroll to position [33, 0]
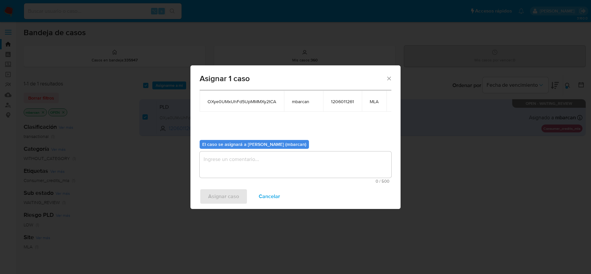
click at [261, 154] on textarea "assign-modal" at bounding box center [295, 164] width 192 height 26
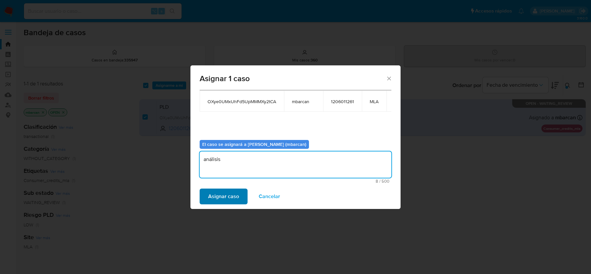
type textarea "análisis"
click at [223, 192] on span "Asignar caso" at bounding box center [223, 196] width 31 height 14
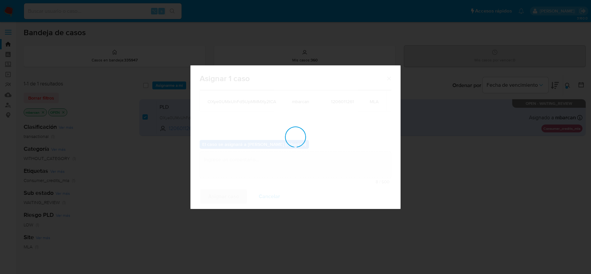
checkbox input "false"
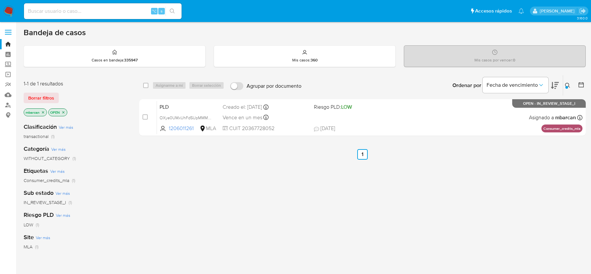
click at [187, 95] on div "select-all-cases-checkbox Asignarme a mí Borrar selección Agrupar por documento…" at bounding box center [362, 107] width 446 height 64
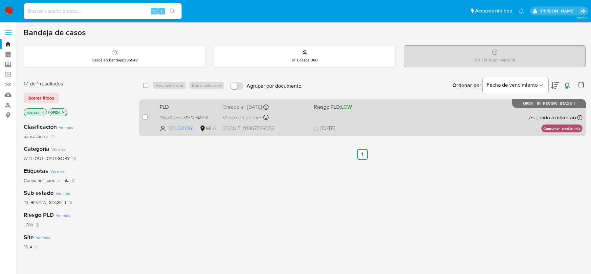
click at [183, 101] on div "PLD OXye0UMxUhFd5UpMMMXy2tCA 1206011261 MLA Riesgo PLD: LOW Creado el: 12/08/20…" at bounding box center [369, 117] width 425 height 33
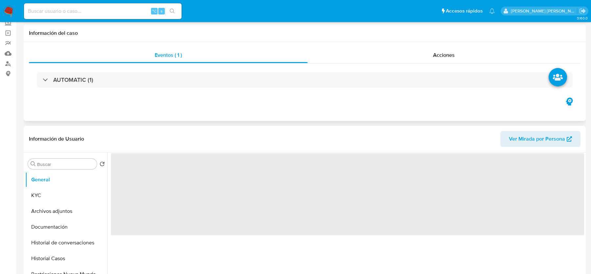
scroll to position [116, 0]
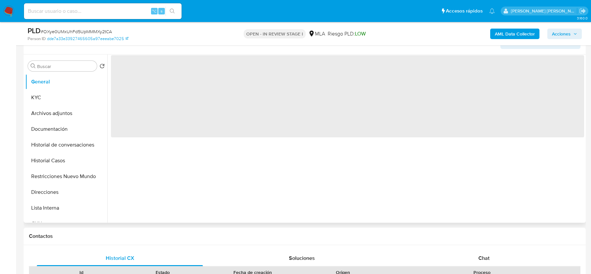
select select "10"
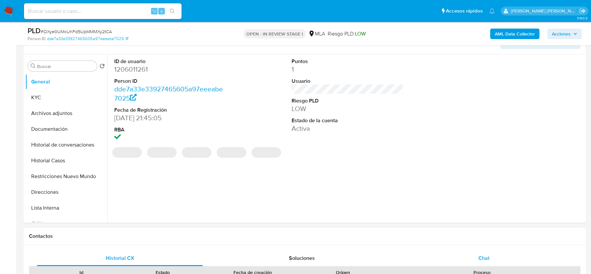
click at [491, 254] on div "Chat" at bounding box center [484, 258] width 166 height 16
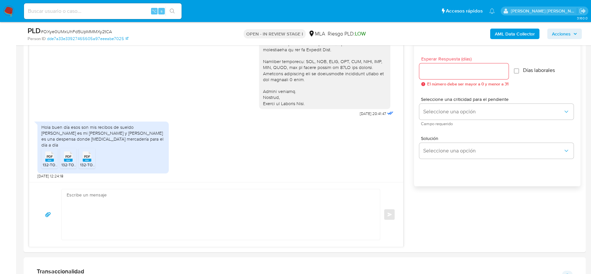
scroll to position [361, 0]
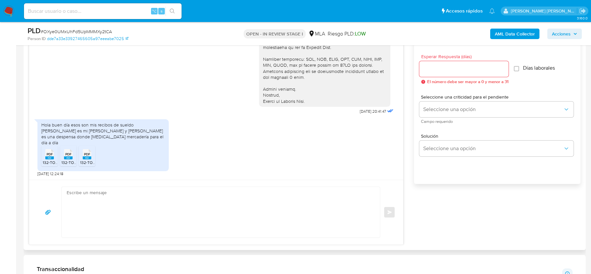
click at [96, 209] on textarea at bounding box center [219, 212] width 305 height 51
paste textarea "Hola, ¡Muchas gracias por tu respuesta! Confirmamos la recepción de la document…"
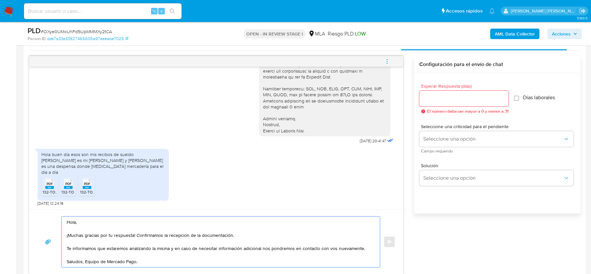
scroll to position [326, 0]
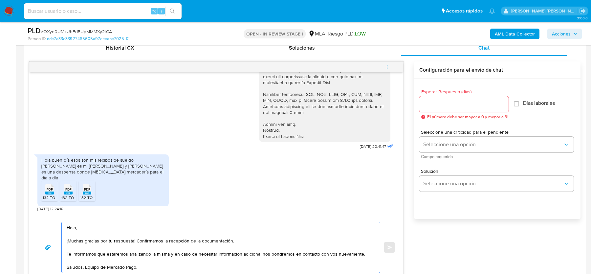
type textarea "Hola, ¡Muchas gracias por tu respuesta! Confirmamos la recepción de la document…"
click at [432, 101] on input "Esperar Respuesta (días)" at bounding box center [463, 104] width 89 height 9
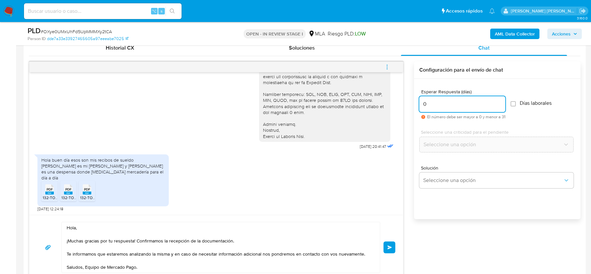
type input "0"
click at [395, 244] on div "Hola, ¡Muchas gracias por tu respuesta! Confirmamos la recepción de la document…" at bounding box center [216, 247] width 374 height 65
click at [392, 244] on button "Enviar" at bounding box center [389, 247] width 12 height 12
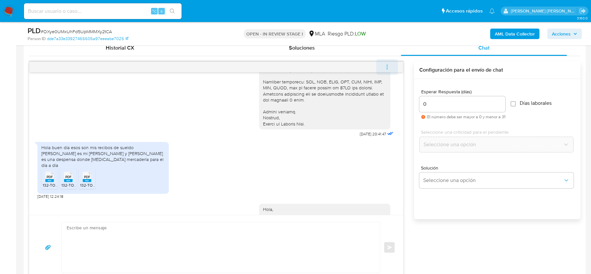
scroll to position [760, 0]
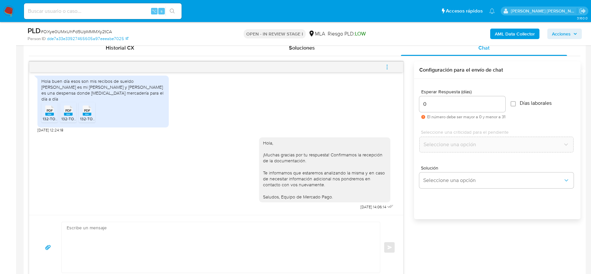
click at [387, 67] on icon "menu-action" at bounding box center [387, 67] width 6 height 6
click at [337, 52] on li "Cerrar conversación" at bounding box center [342, 54] width 67 height 12
click at [80, 31] on span "# OXye0UMxUhFd5UpMMMXy2tCA" at bounding box center [76, 31] width 71 height 7
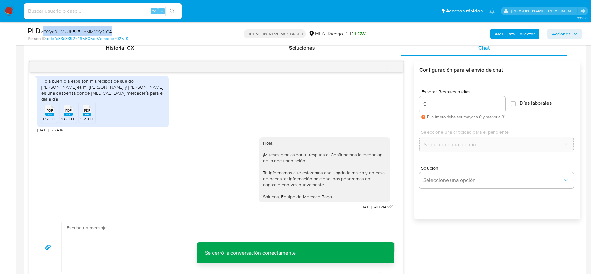
click at [80, 31] on span "# OXye0UMxUhFd5UpMMMXy2tCA" at bounding box center [76, 31] width 71 height 7
copy span "OXye0UMxUhFd5UpMMMXy2tCA"
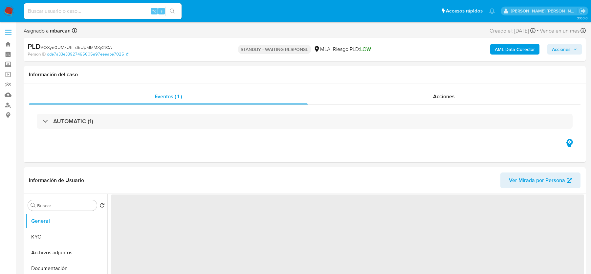
select select "10"
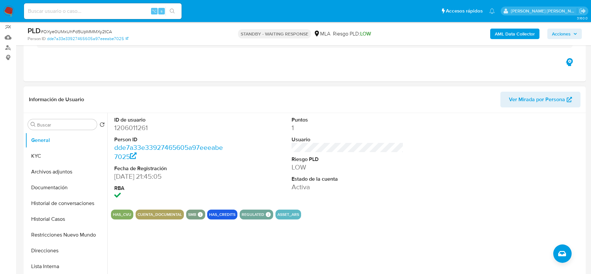
scroll to position [91, 0]
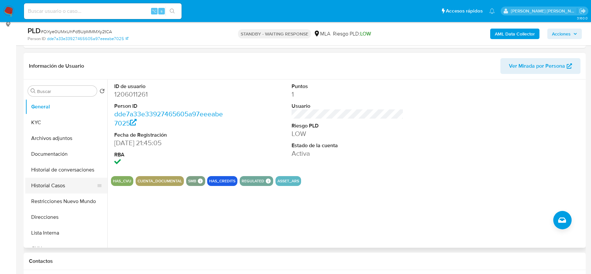
click at [62, 184] on button "Historial Casos" at bounding box center [63, 185] width 77 height 16
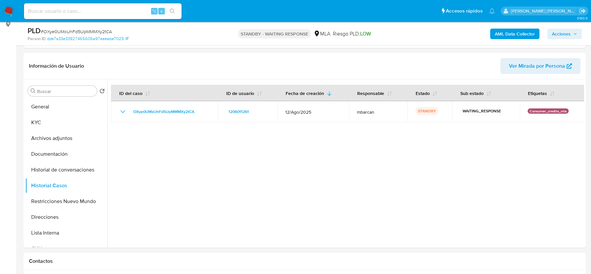
click at [80, 8] on input at bounding box center [102, 11] width 157 height 9
paste input "z3304We0LY7l3AK6NcNBzM7j"
type input "z3304We0LY7l3AK6NcNBzM7j"
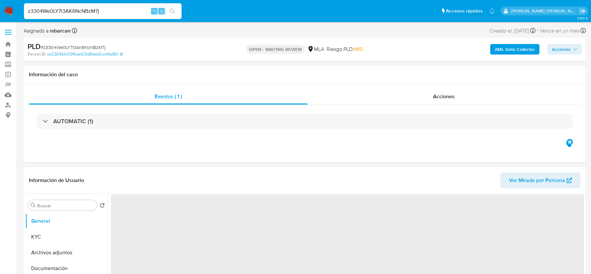
select select "10"
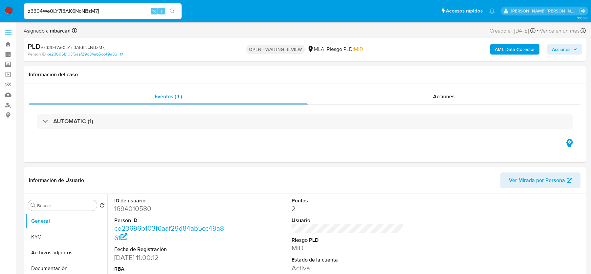
click at [13, 14] on img at bounding box center [8, 11] width 11 height 11
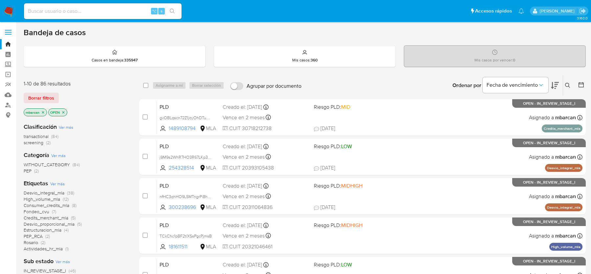
click at [568, 85] on icon at bounding box center [567, 85] width 5 height 5
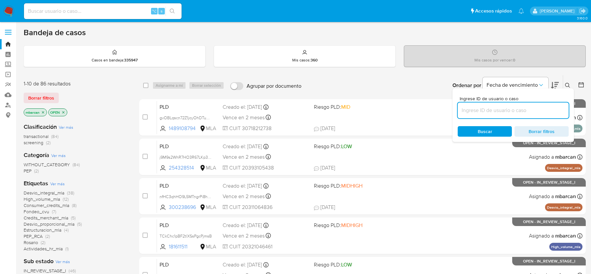
click at [537, 110] on input at bounding box center [512, 110] width 111 height 9
type input "z3304We0LY7l3AK6NcNBzM7j"
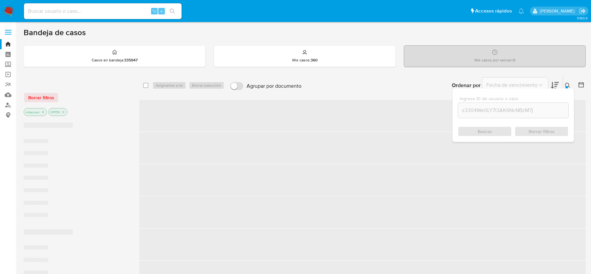
click at [566, 83] on icon at bounding box center [567, 85] width 5 height 5
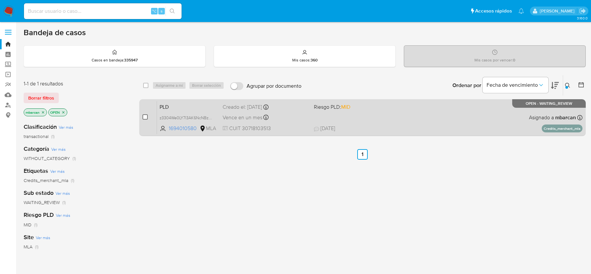
click at [143, 118] on input "checkbox" at bounding box center [144, 116] width 5 height 5
checkbox input "true"
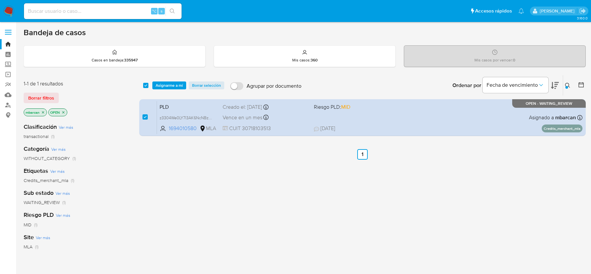
click at [157, 91] on div "select-all-cases-checkbox Asignarme a mí Borrar selección Agrupar por documento…" at bounding box center [362, 85] width 446 height 20
click at [159, 89] on div "select-all-cases-checkbox Asignarme a mí Borrar selección Agrupar por documento…" at bounding box center [362, 85] width 446 height 20
click at [160, 88] on span "Asignarme a mí" at bounding box center [169, 85] width 27 height 7
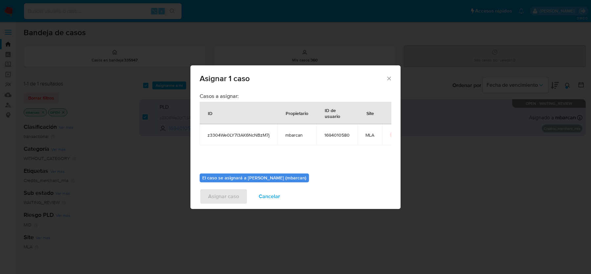
scroll to position [33, 0]
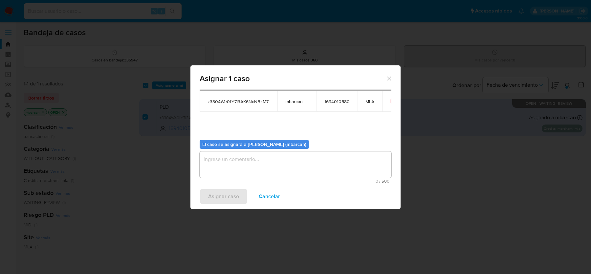
click at [279, 172] on textarea "assign-modal" at bounding box center [295, 164] width 192 height 26
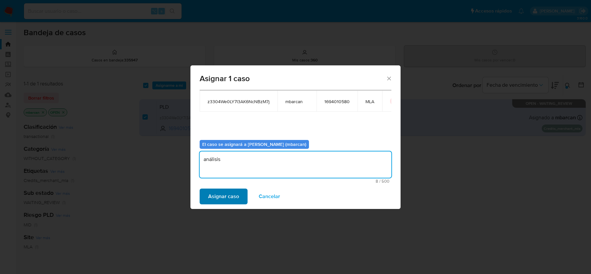
type textarea "análisis"
click at [230, 192] on span "Asignar caso" at bounding box center [223, 196] width 31 height 14
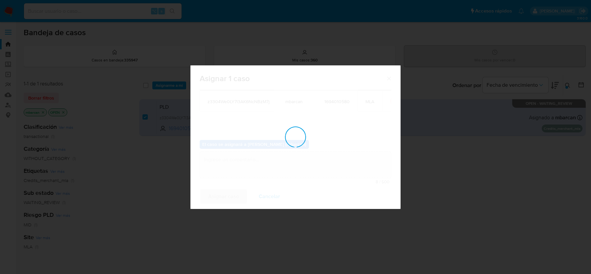
checkbox input "false"
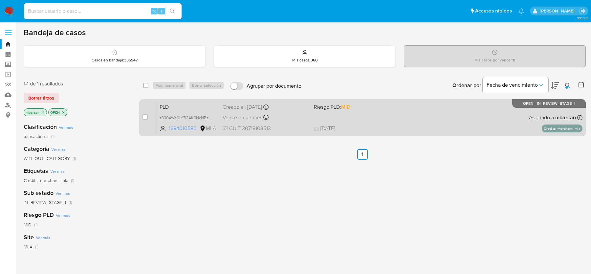
click at [174, 105] on span "PLD" at bounding box center [188, 106] width 58 height 9
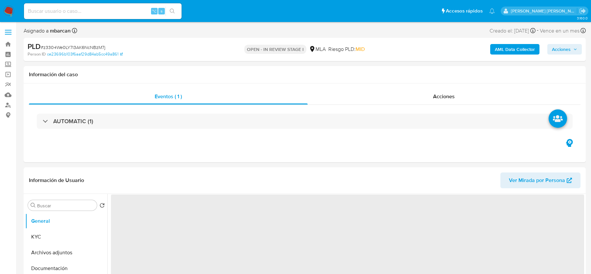
click at [91, 47] on span "# z3304We0LY7l3AK6NcNBzM7j" at bounding box center [73, 47] width 65 height 7
select select "10"
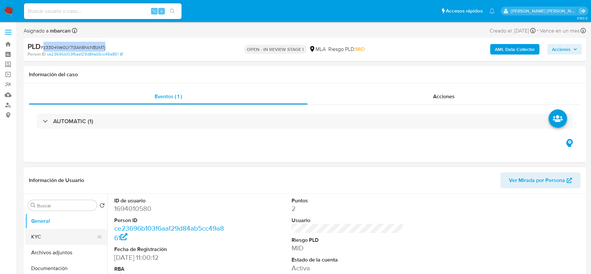
copy span "z3304We0LY7l3AK6NcNBzM7j"
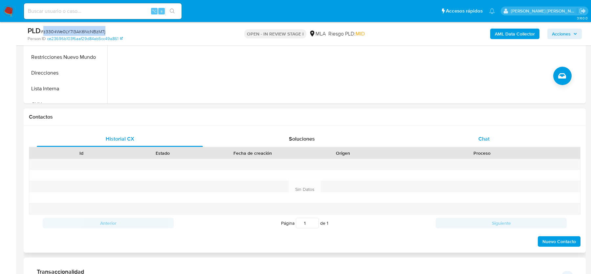
click at [474, 137] on div "Chat" at bounding box center [484, 139] width 166 height 16
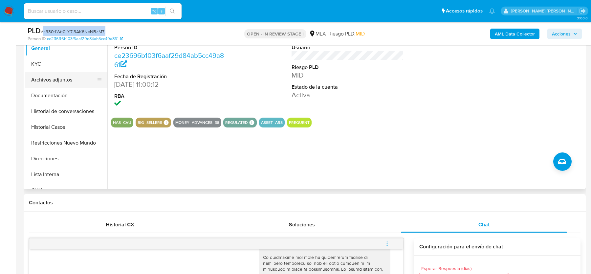
scroll to position [96, 0]
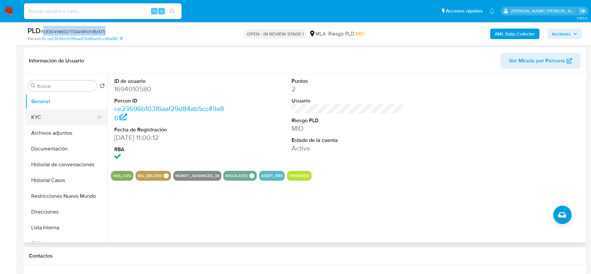
click at [42, 118] on button "KYC" at bounding box center [63, 117] width 77 height 16
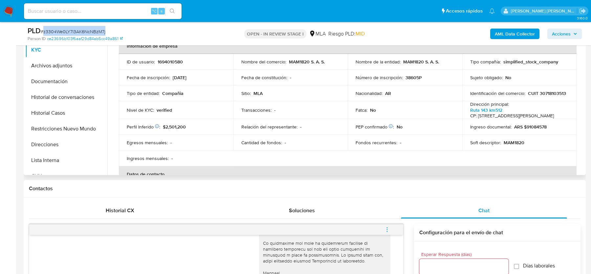
scroll to position [348, 0]
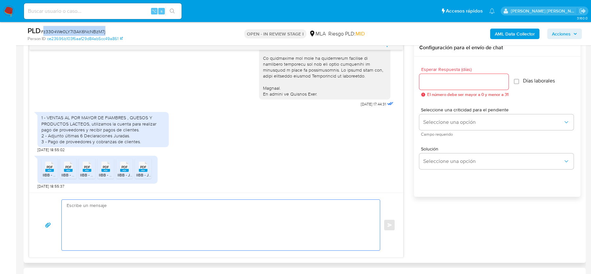
click at [214, 232] on textarea at bounding box center [219, 224] width 305 height 51
paste textarea "Hola, Muchas gracias por tu respuesta. Te comentamos que notamos un desvío entr…"
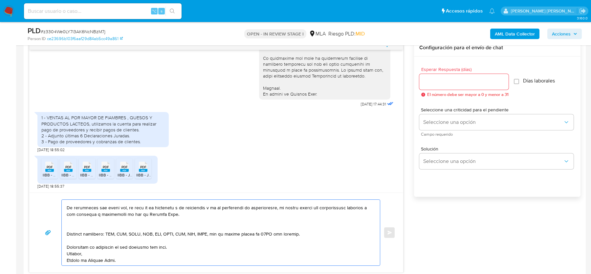
click at [173, 228] on textarea at bounding box center [219, 232] width 305 height 66
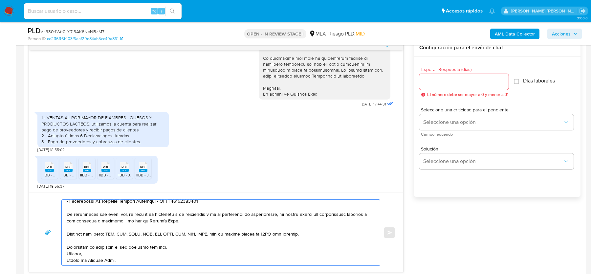
scroll to position [0, 0]
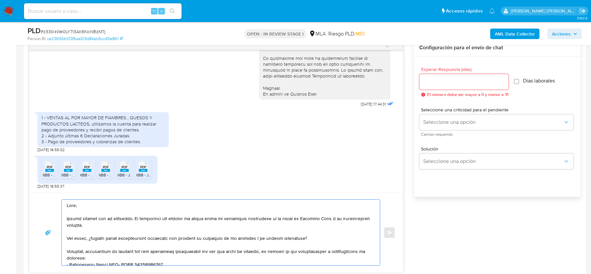
click at [121, 230] on textarea at bounding box center [219, 232] width 305 height 66
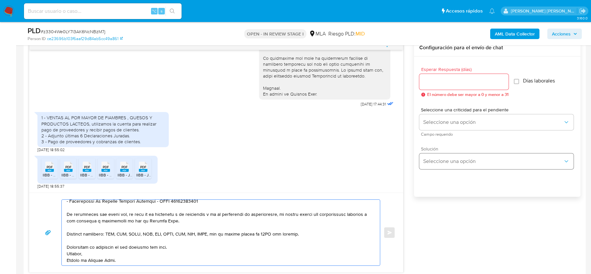
scroll to position [308, 0]
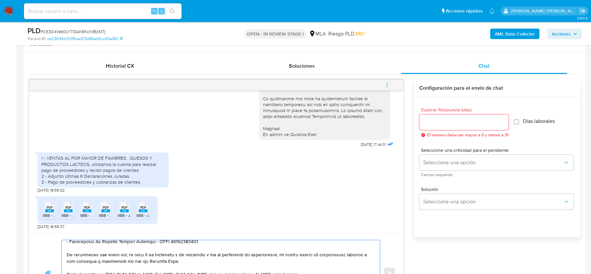
type textarea "Hola, Muchas gracias por tu respuesta. Te comentamos que notamos un desvío entr…"
click at [437, 119] on input "Esperar Respuesta (días)" at bounding box center [463, 122] width 89 height 9
type input "2"
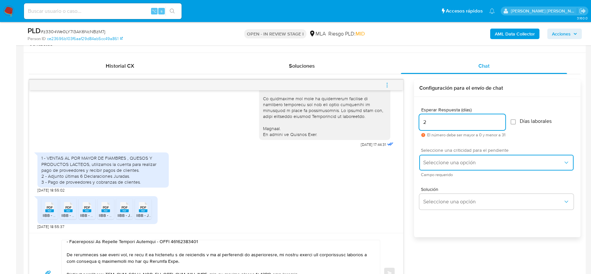
click at [435, 161] on span "Seleccione una opción" at bounding box center [493, 162] width 140 height 7
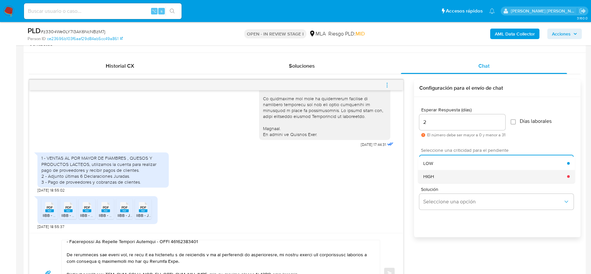
click at [435, 172] on div "HIGH" at bounding box center [495, 176] width 144 height 13
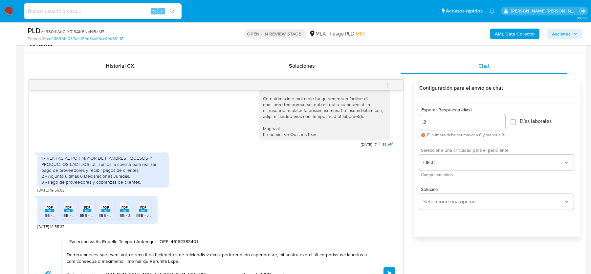
click at [389, 267] on button "Enviar" at bounding box center [389, 273] width 12 height 12
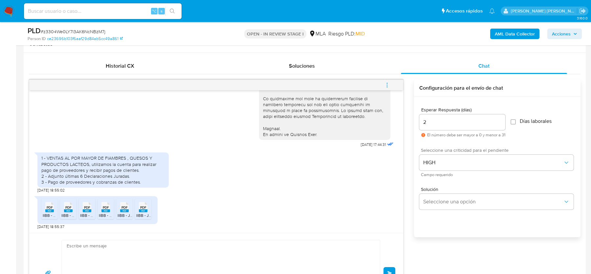
scroll to position [490, 0]
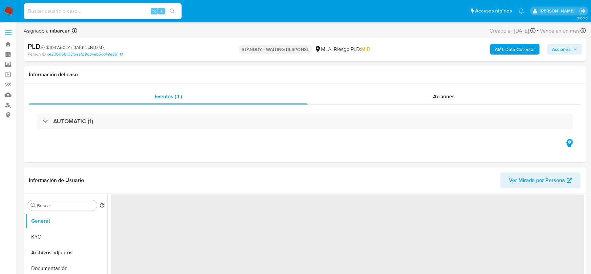
select select "10"
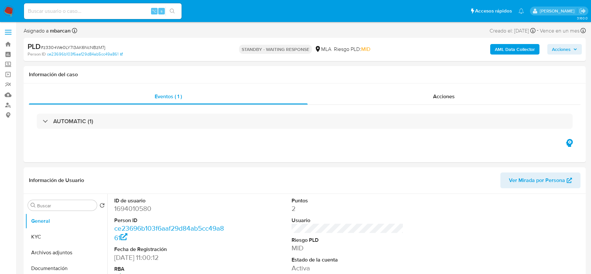
click at [67, 14] on input at bounding box center [102, 11] width 157 height 9
paste input "OXye0UMxUhFd5UpMMMXy2tCA"
type input "OXye0UMxUhFd5UpMMMXy2tCA"
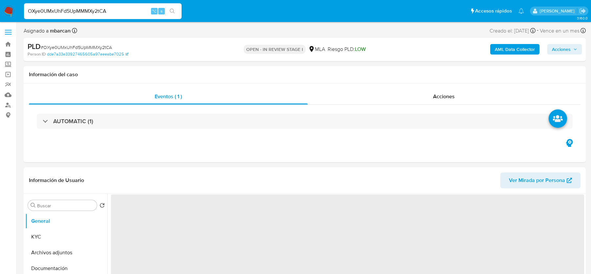
select select "10"
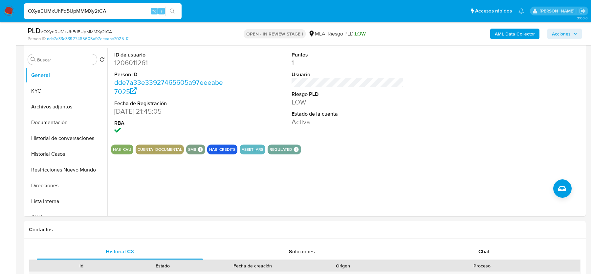
scroll to position [216, 0]
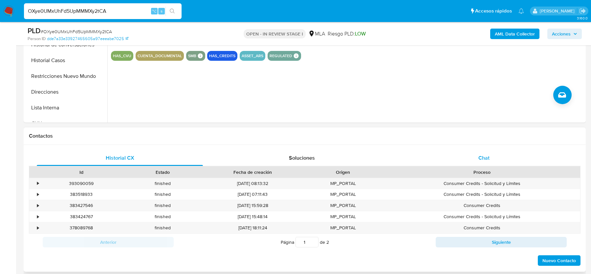
click at [479, 158] on span "Chat" at bounding box center [483, 158] width 11 height 8
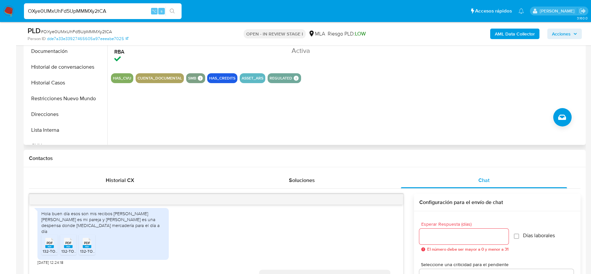
scroll to position [120, 0]
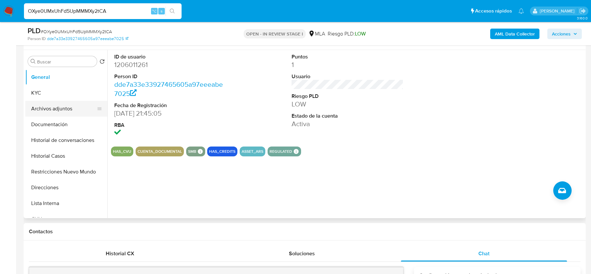
click at [56, 103] on button "Archivos adjuntos" at bounding box center [63, 109] width 77 height 16
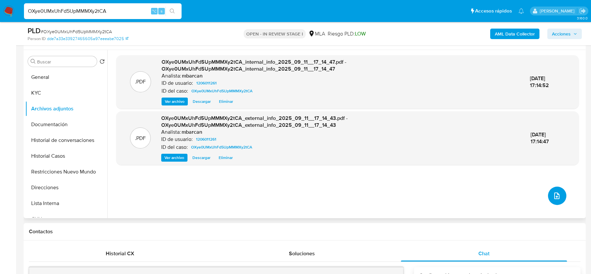
click at [554, 195] on icon "upload-file" at bounding box center [556, 195] width 5 height 7
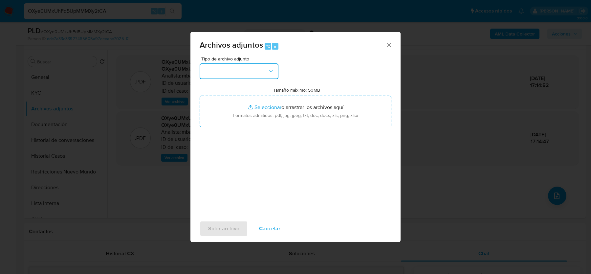
click at [242, 72] on button "button" at bounding box center [238, 71] width 79 height 16
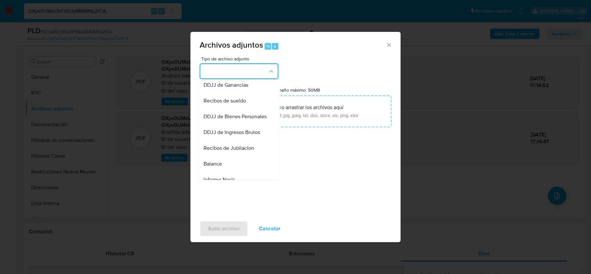
scroll to position [151, 0]
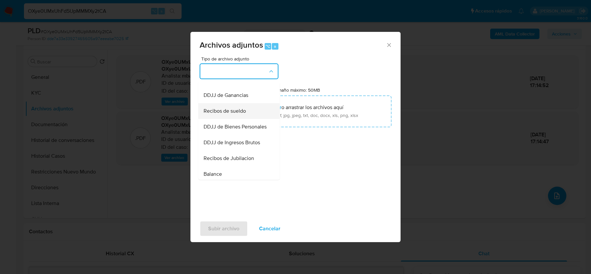
click at [219, 114] on span "Recibos de sueldo" at bounding box center [224, 111] width 42 height 7
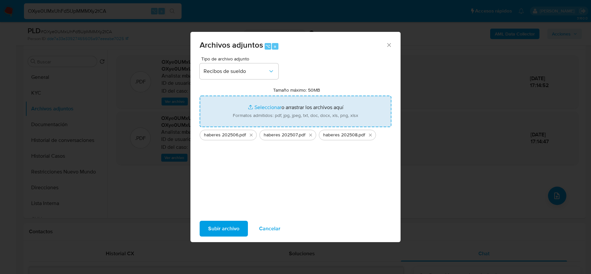
click at [221, 227] on span "Subir archivo" at bounding box center [223, 228] width 31 height 14
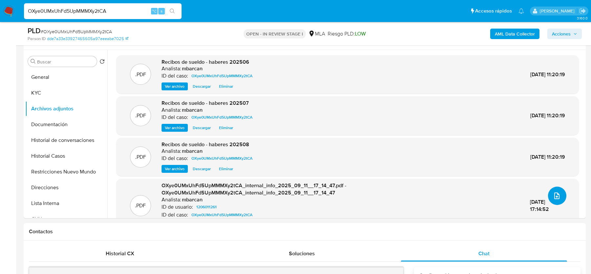
click at [554, 199] on button "upload-file" at bounding box center [557, 195] width 18 height 18
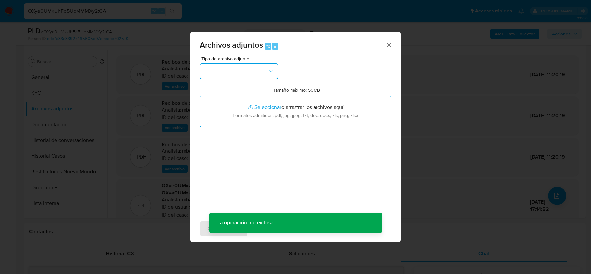
click at [246, 68] on button "button" at bounding box center [238, 71] width 79 height 16
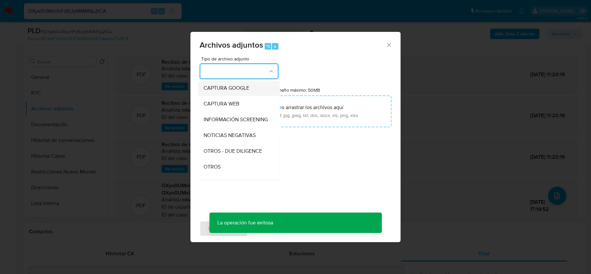
scroll to position [69, 0]
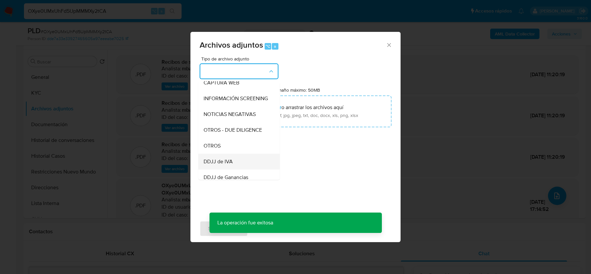
click at [226, 154] on div "DDJJ de IVA" at bounding box center [236, 162] width 67 height 16
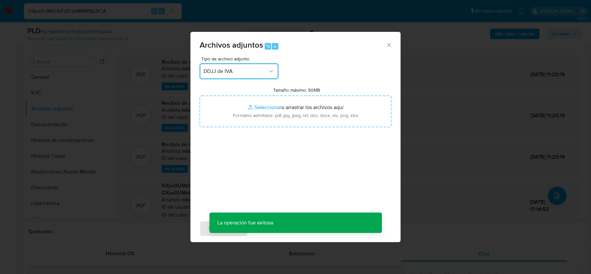
click at [234, 76] on button "DDJJ de IVA" at bounding box center [238, 71] width 79 height 16
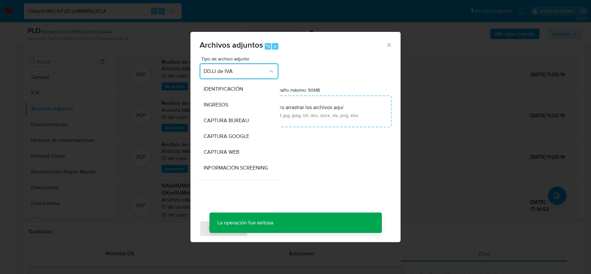
scroll to position [100, 0]
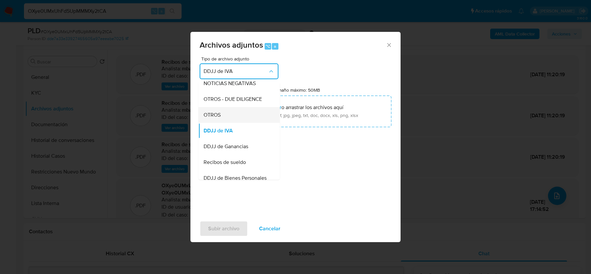
click at [222, 116] on div "OTROS" at bounding box center [236, 115] width 67 height 16
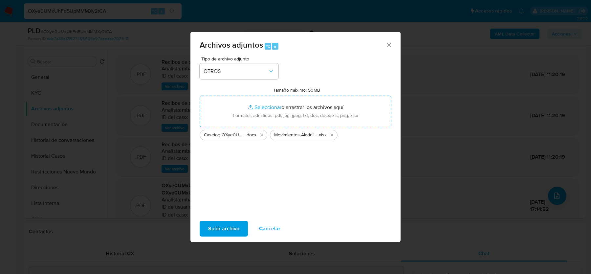
click at [220, 227] on span "Subir archivo" at bounding box center [223, 228] width 31 height 14
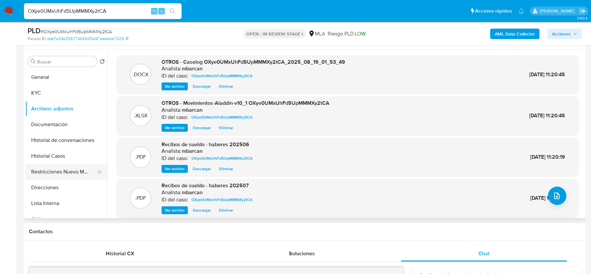
click at [60, 171] on button "Restricciones Nuevo Mundo" at bounding box center [63, 172] width 77 height 16
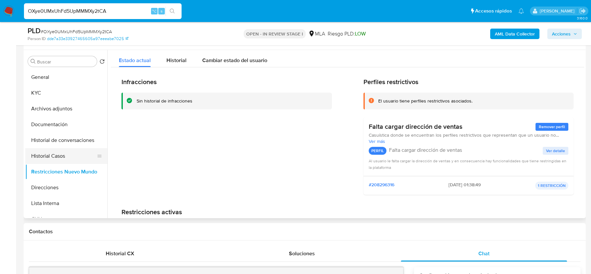
click at [51, 153] on button "Historial Casos" at bounding box center [63, 156] width 77 height 16
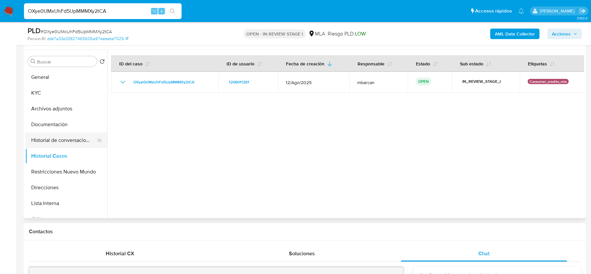
click at [58, 136] on button "Historial de conversaciones" at bounding box center [63, 140] width 77 height 16
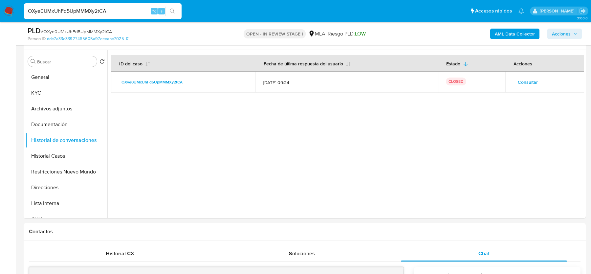
click at [566, 32] on span "Acciones" at bounding box center [561, 34] width 19 height 10
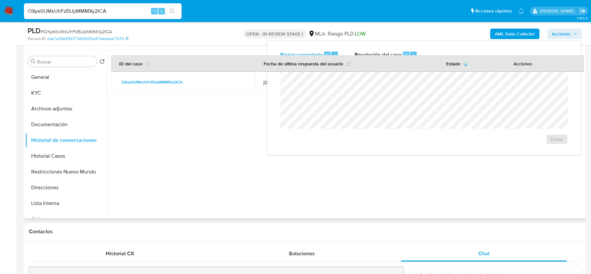
click at [388, 55] on th "Fecha de última respuesta del usuario" at bounding box center [346, 63] width 182 height 16
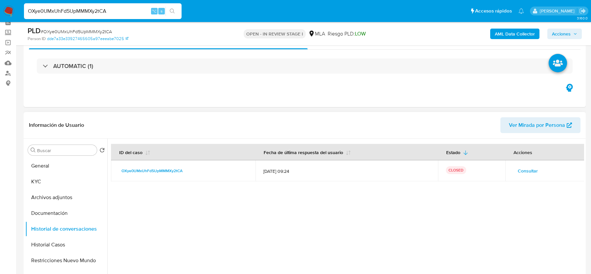
scroll to position [0, 0]
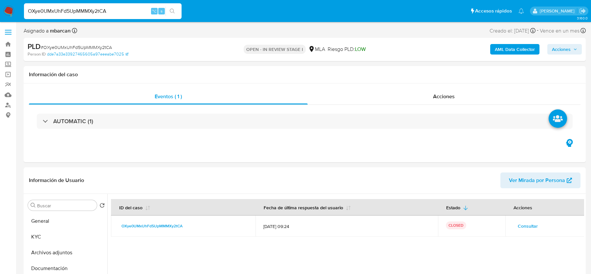
click at [558, 50] on span "Acciones" at bounding box center [561, 49] width 19 height 10
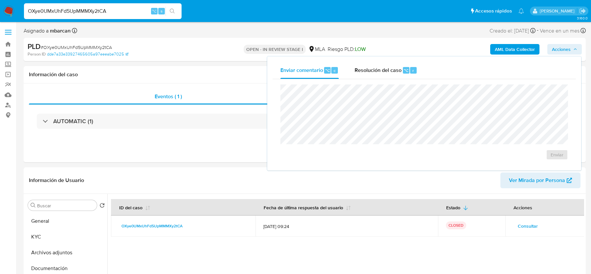
drag, startPoint x: 401, startPoint y: 61, endPoint x: 390, endPoint y: 79, distance: 20.7
click at [401, 61] on div "Enviar comentario ⌥ c Resolución del caso ⌥ r Enviar" at bounding box center [424, 113] width 314 height 114
click at [388, 83] on div "Enviar" at bounding box center [423, 122] width 303 height 86
click at [388, 71] on span "Resolución del caso" at bounding box center [377, 70] width 47 height 8
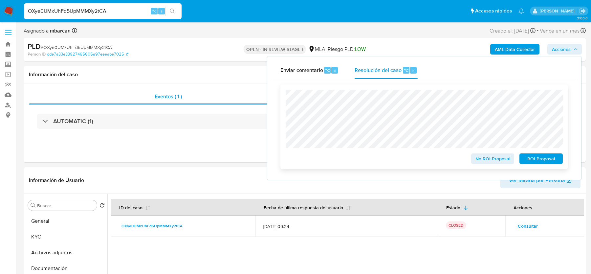
click at [481, 161] on span "No ROI Proposal" at bounding box center [492, 158] width 34 height 9
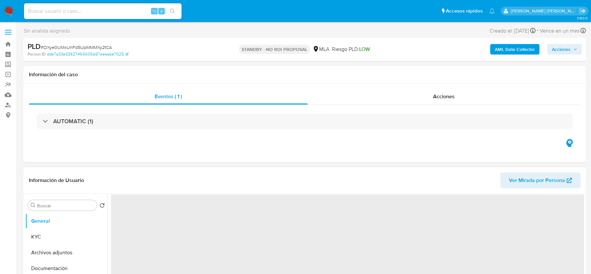
select select "10"
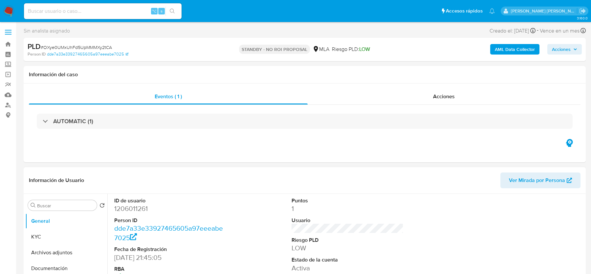
click at [68, 10] on input at bounding box center [102, 11] width 157 height 9
paste input "JaI6skJOvY2xv57MxN3PU1JX"
type input "JaI6skJOvY2xv57MxN3PU1JX"
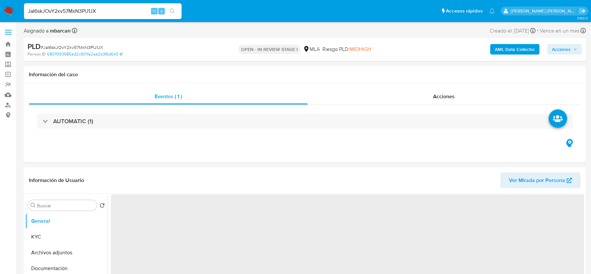
select select "10"
